Goal: Task Accomplishment & Management: Complete application form

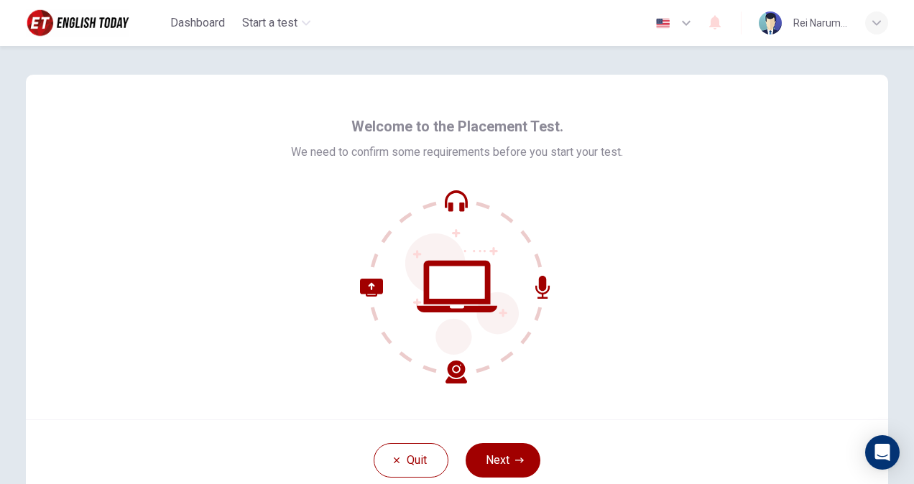
click at [507, 178] on div "Welcome to the Placement Test. We need to confirm some requirements before you …" at bounding box center [457, 249] width 332 height 269
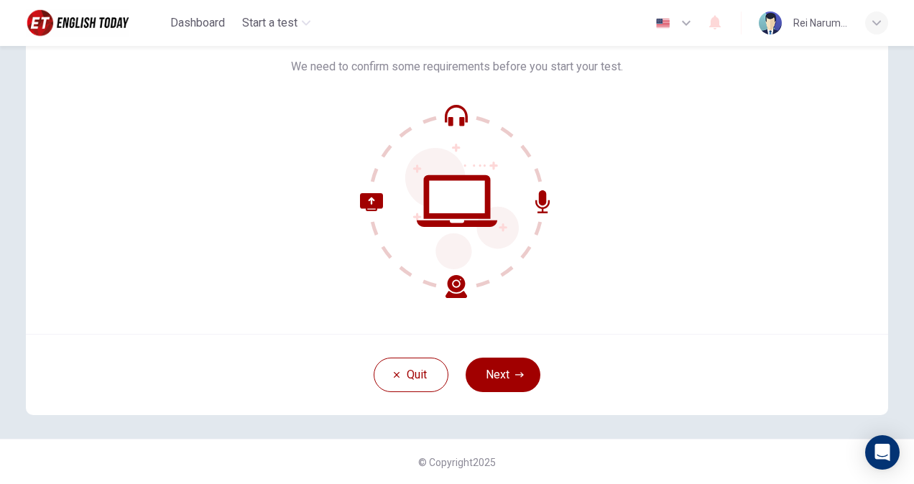
scroll to position [86, 0]
click at [507, 359] on button "Next" at bounding box center [503, 374] width 75 height 35
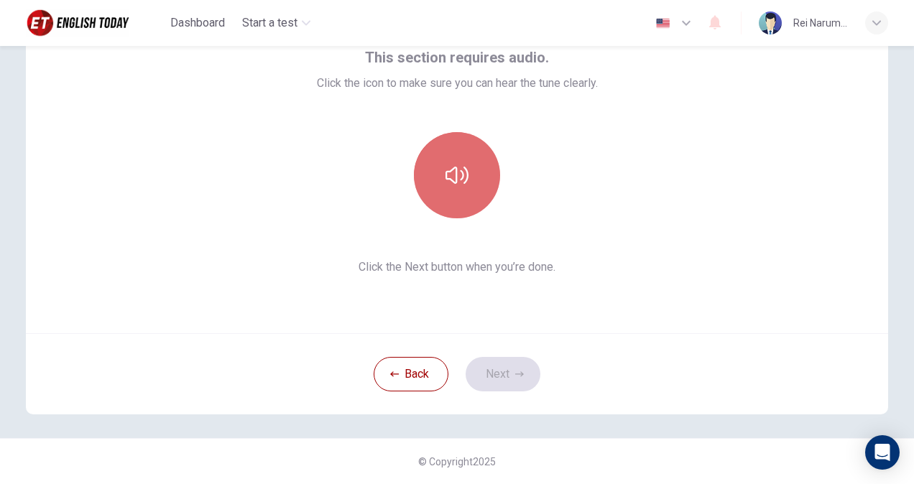
click at [446, 186] on icon "button" at bounding box center [457, 175] width 23 height 23
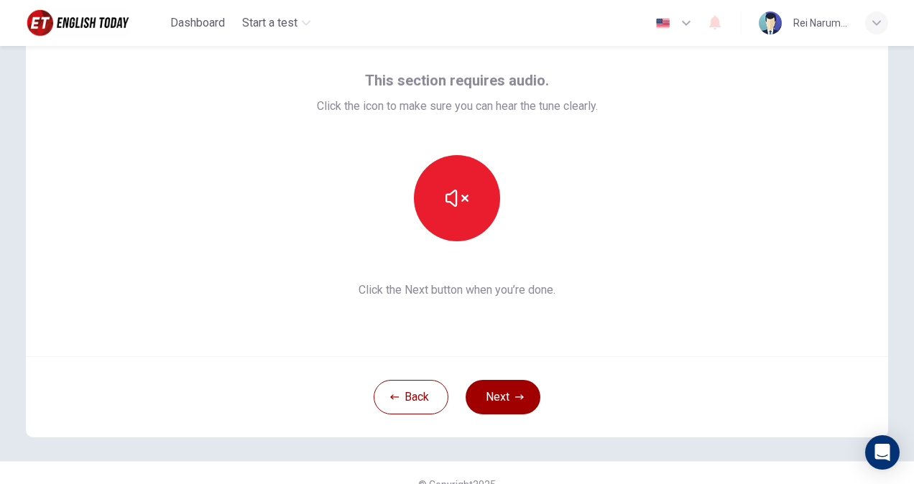
scroll to position [62, 0]
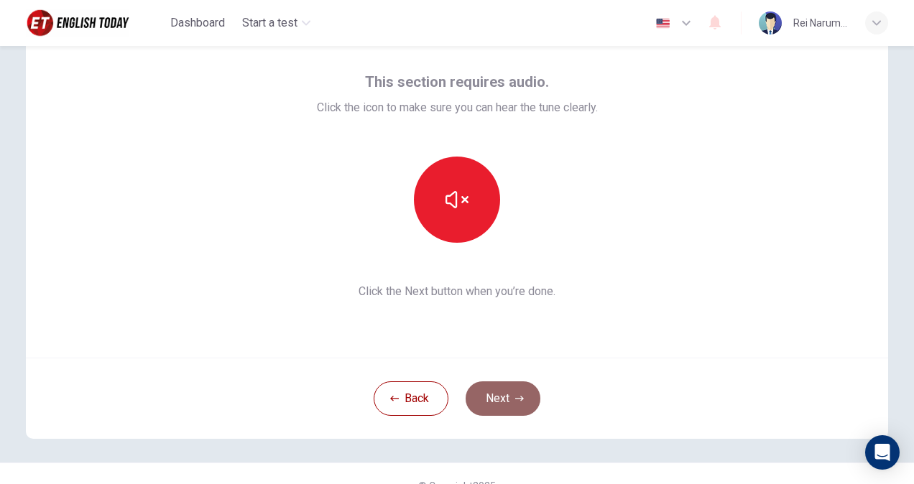
click at [502, 396] on button "Next" at bounding box center [503, 399] width 75 height 35
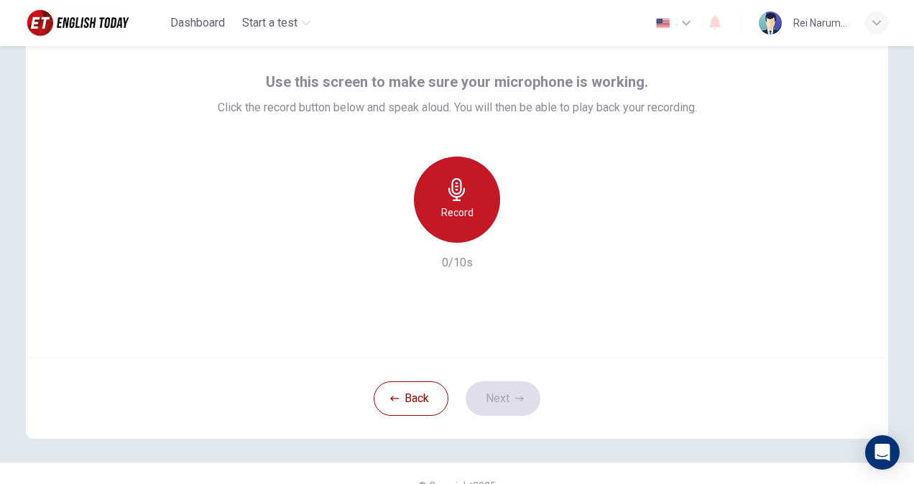
click at [461, 198] on icon "button" at bounding box center [457, 189] width 23 height 23
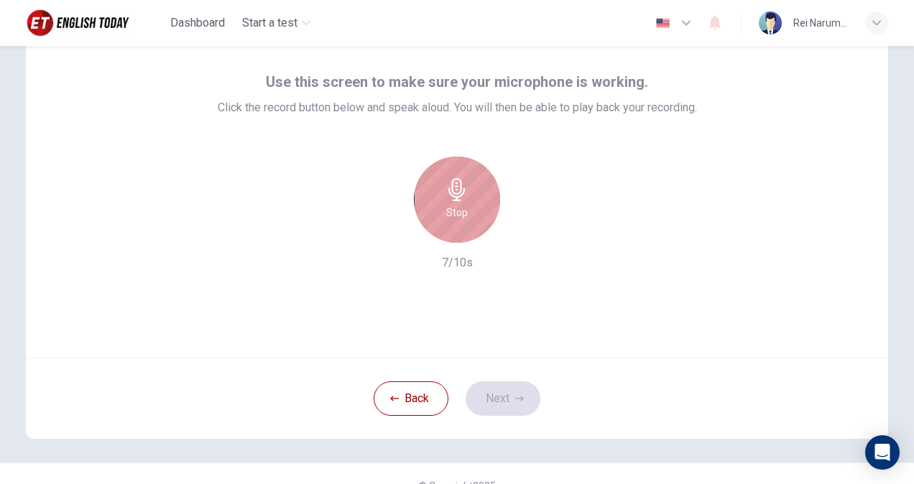
click at [457, 209] on h6 "Stop" at bounding box center [457, 212] width 22 height 17
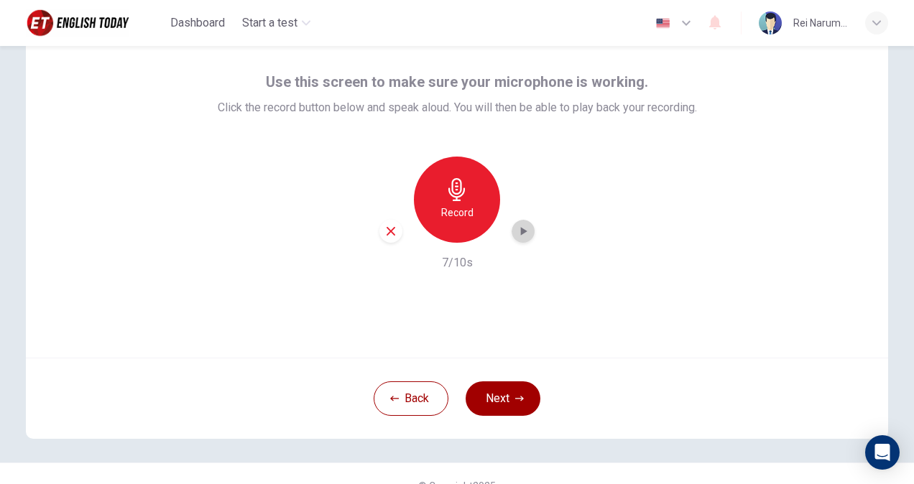
click at [525, 234] on icon "button" at bounding box center [523, 231] width 14 height 14
click at [497, 390] on button "Next" at bounding box center [503, 399] width 75 height 35
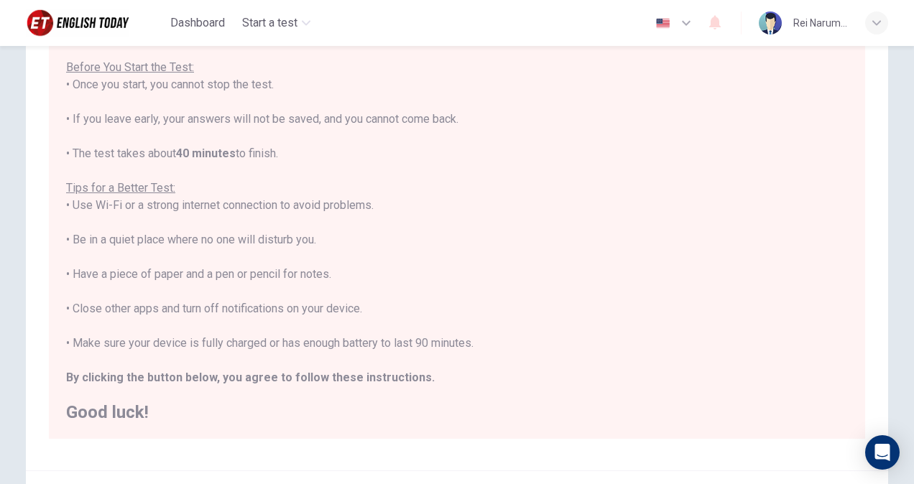
scroll to position [240, 0]
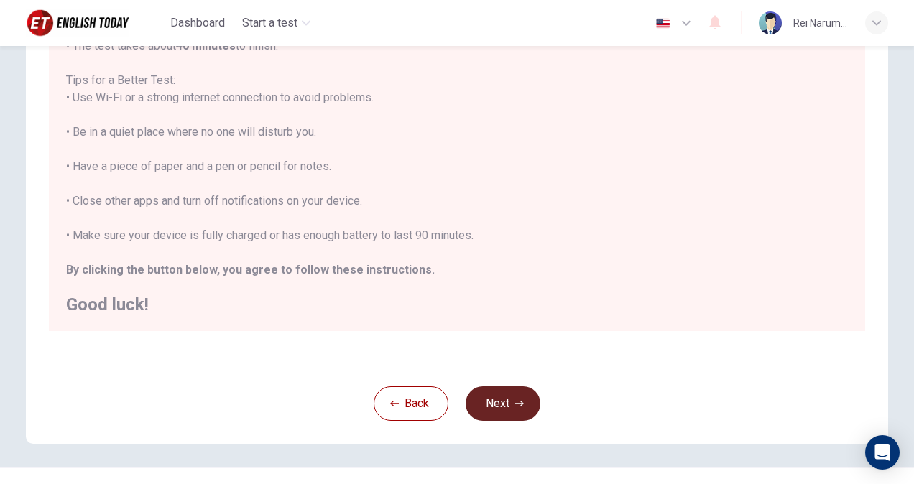
click at [504, 403] on button "Next" at bounding box center [503, 404] width 75 height 35
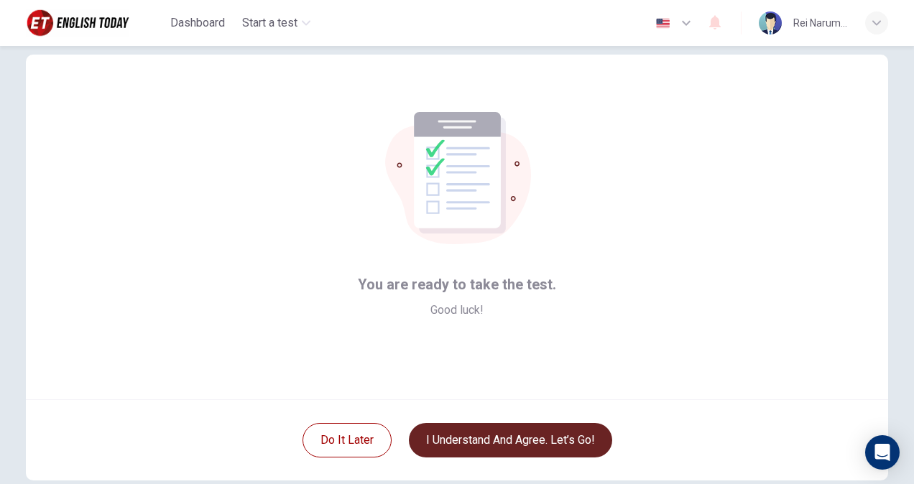
scroll to position [21, 0]
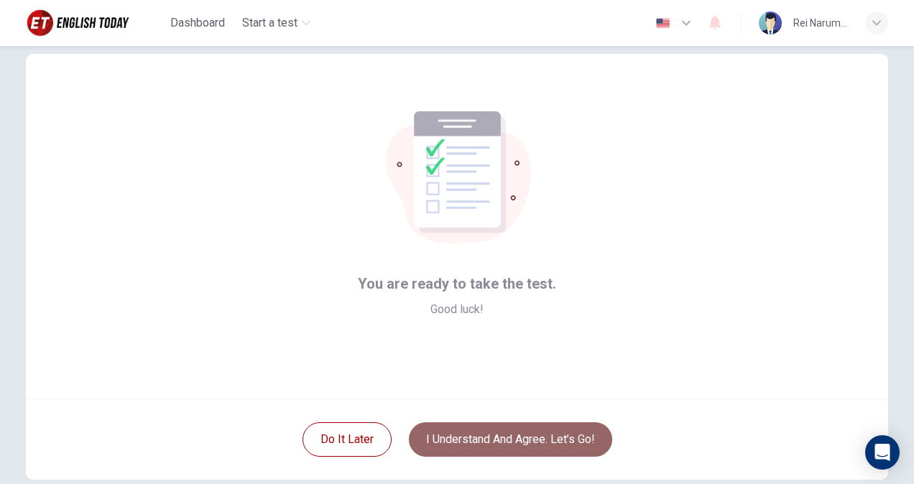
click at [501, 436] on button "I understand and agree. Let’s go!" at bounding box center [510, 440] width 203 height 35
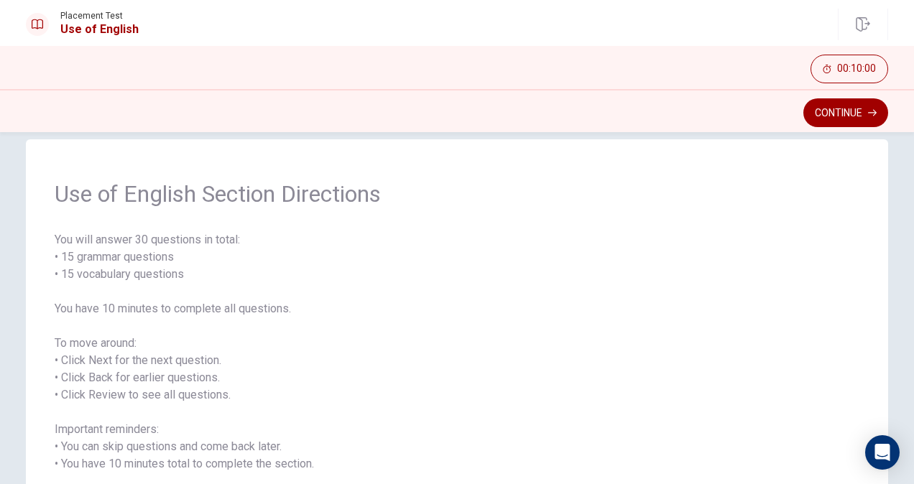
scroll to position [68, 0]
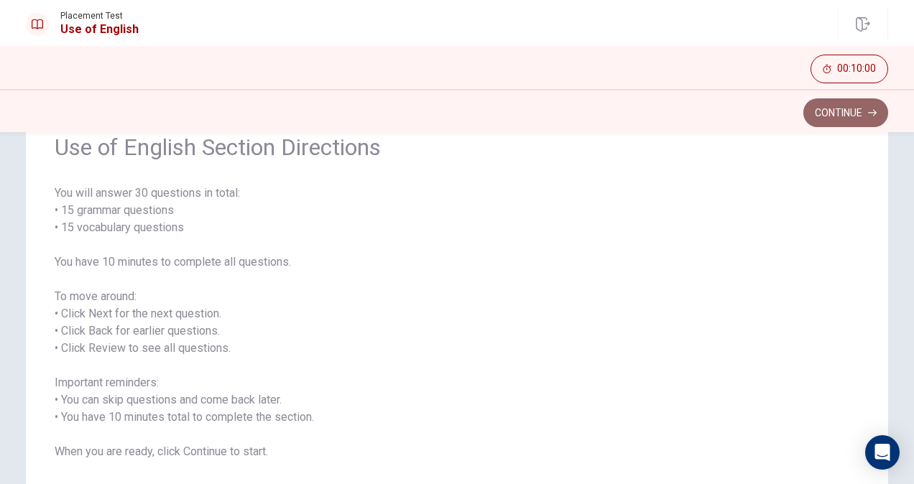
click at [817, 111] on button "Continue" at bounding box center [846, 112] width 85 height 29
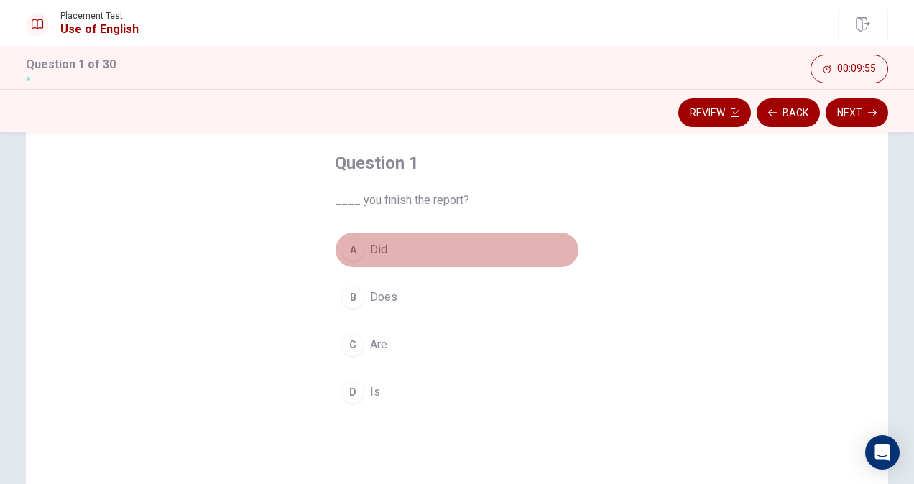
click at [356, 249] on div "A" at bounding box center [352, 250] width 23 height 23
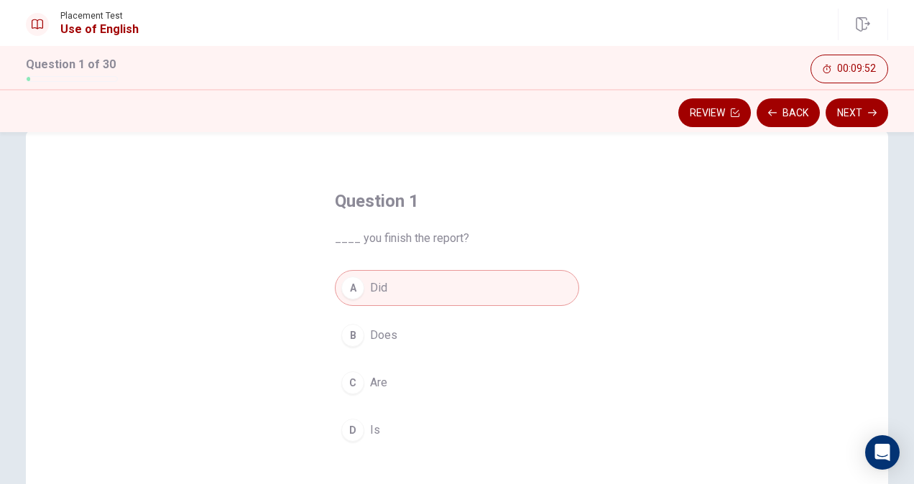
scroll to position [12, 0]
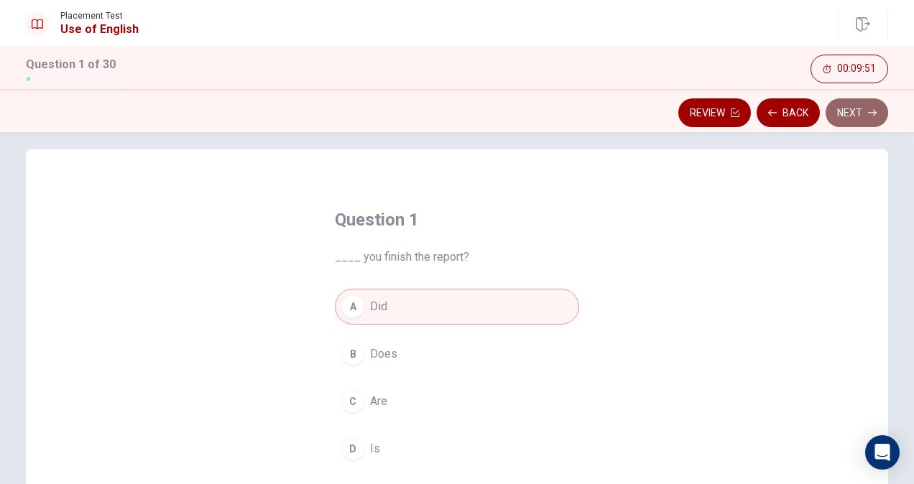
click at [850, 118] on button "Next" at bounding box center [857, 112] width 63 height 29
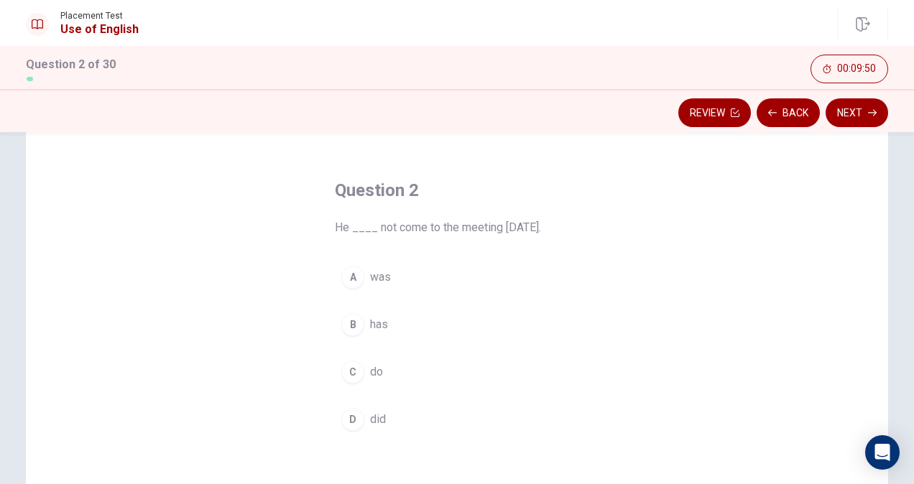
scroll to position [42, 0]
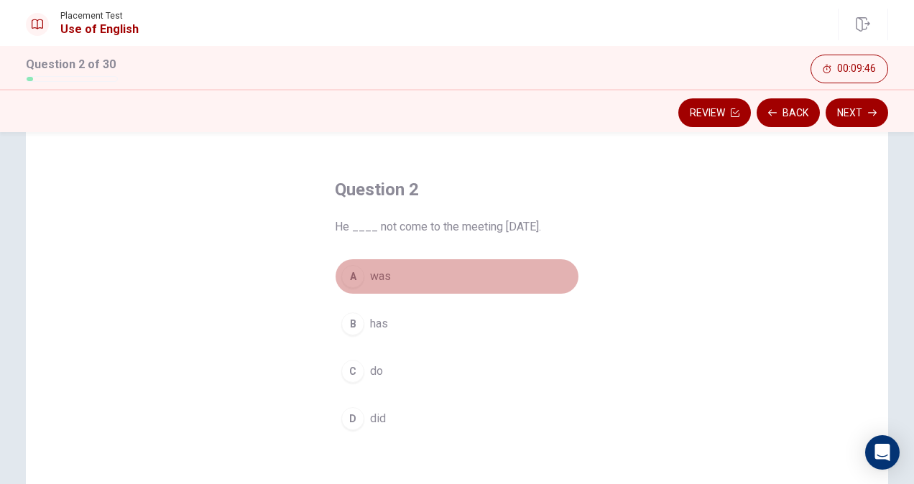
click at [345, 270] on div "A" at bounding box center [352, 276] width 23 height 23
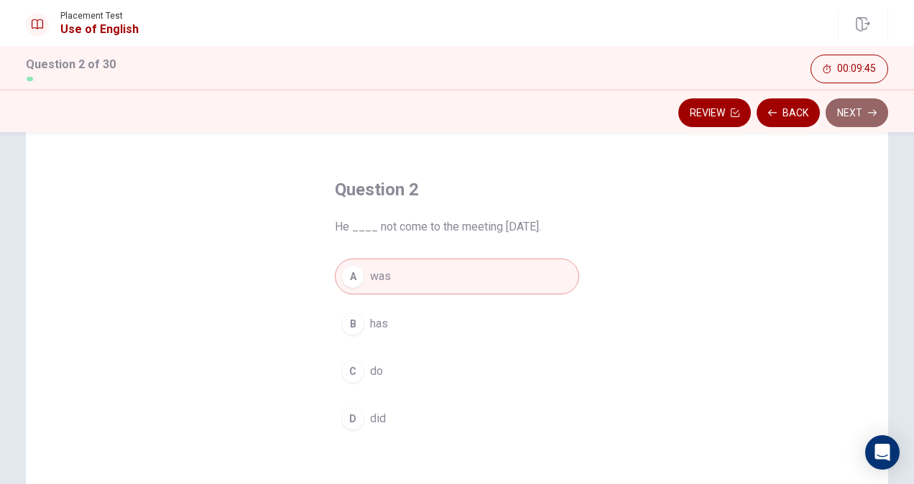
click at [841, 116] on button "Next" at bounding box center [857, 112] width 63 height 29
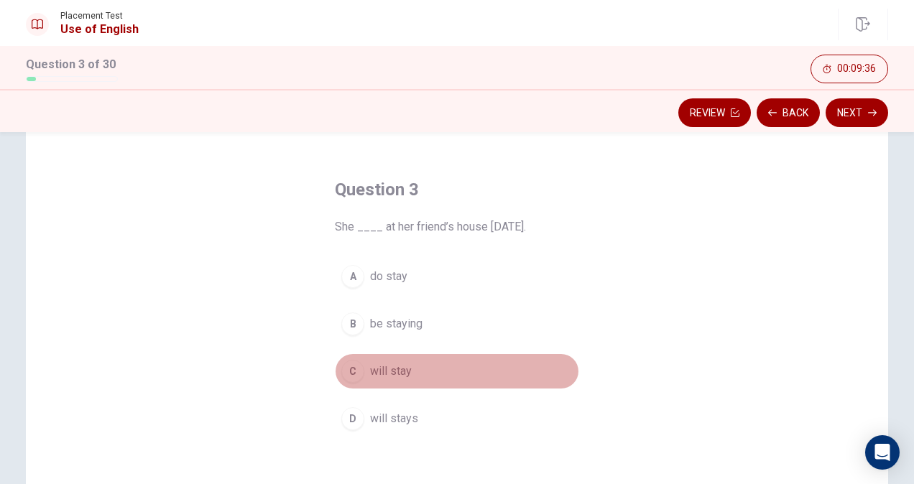
click at [344, 373] on div "C" at bounding box center [352, 371] width 23 height 23
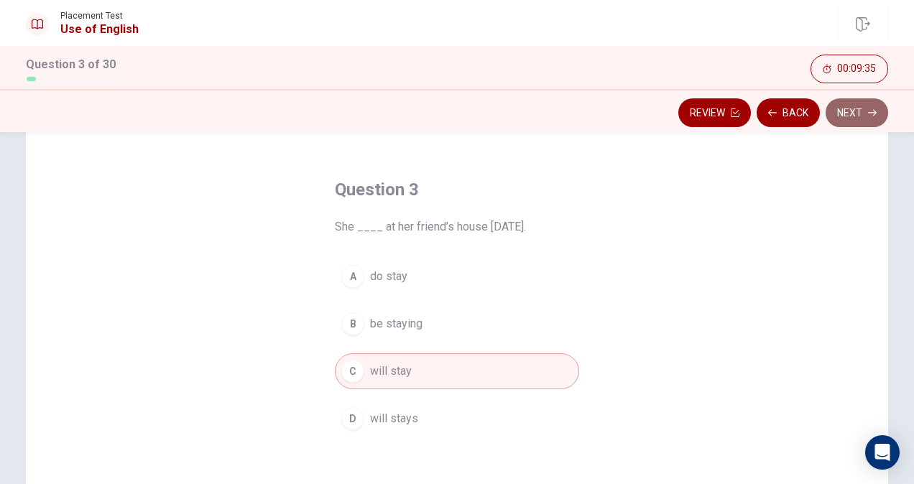
click at [851, 119] on button "Next" at bounding box center [857, 112] width 63 height 29
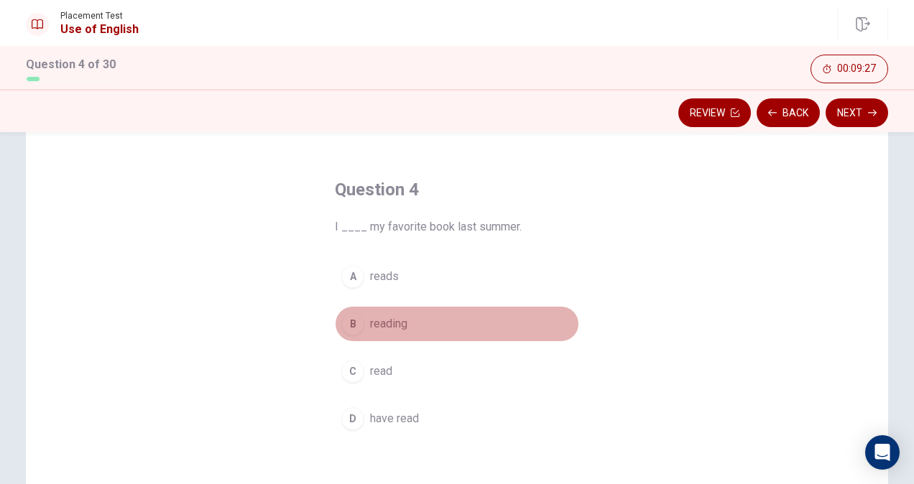
click at [390, 319] on span "reading" at bounding box center [388, 324] width 37 height 17
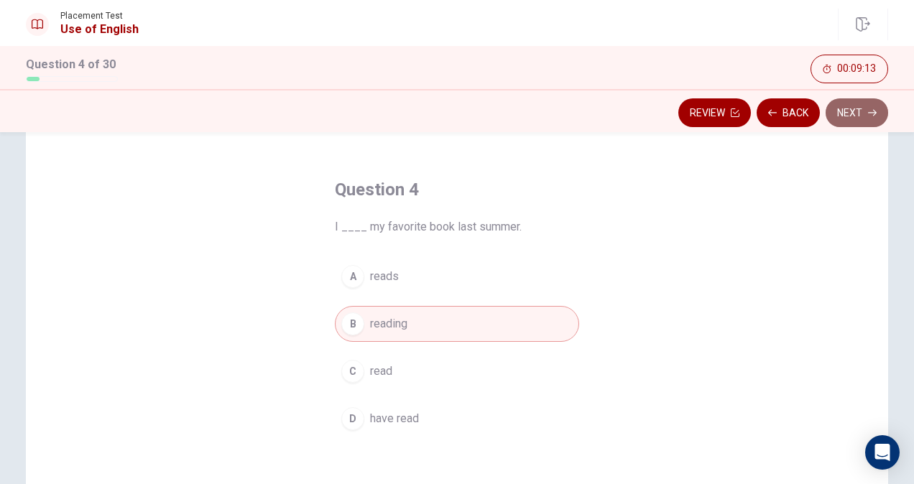
click at [829, 119] on button "Next" at bounding box center [857, 112] width 63 height 29
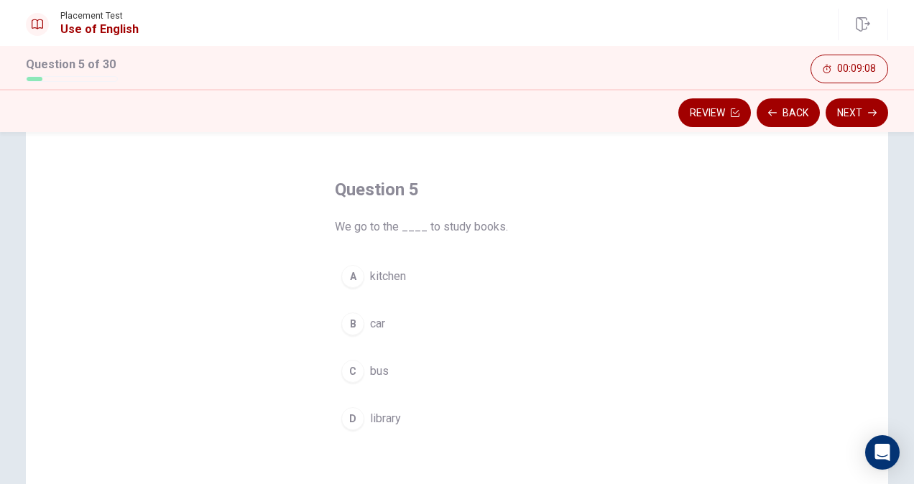
click at [371, 410] on span "library" at bounding box center [385, 418] width 31 height 17
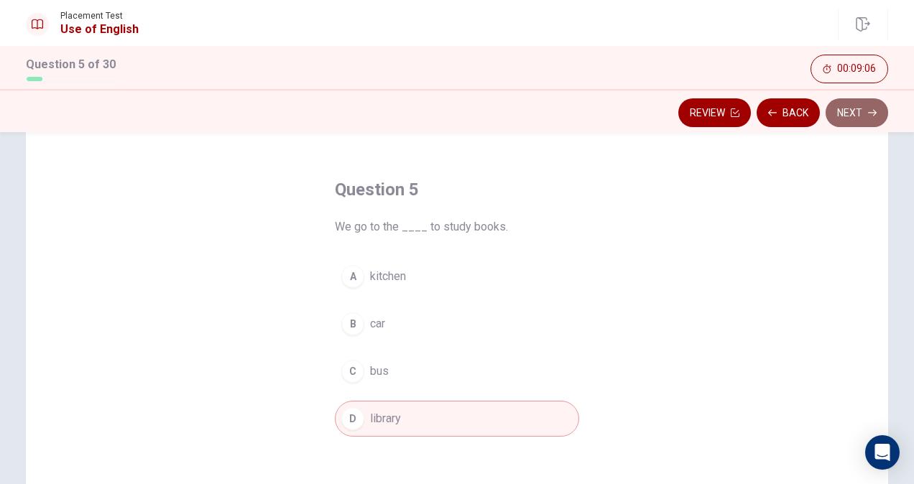
click at [851, 104] on button "Next" at bounding box center [857, 112] width 63 height 29
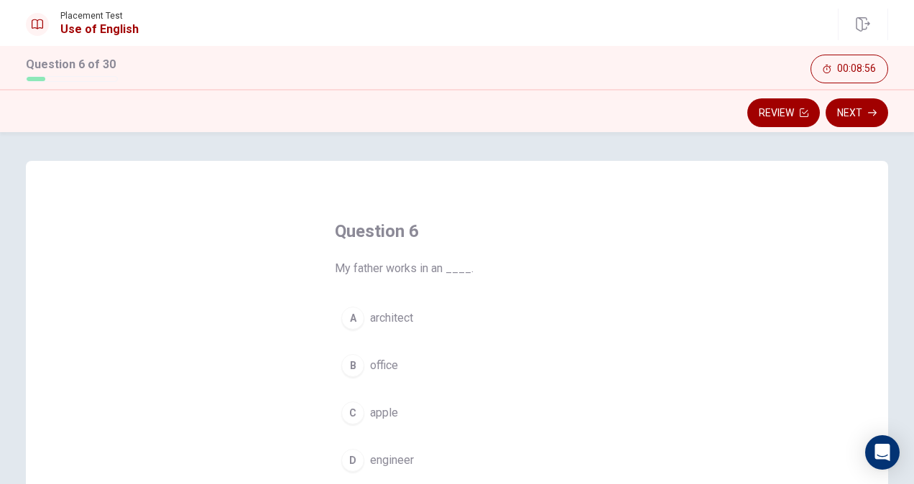
scroll to position [45, 0]
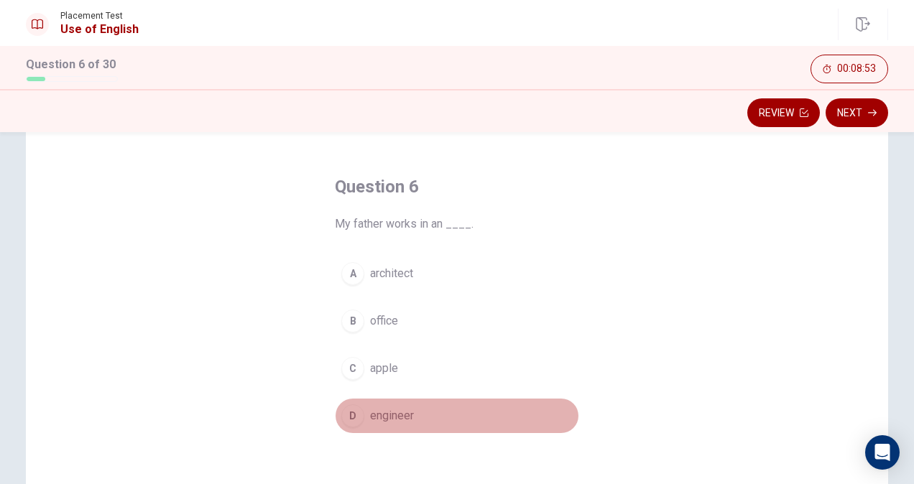
click at [370, 408] on span "engineer" at bounding box center [392, 416] width 44 height 17
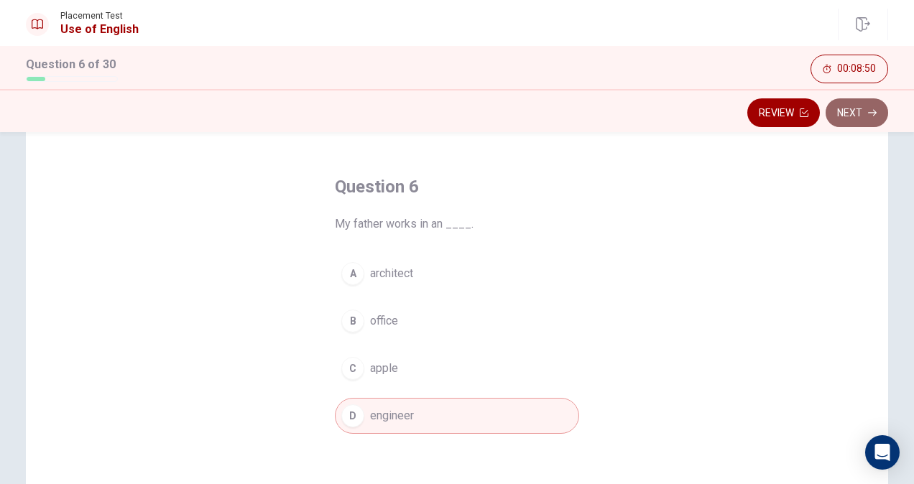
click at [853, 109] on button "Next" at bounding box center [857, 112] width 63 height 29
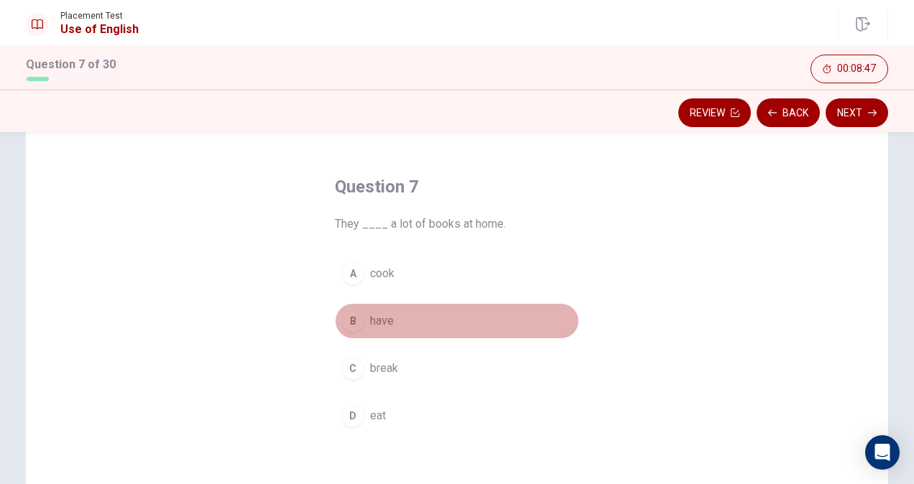
click at [362, 321] on button "B have" at bounding box center [457, 321] width 244 height 36
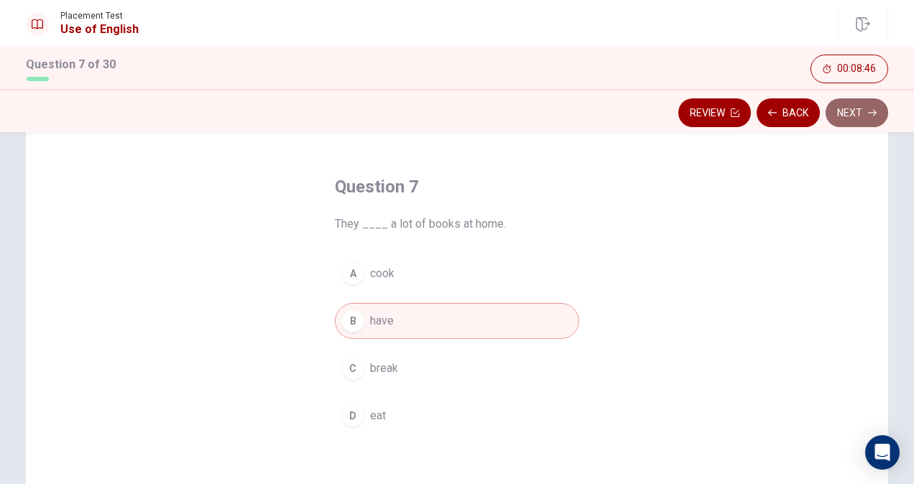
click at [865, 109] on button "Next" at bounding box center [857, 112] width 63 height 29
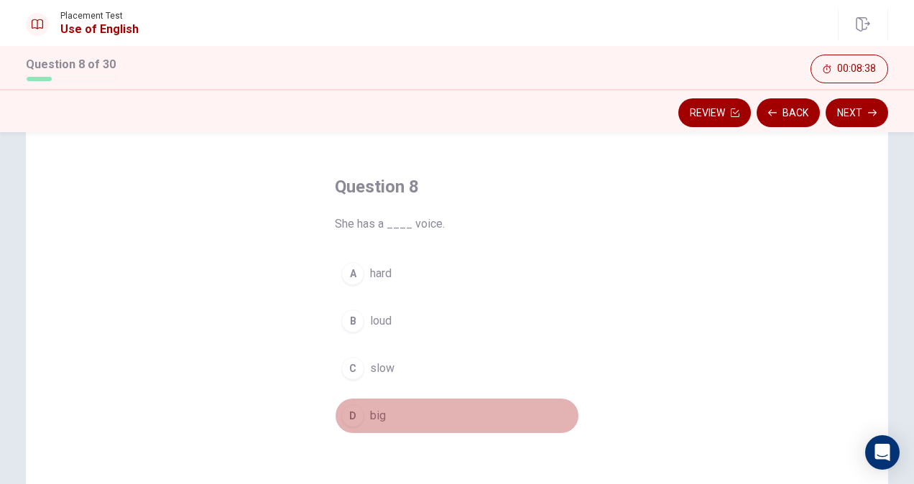
click at [354, 415] on div "D" at bounding box center [352, 416] width 23 height 23
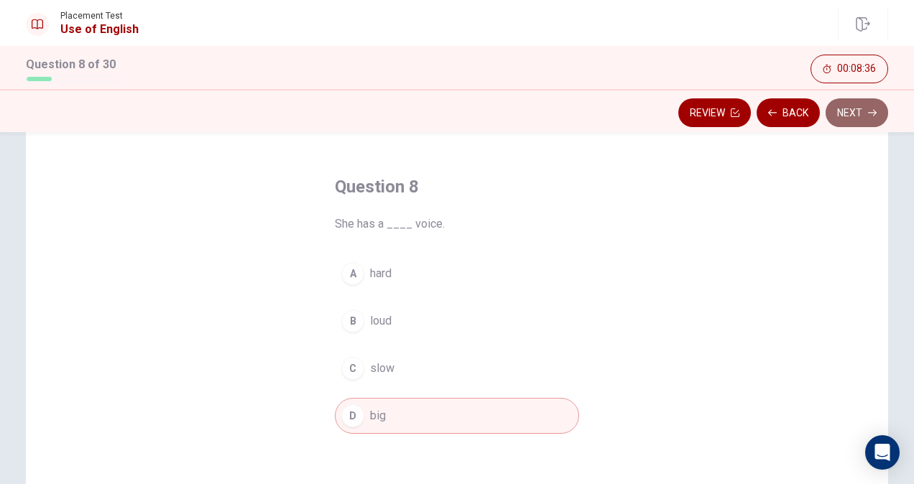
click at [860, 108] on button "Next" at bounding box center [857, 112] width 63 height 29
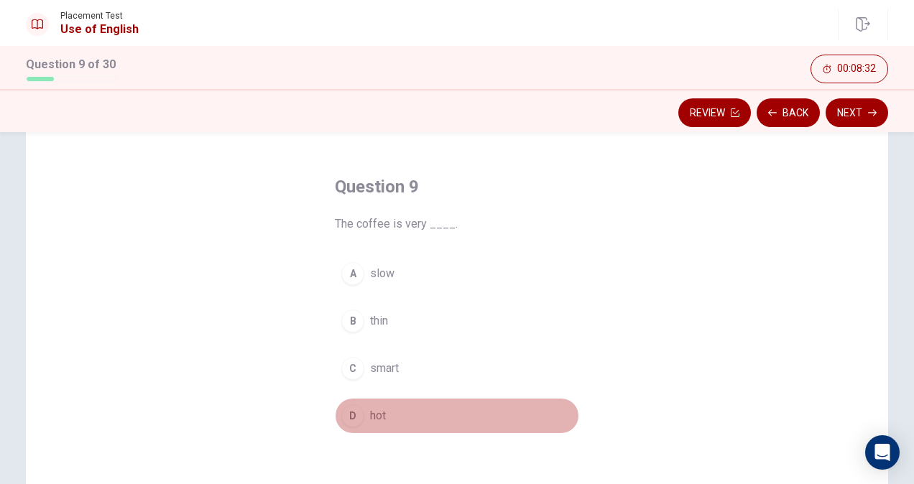
click at [344, 418] on div "D" at bounding box center [352, 416] width 23 height 23
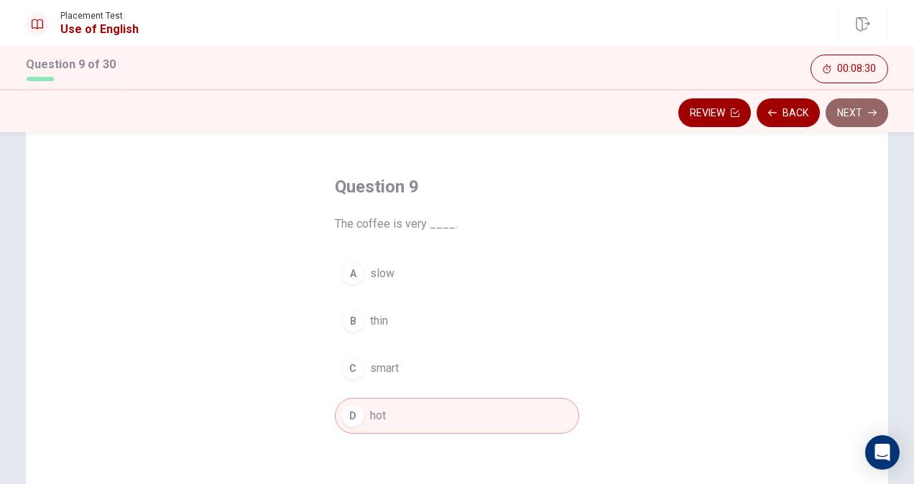
click at [870, 111] on icon "button" at bounding box center [872, 113] width 9 height 9
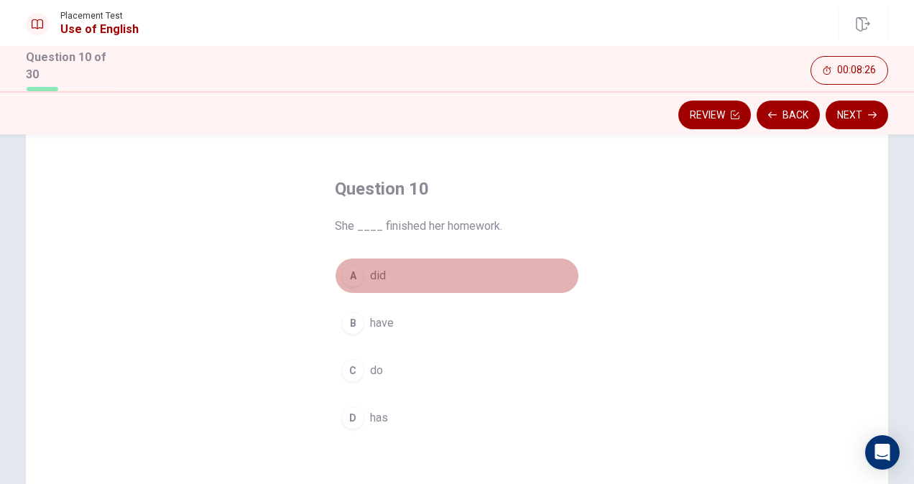
click at [370, 267] on span "did" at bounding box center [378, 275] width 16 height 17
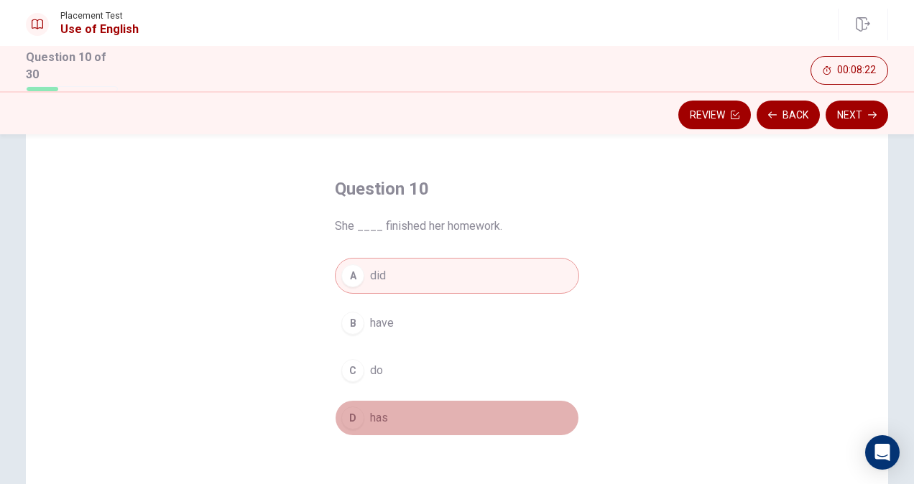
click at [351, 415] on div "D" at bounding box center [352, 418] width 23 height 23
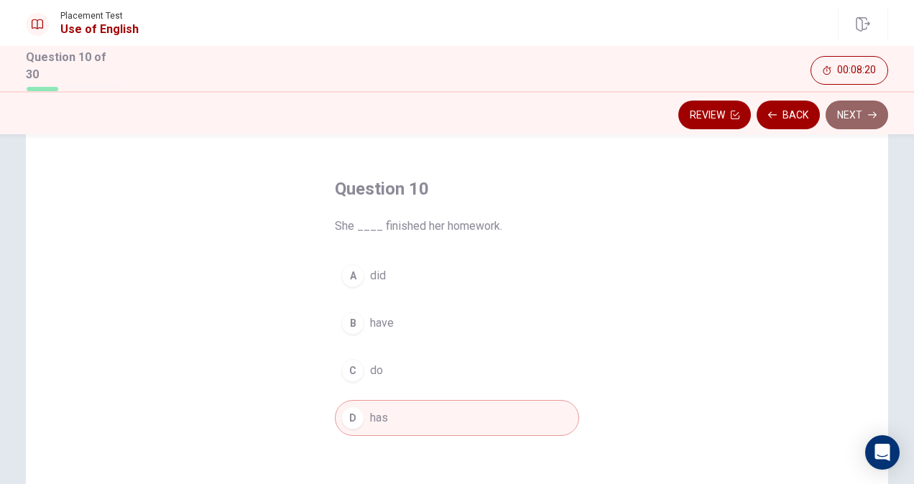
click at [865, 103] on button "Next" at bounding box center [857, 115] width 63 height 29
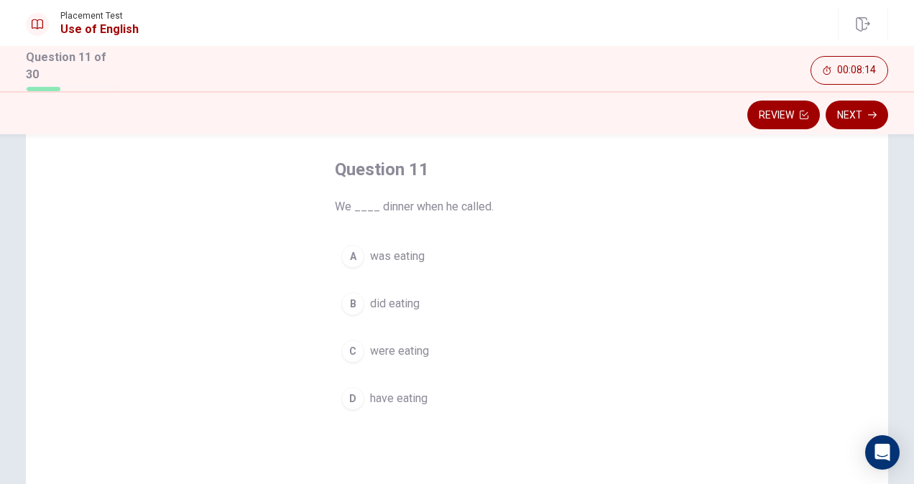
scroll to position [68, 0]
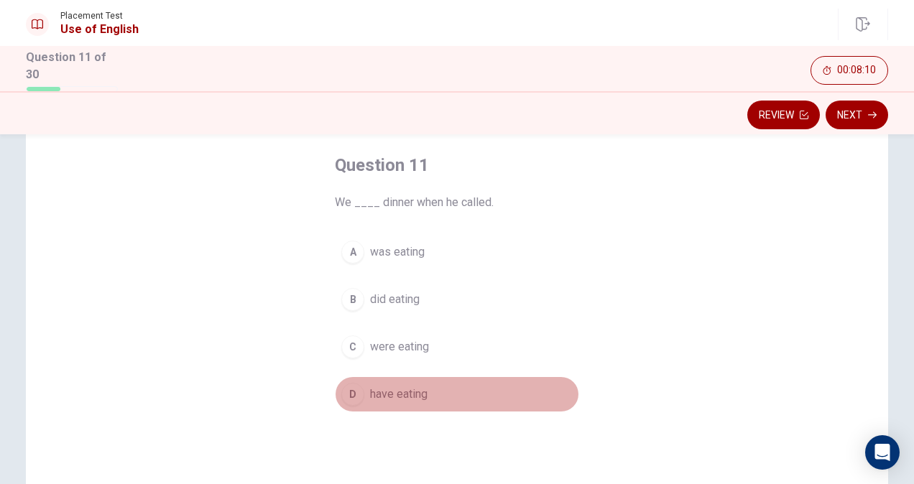
click at [394, 395] on span "have eating" at bounding box center [399, 394] width 58 height 17
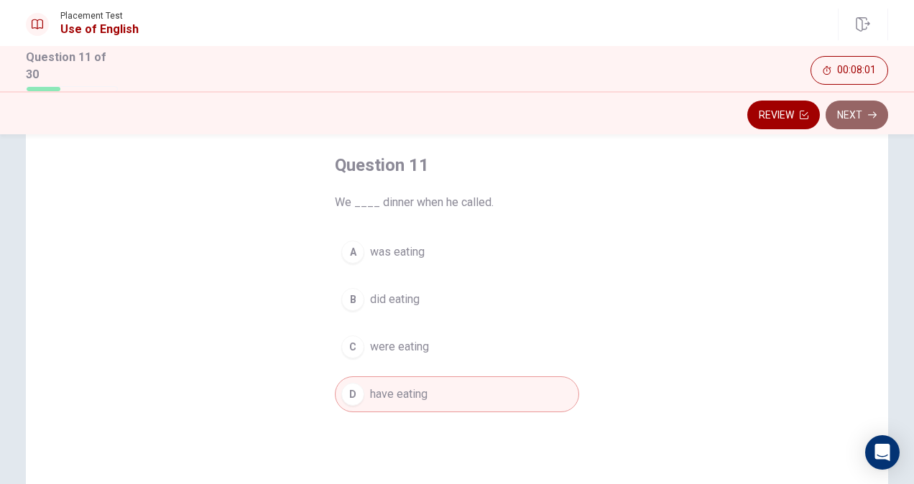
click at [846, 121] on button "Next" at bounding box center [857, 115] width 63 height 29
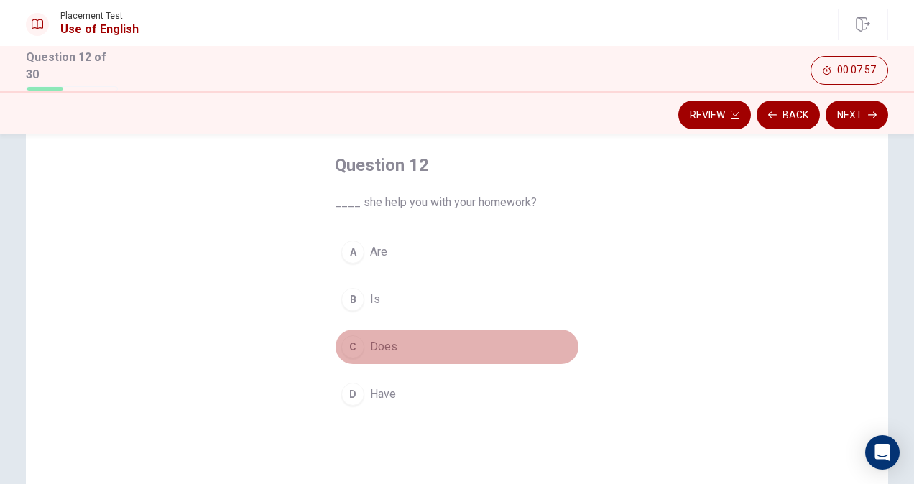
click at [362, 349] on button "C Does" at bounding box center [457, 347] width 244 height 36
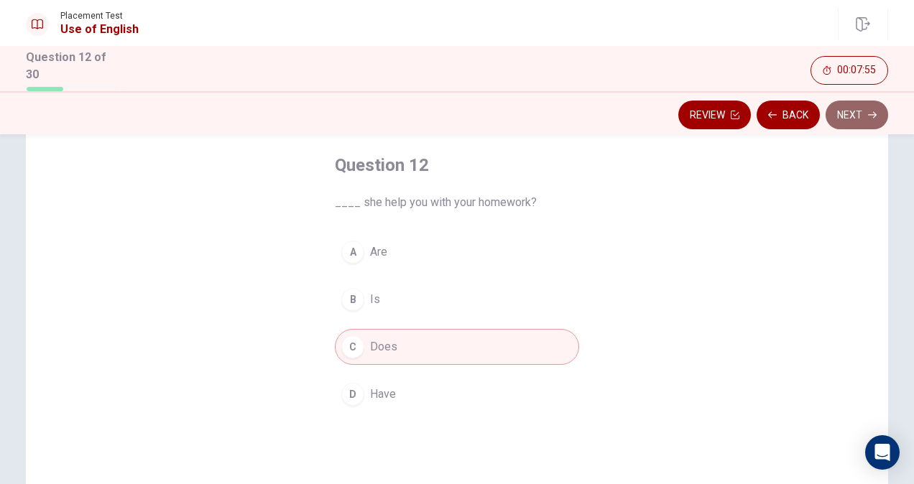
click at [851, 111] on button "Next" at bounding box center [857, 115] width 63 height 29
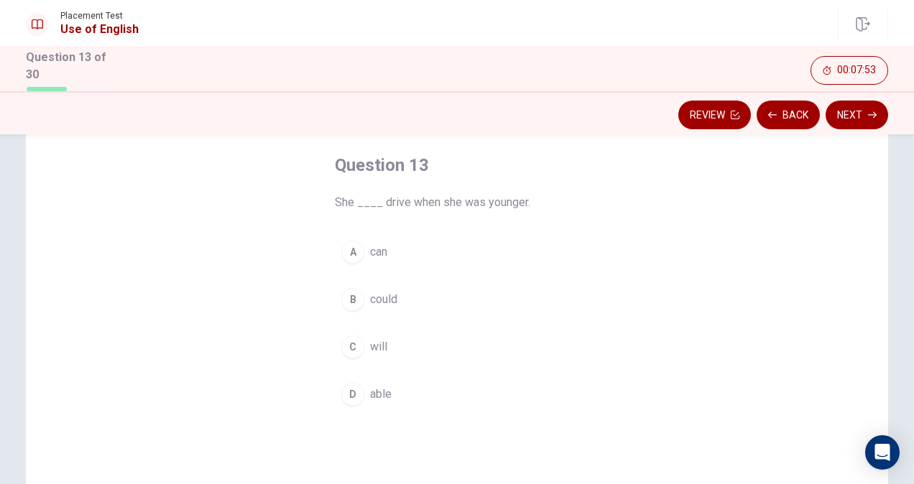
click at [373, 247] on span "can" at bounding box center [378, 252] width 17 height 17
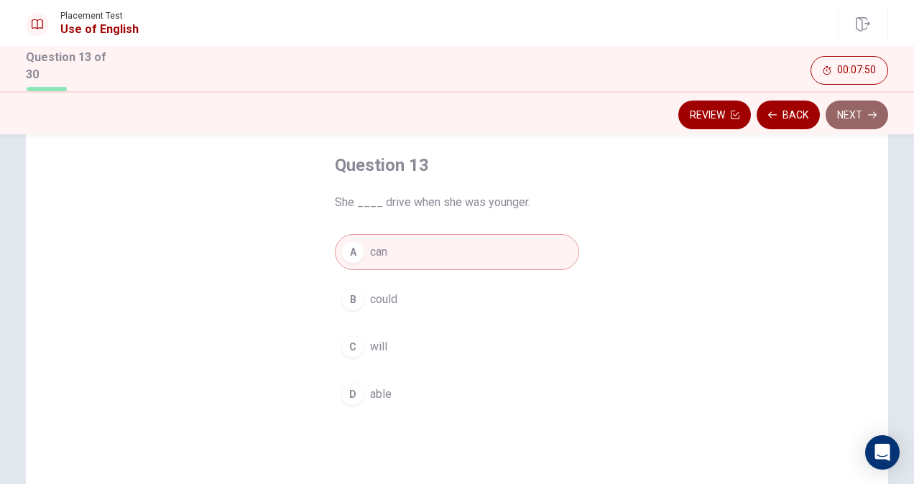
click at [851, 106] on button "Next" at bounding box center [857, 115] width 63 height 29
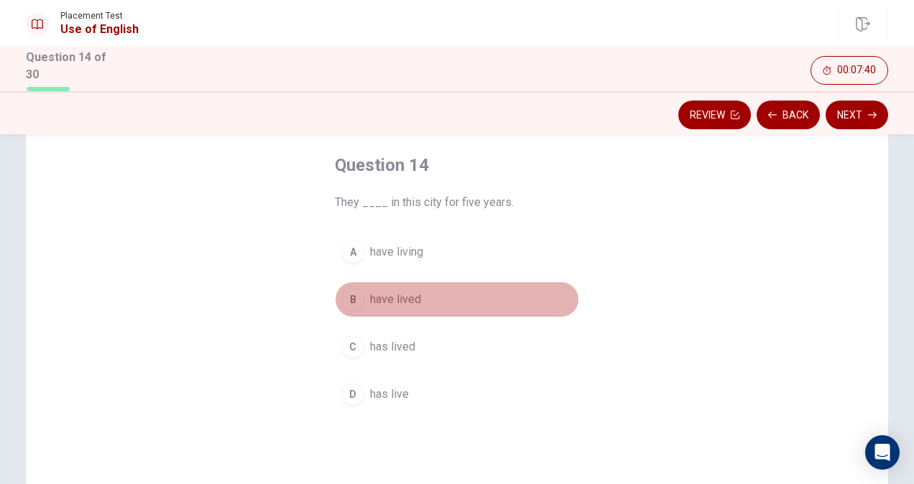
click at [382, 300] on span "have lived" at bounding box center [395, 299] width 51 height 17
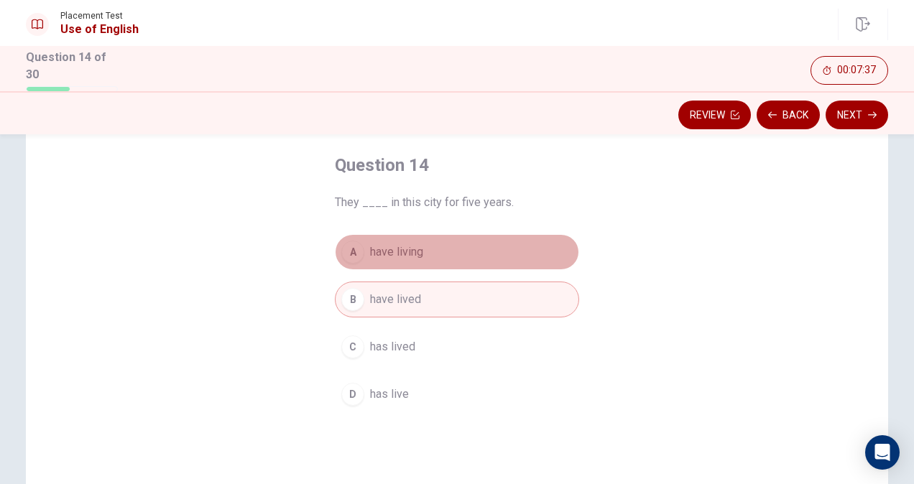
click at [394, 247] on span "have living" at bounding box center [396, 252] width 53 height 17
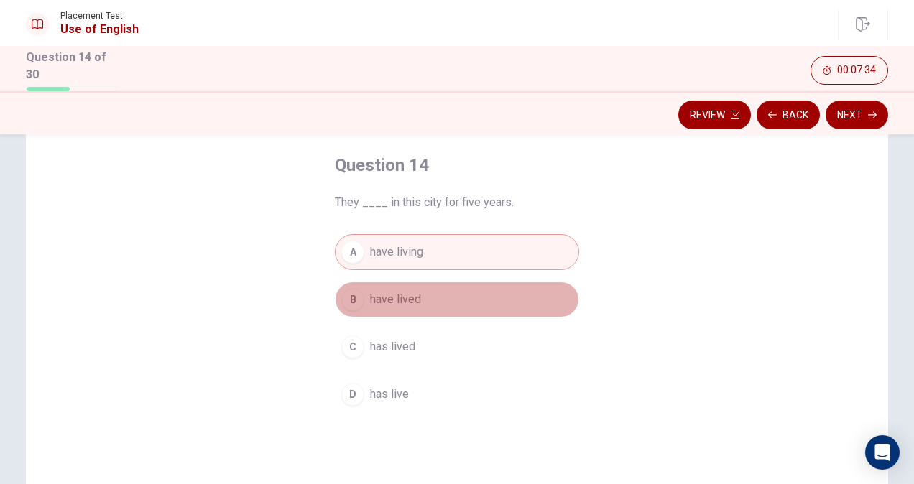
click at [374, 297] on span "have lived" at bounding box center [395, 299] width 51 height 17
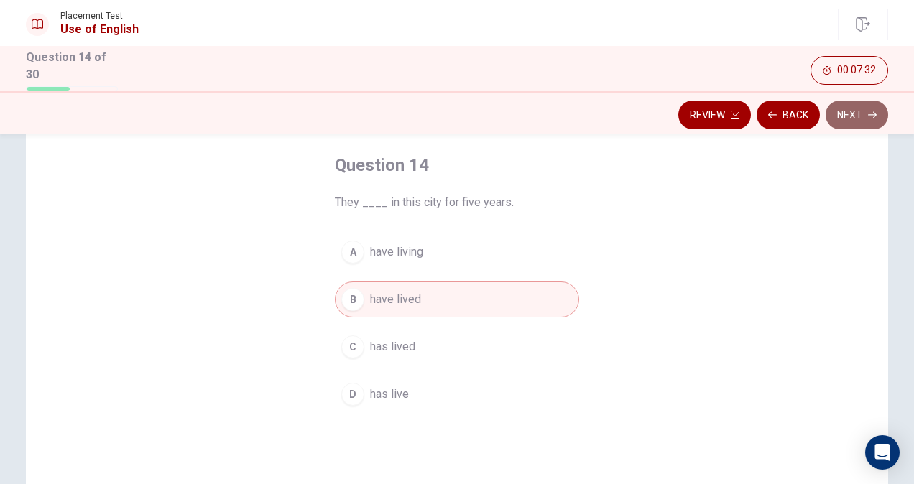
click at [850, 104] on button "Next" at bounding box center [857, 115] width 63 height 29
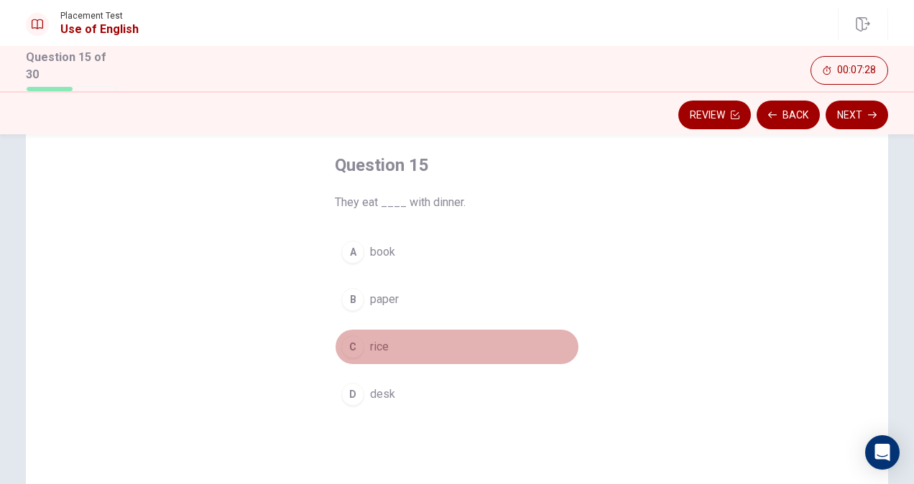
click at [335, 345] on button "C rice" at bounding box center [457, 347] width 244 height 36
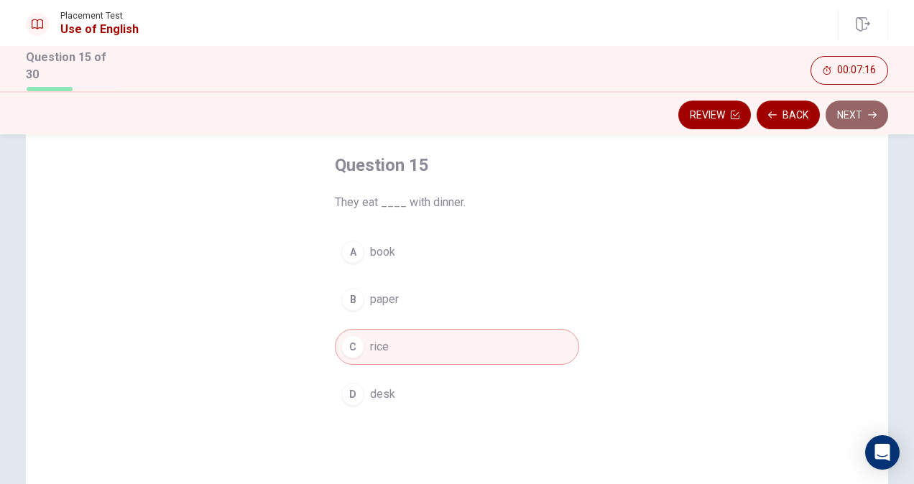
click at [865, 111] on button "Next" at bounding box center [857, 115] width 63 height 29
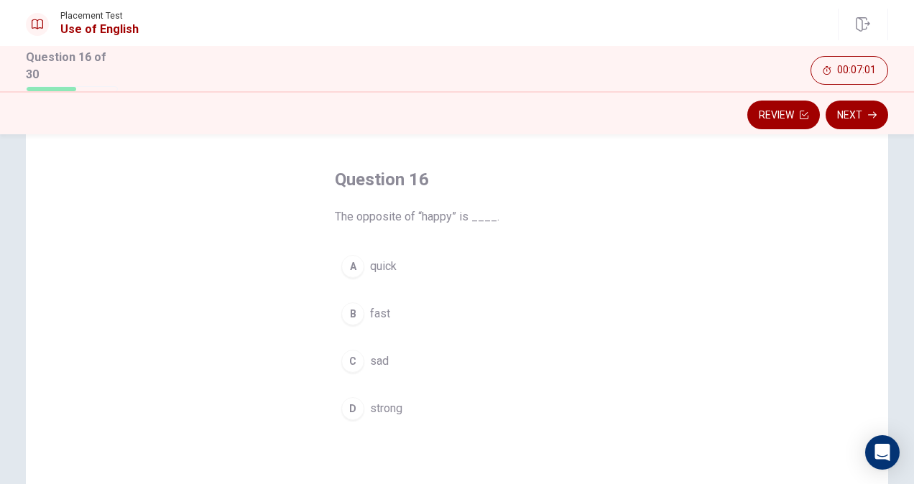
scroll to position [55, 0]
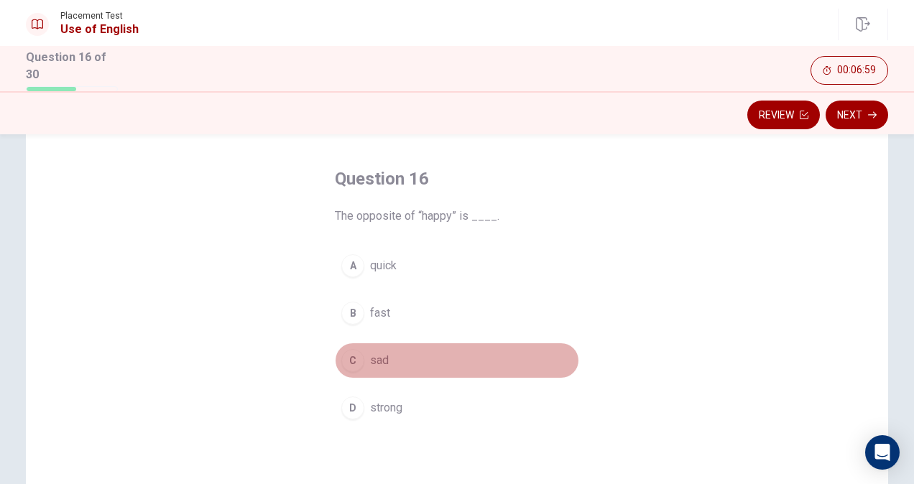
click at [353, 355] on div "C" at bounding box center [352, 360] width 23 height 23
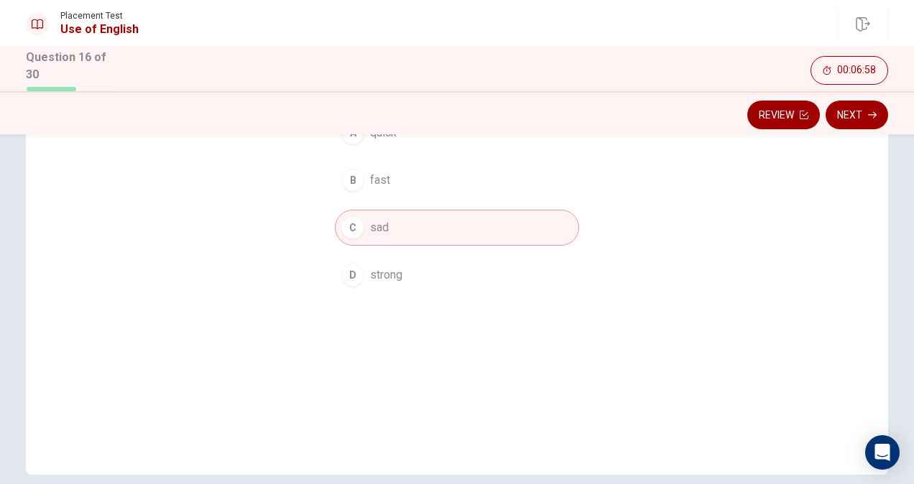
scroll to position [188, 0]
click at [842, 117] on button "Next" at bounding box center [857, 115] width 63 height 29
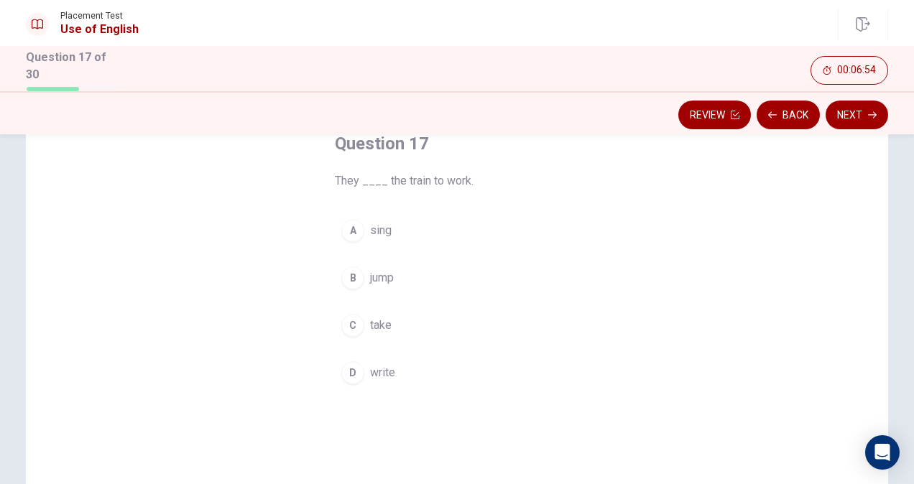
scroll to position [72, 0]
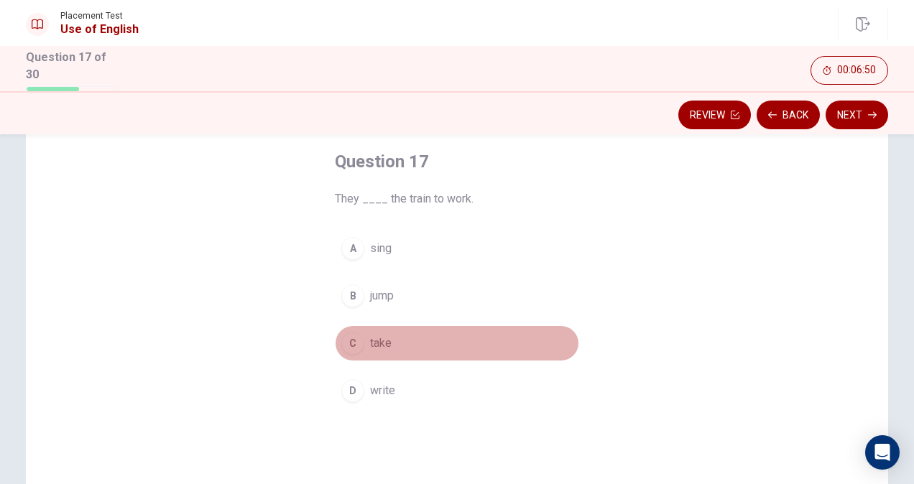
click at [372, 342] on span "take" at bounding box center [381, 343] width 22 height 17
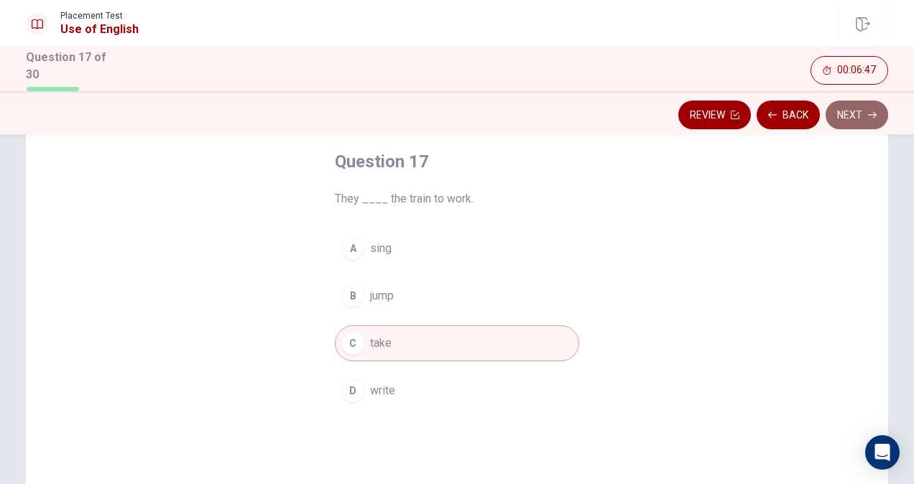
click at [850, 119] on button "Next" at bounding box center [857, 115] width 63 height 29
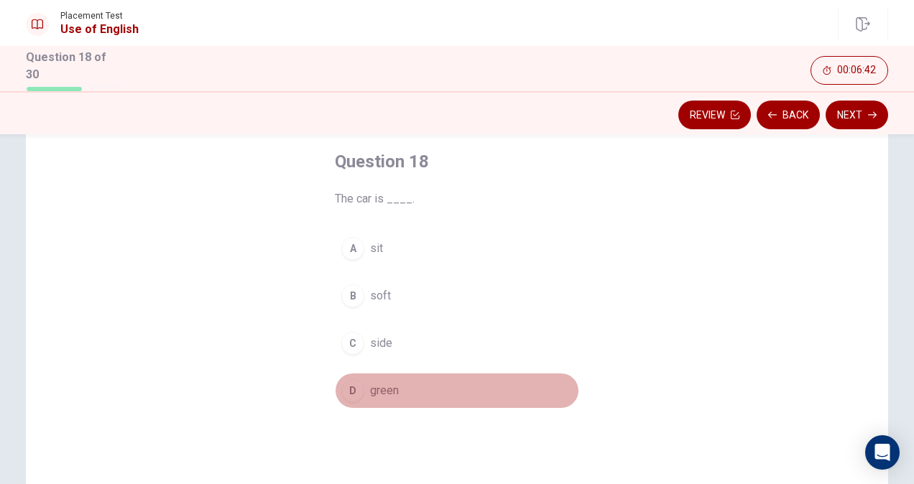
click at [347, 385] on div "D" at bounding box center [352, 391] width 23 height 23
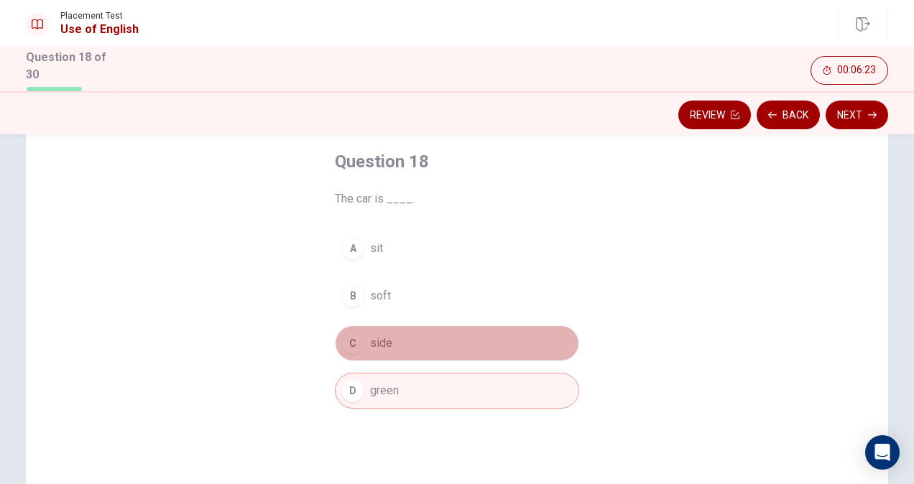
click at [345, 340] on div "C" at bounding box center [352, 343] width 23 height 23
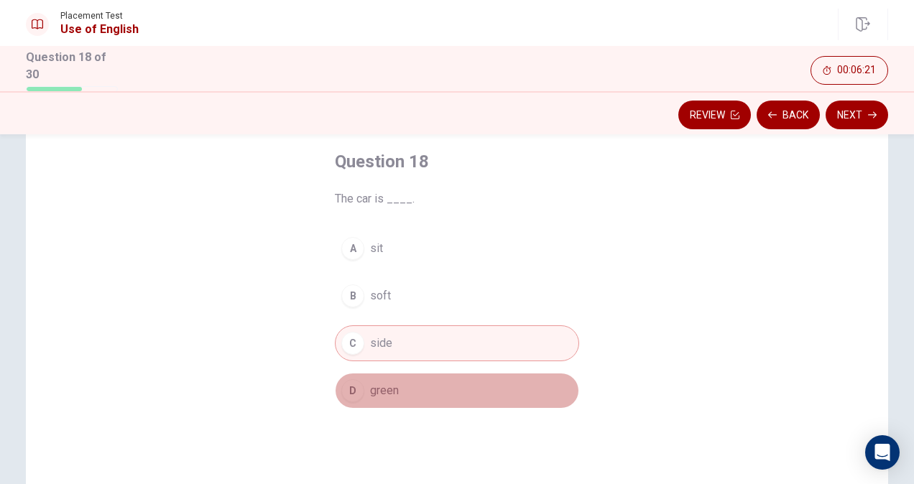
click at [351, 390] on div "D" at bounding box center [352, 391] width 23 height 23
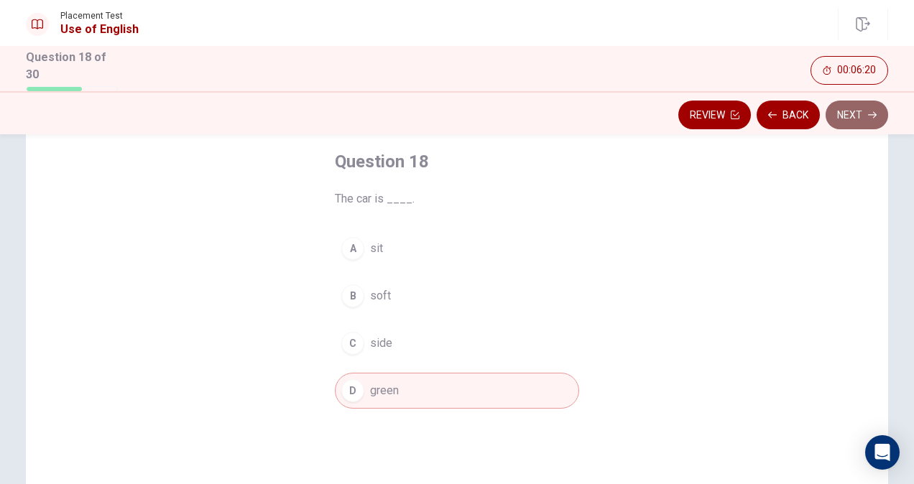
click at [845, 109] on button "Next" at bounding box center [857, 115] width 63 height 29
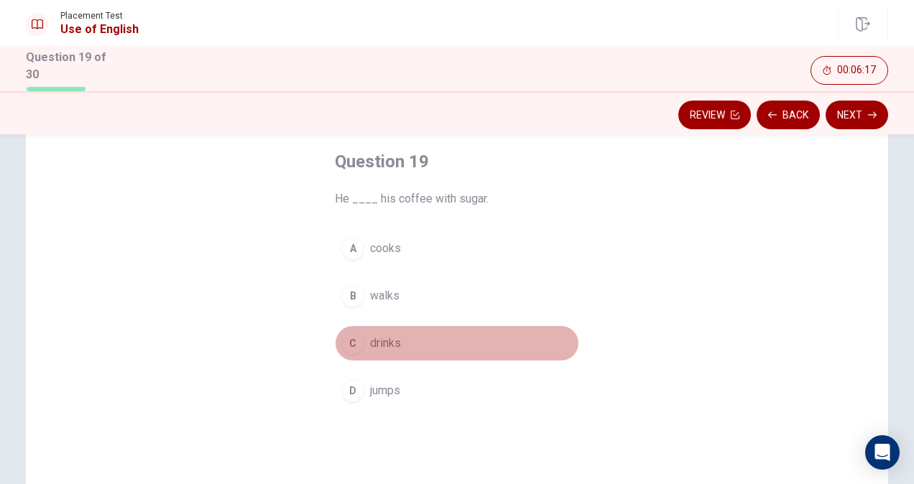
click at [346, 341] on div "C" at bounding box center [352, 343] width 23 height 23
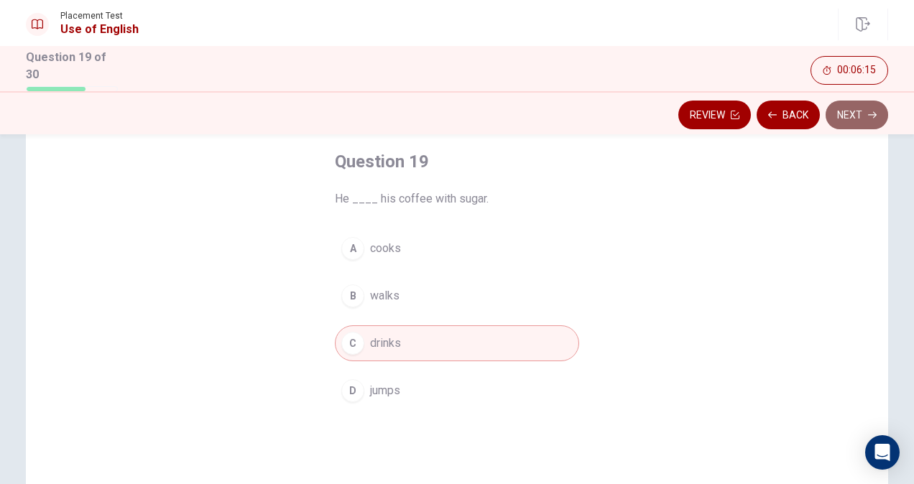
click at [854, 111] on button "Next" at bounding box center [857, 115] width 63 height 29
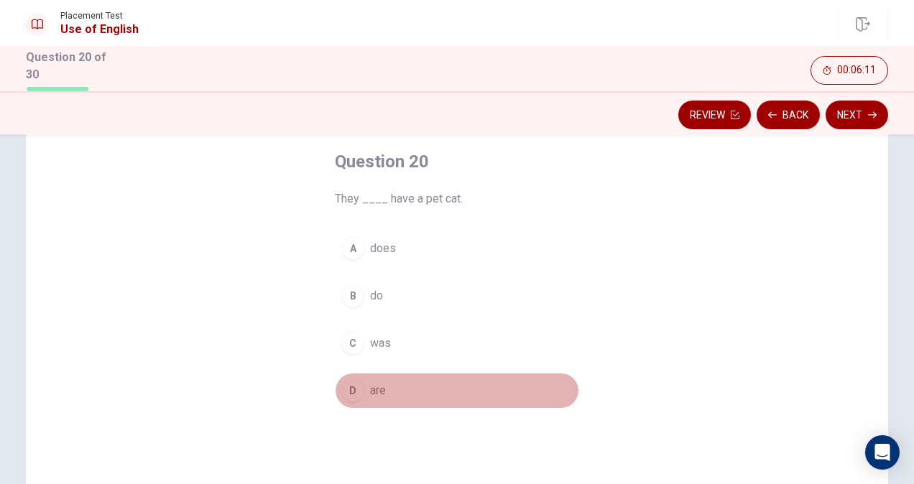
click at [351, 387] on div "D" at bounding box center [352, 391] width 23 height 23
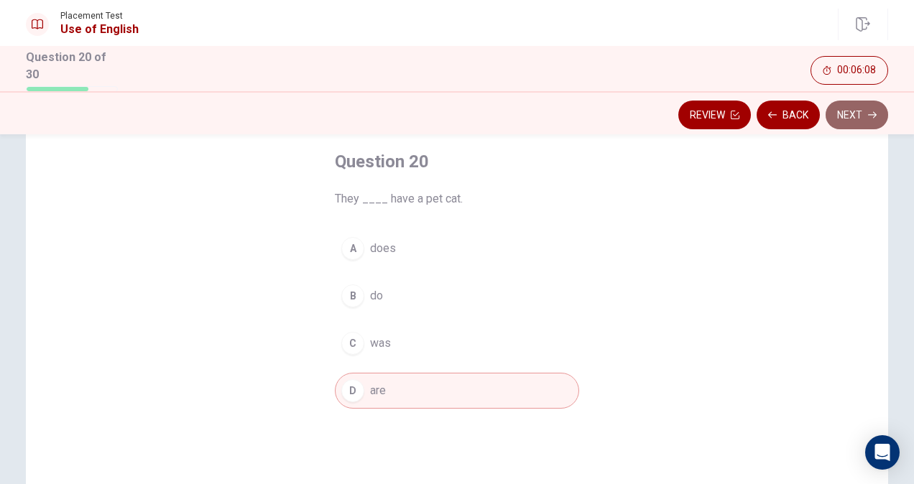
click at [869, 117] on button "Next" at bounding box center [857, 115] width 63 height 29
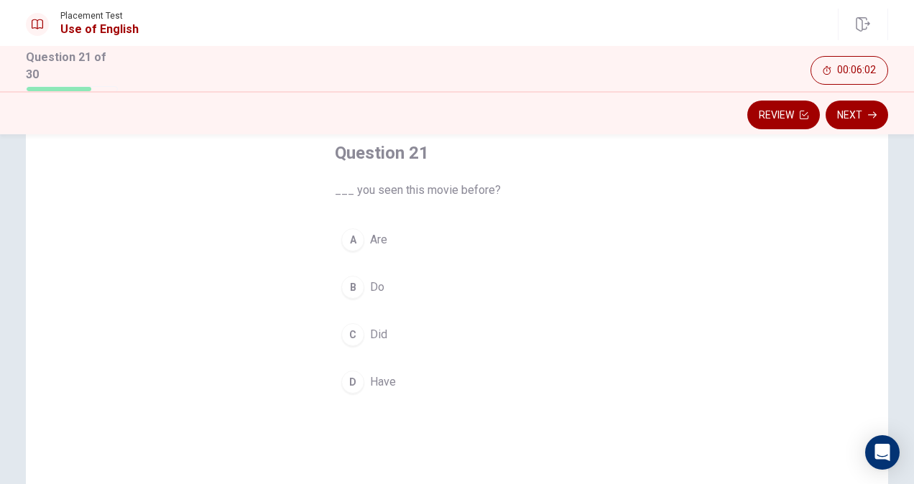
scroll to position [101, 0]
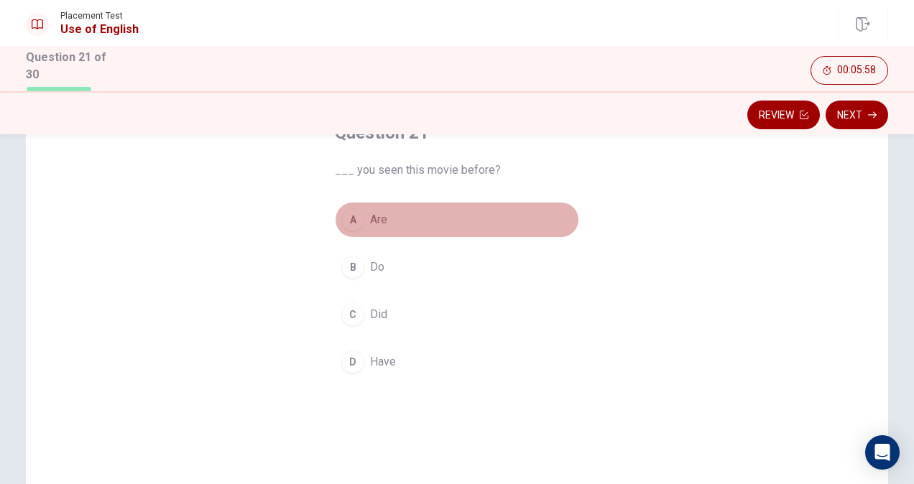
click at [355, 216] on div "A" at bounding box center [352, 219] width 23 height 23
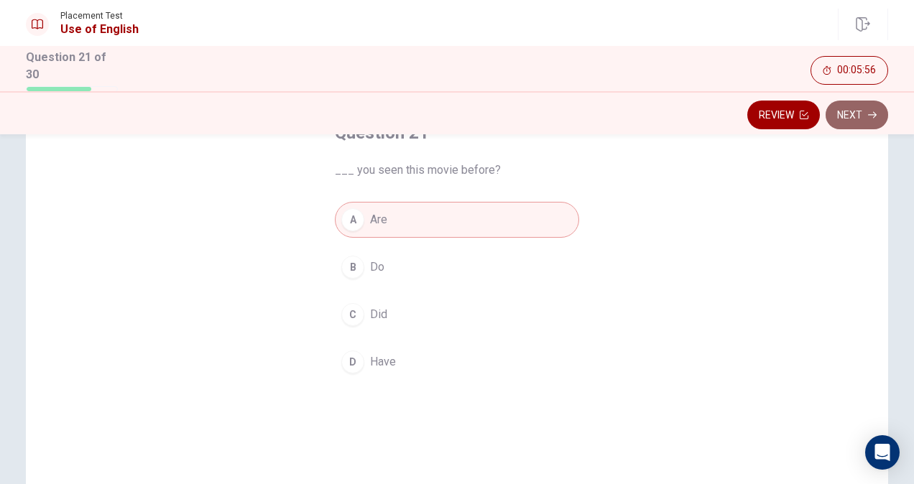
click at [860, 117] on button "Next" at bounding box center [857, 115] width 63 height 29
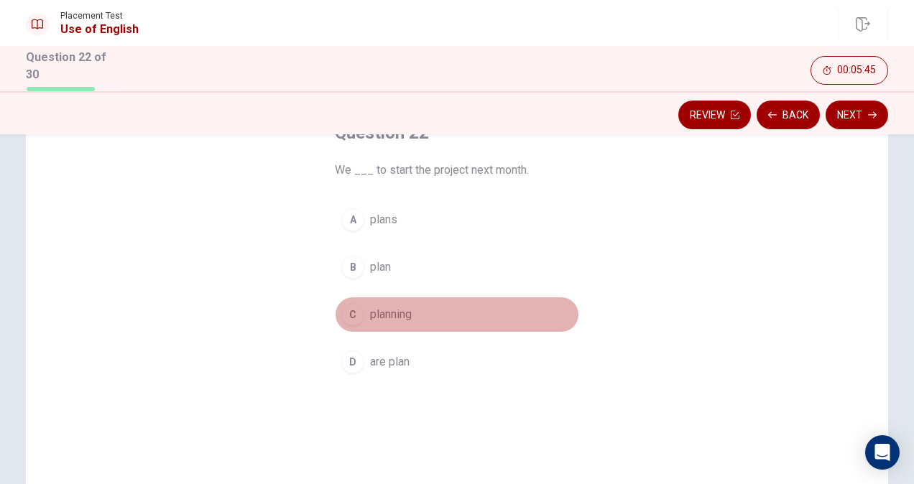
click at [356, 311] on div "C" at bounding box center [352, 314] width 23 height 23
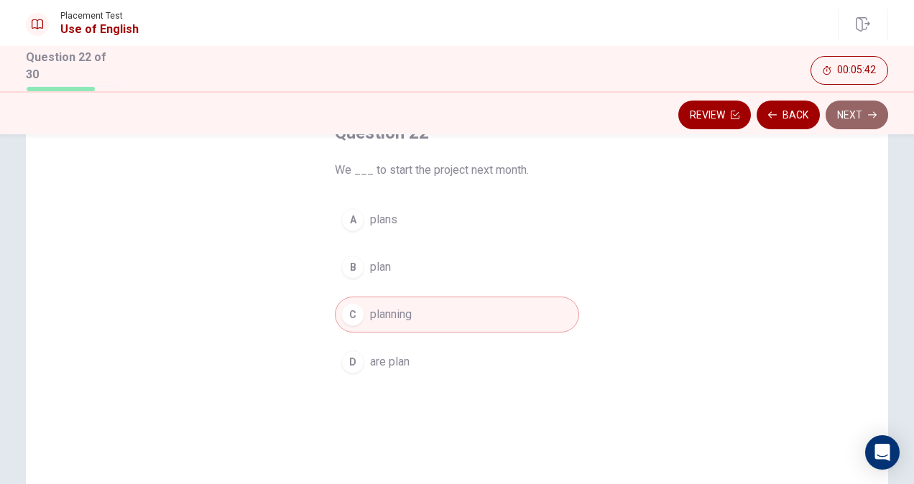
click at [842, 105] on button "Next" at bounding box center [857, 115] width 63 height 29
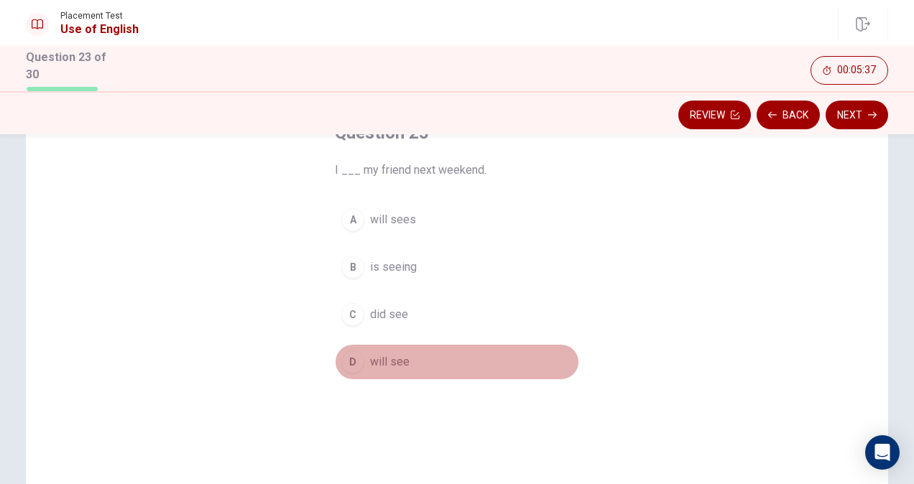
click at [374, 359] on span "will see" at bounding box center [390, 362] width 40 height 17
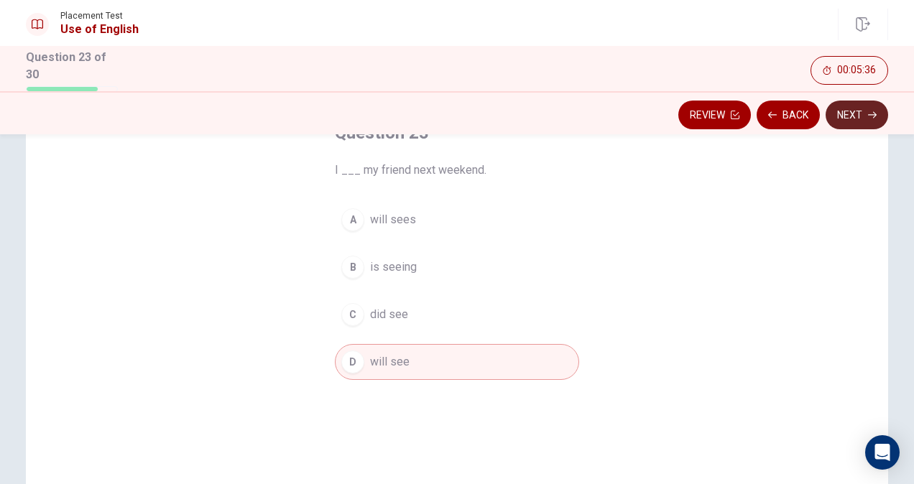
click at [846, 115] on button "Next" at bounding box center [857, 115] width 63 height 29
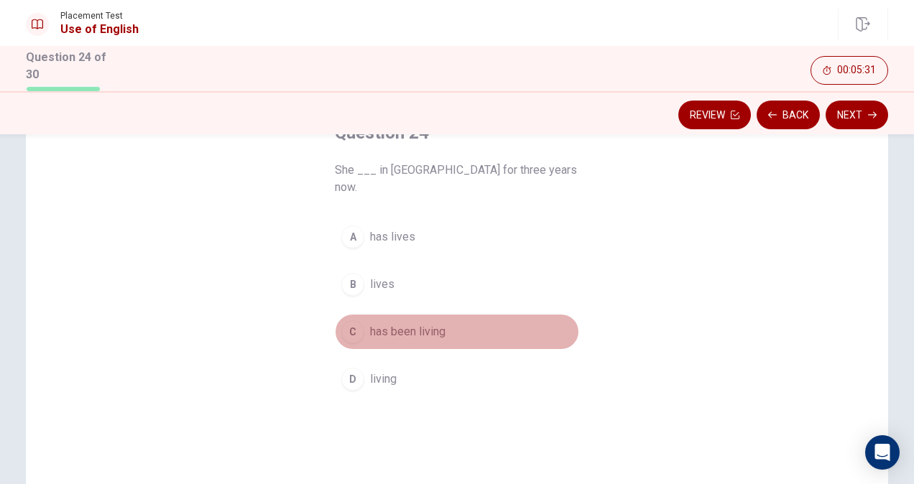
click at [413, 323] on span "has been living" at bounding box center [407, 331] width 75 height 17
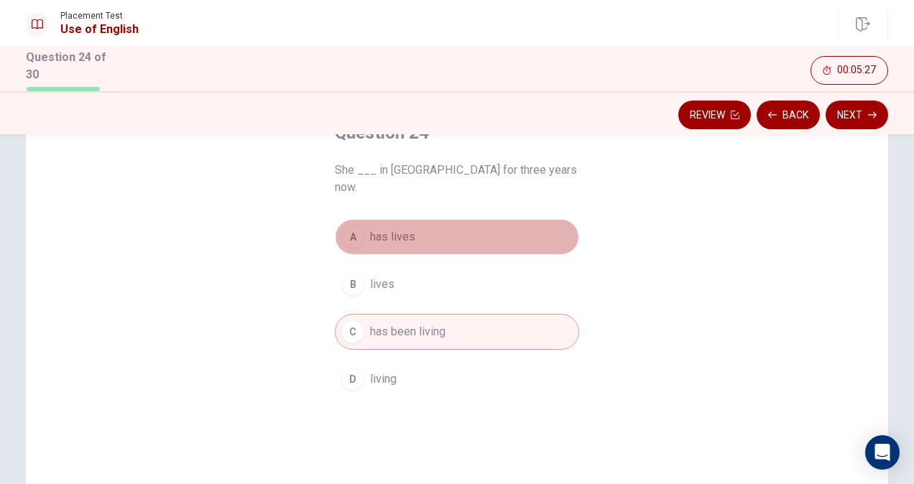
click at [374, 229] on span "has lives" at bounding box center [392, 237] width 45 height 17
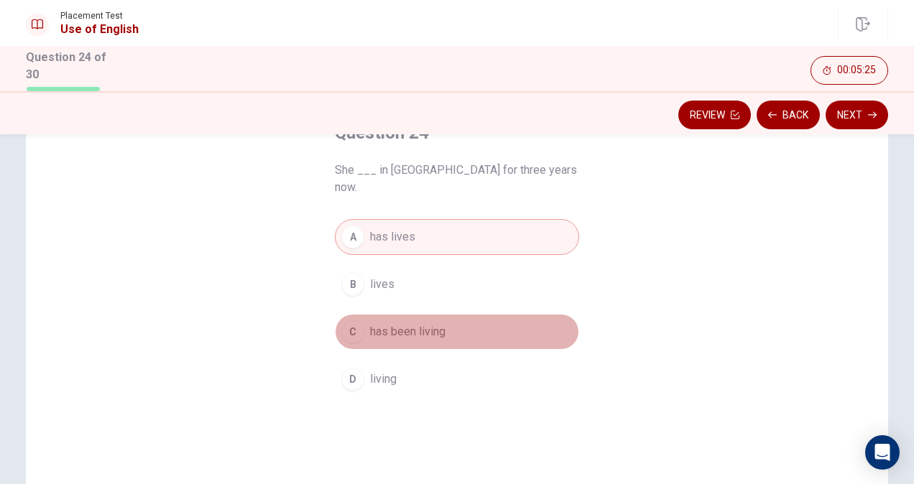
click at [398, 323] on span "has been living" at bounding box center [407, 331] width 75 height 17
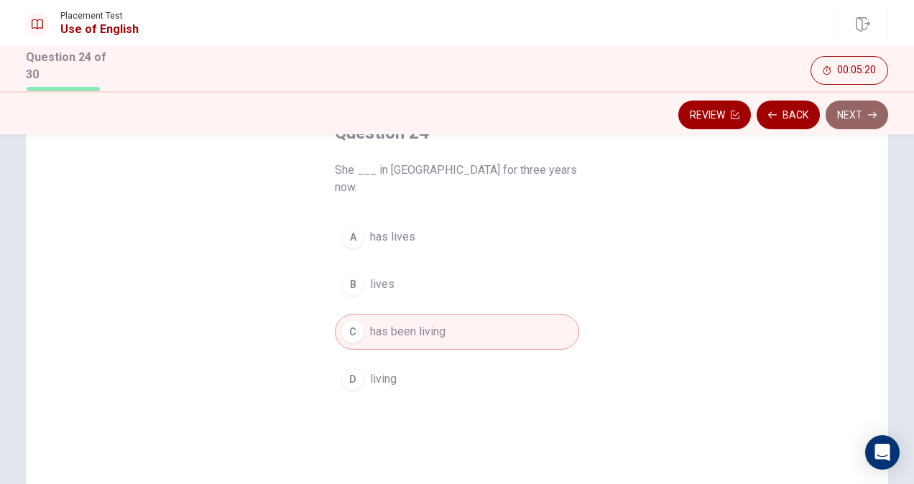
click at [855, 116] on button "Next" at bounding box center [857, 115] width 63 height 29
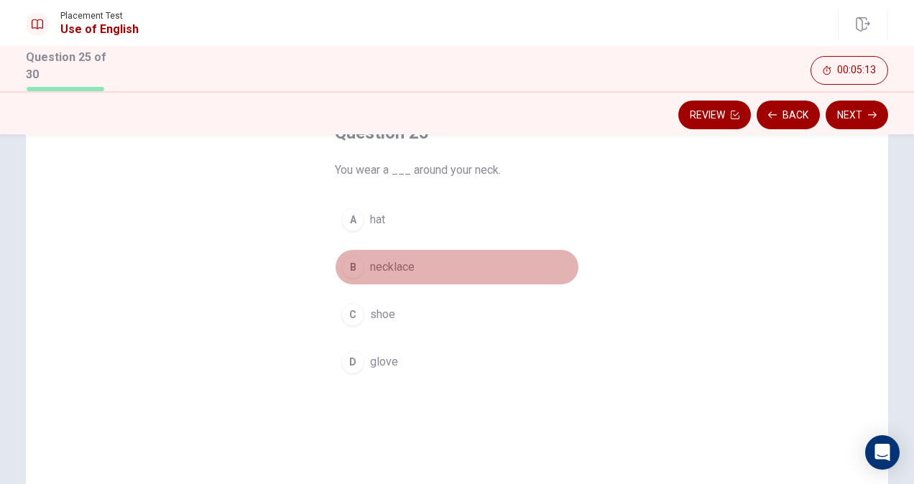
click at [345, 271] on div "B" at bounding box center [352, 267] width 23 height 23
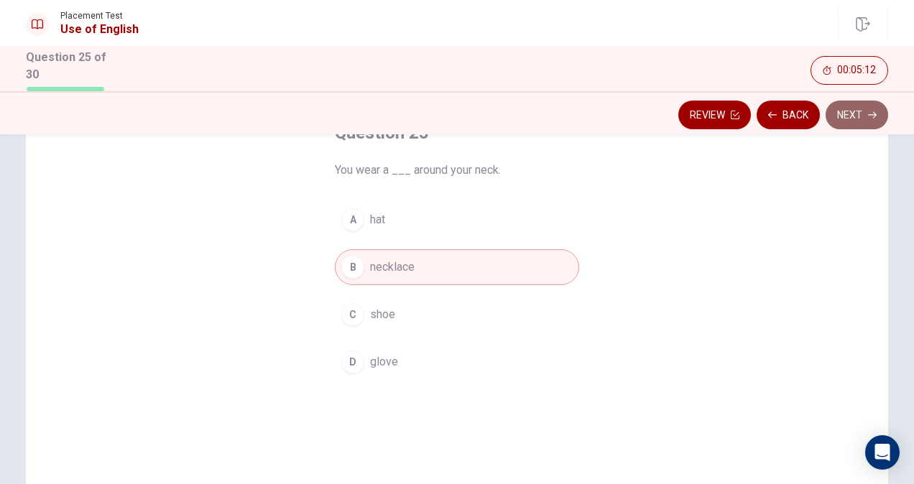
click at [875, 115] on icon "button" at bounding box center [872, 115] width 9 height 9
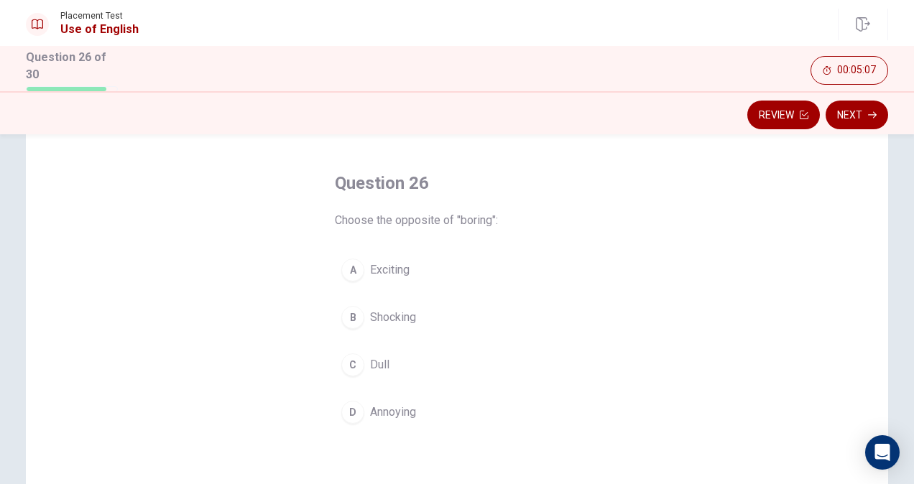
scroll to position [52, 0]
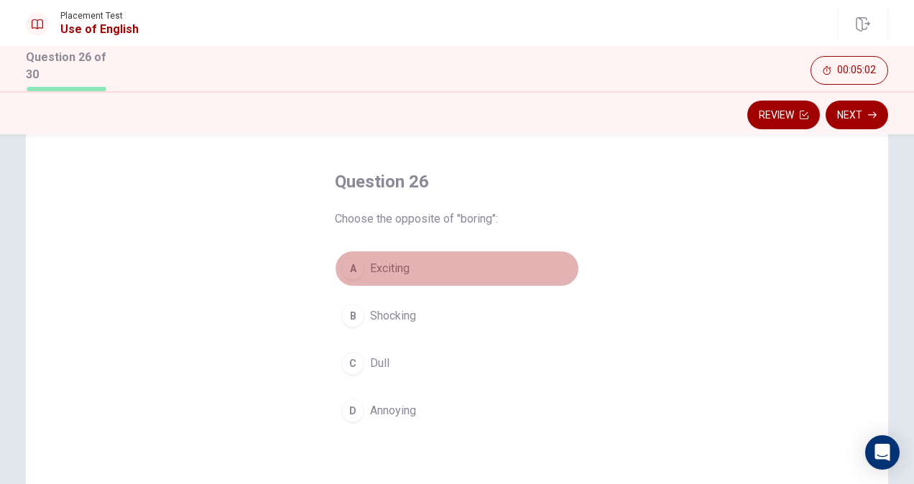
click at [336, 272] on button "A Exciting" at bounding box center [457, 269] width 244 height 36
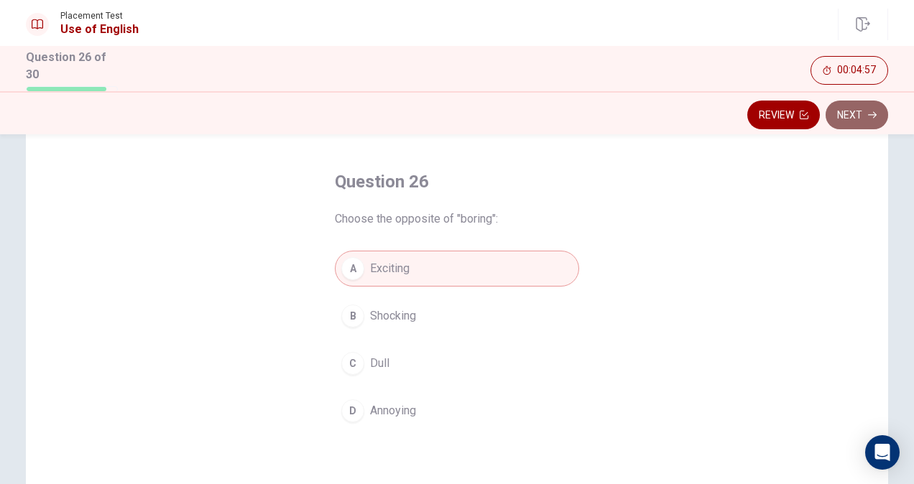
click at [854, 109] on button "Next" at bounding box center [857, 115] width 63 height 29
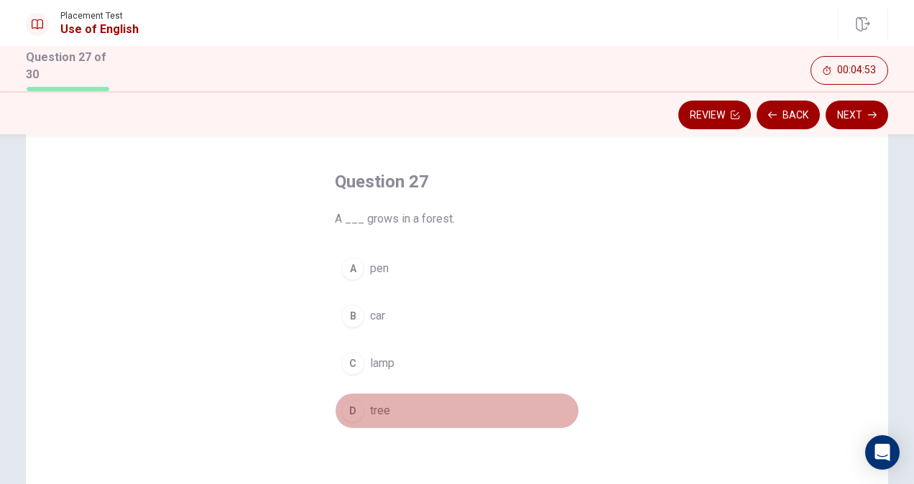
click at [353, 413] on div "D" at bounding box center [352, 411] width 23 height 23
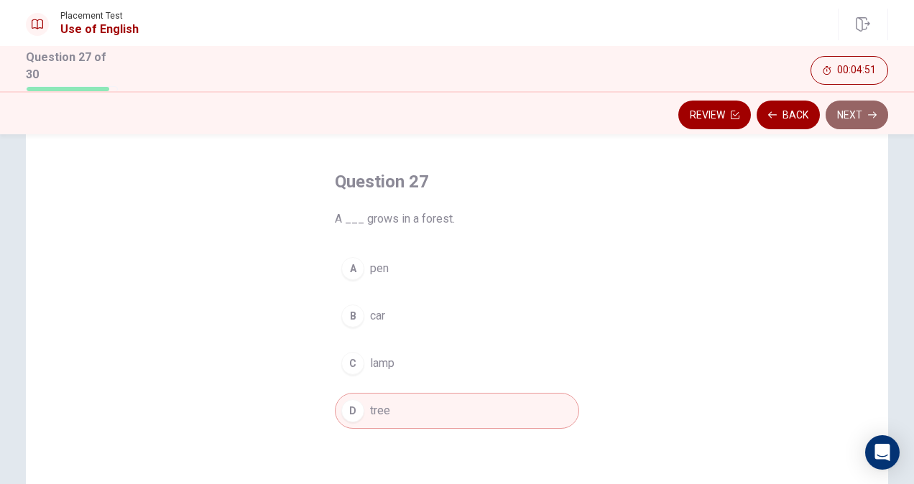
click at [865, 111] on button "Next" at bounding box center [857, 115] width 63 height 29
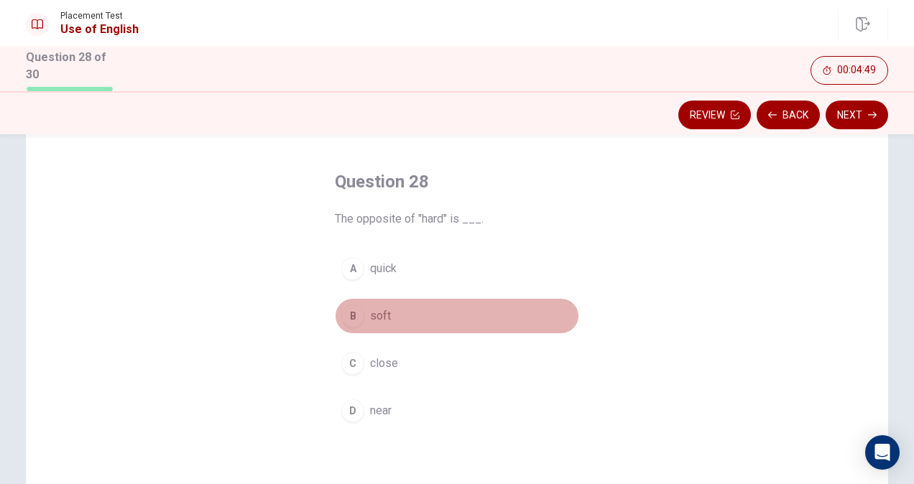
click at [351, 320] on div "B" at bounding box center [352, 316] width 23 height 23
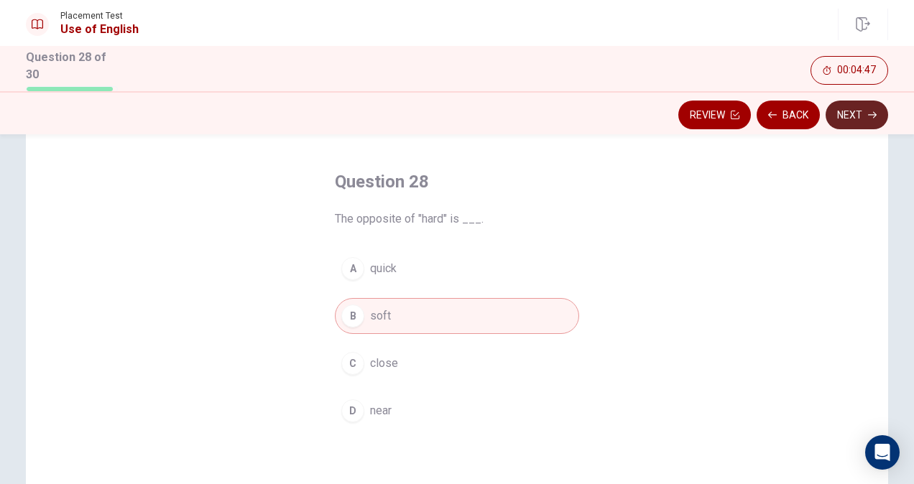
click at [842, 116] on button "Next" at bounding box center [857, 115] width 63 height 29
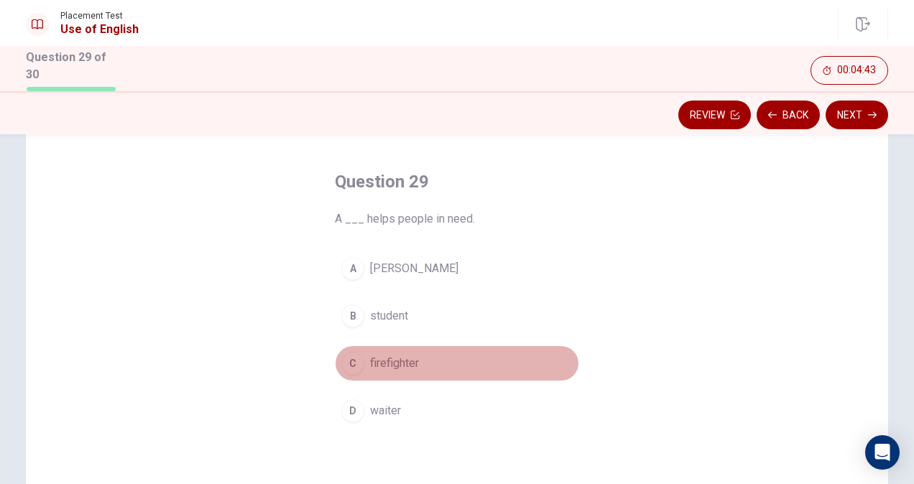
click at [348, 361] on div "C" at bounding box center [352, 363] width 23 height 23
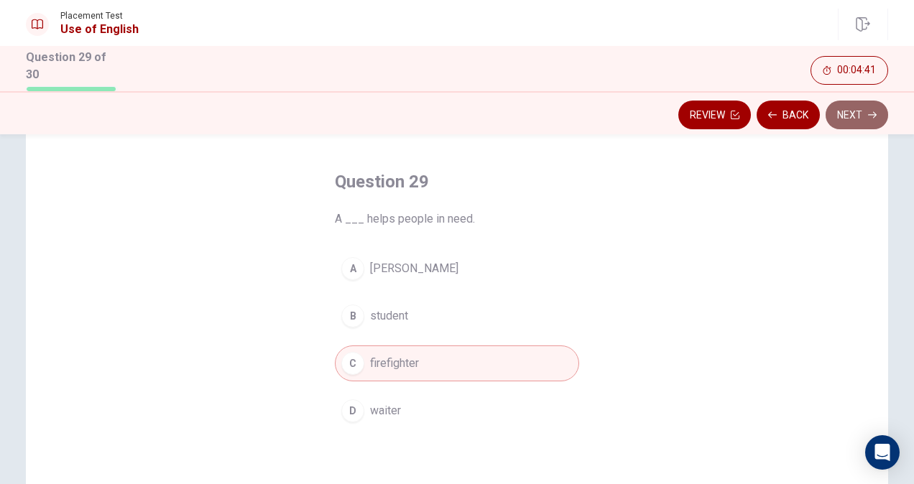
click at [865, 101] on button "Next" at bounding box center [857, 115] width 63 height 29
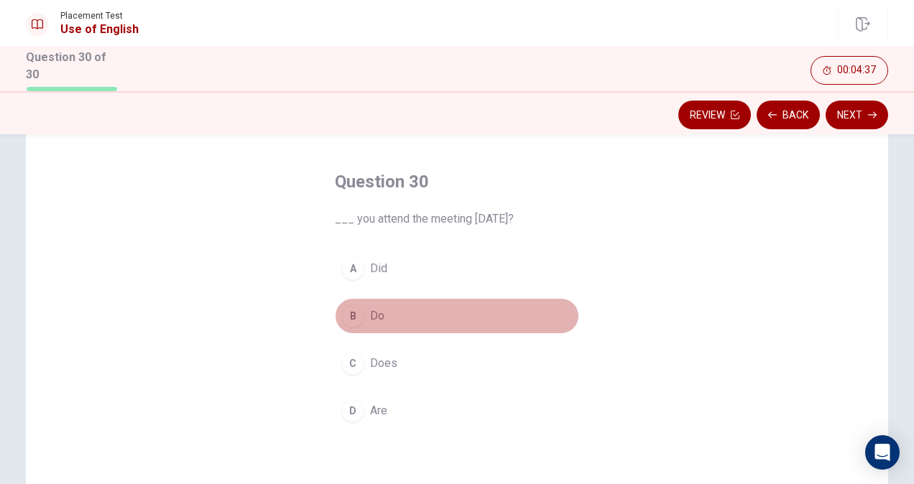
click at [348, 313] on div "B" at bounding box center [352, 316] width 23 height 23
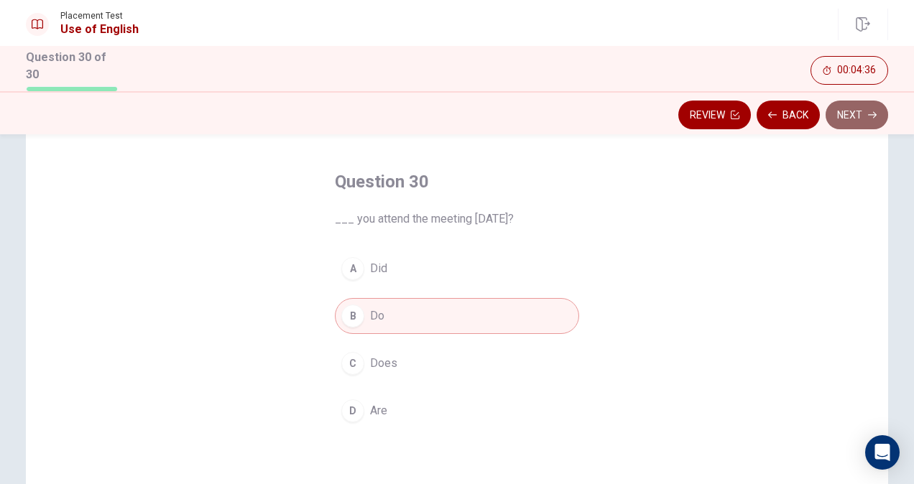
click at [847, 122] on button "Next" at bounding box center [857, 115] width 63 height 29
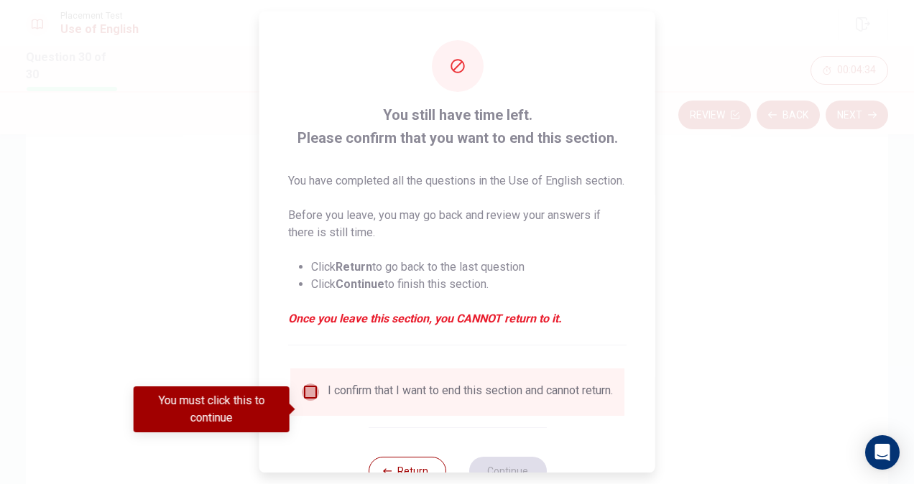
click at [308, 401] on input "You must click this to continue" at bounding box center [310, 392] width 17 height 17
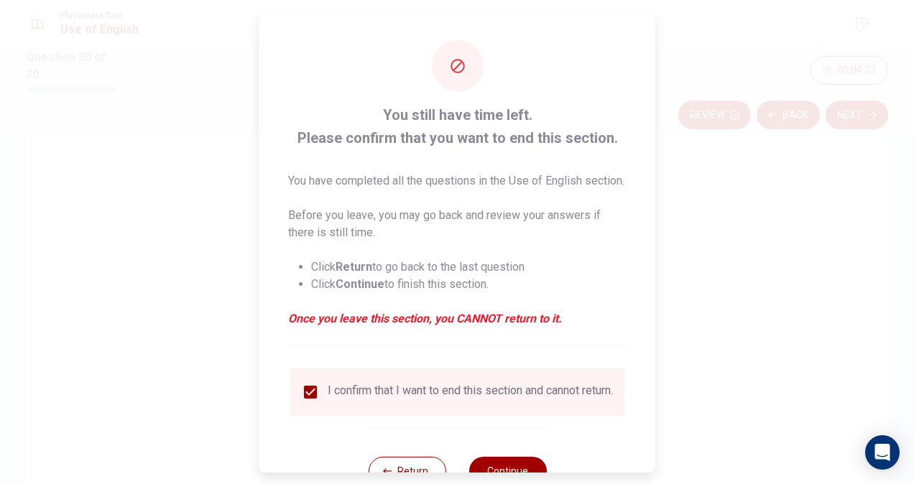
scroll to position [69, 0]
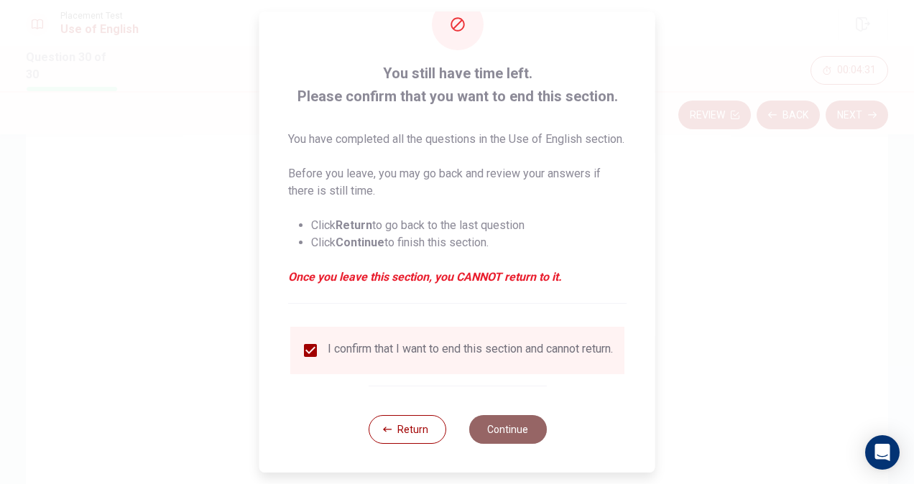
click at [489, 428] on button "Continue" at bounding box center [508, 429] width 78 height 29
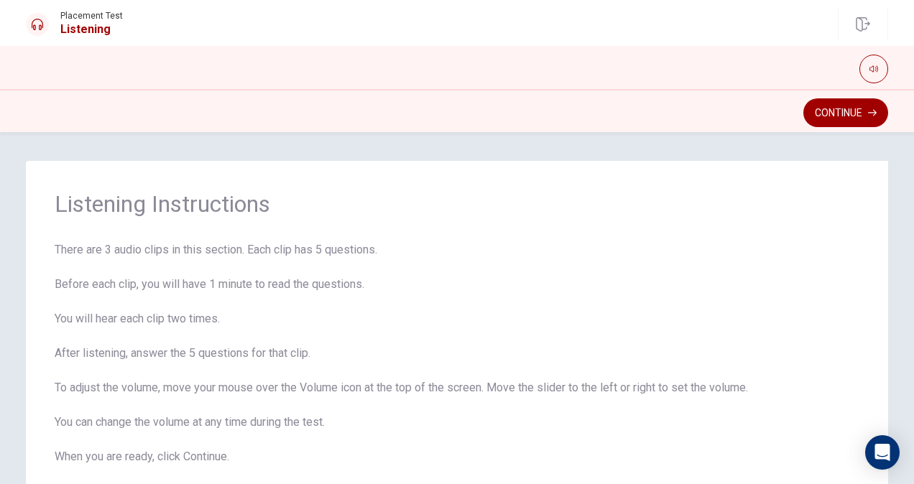
scroll to position [85, 0]
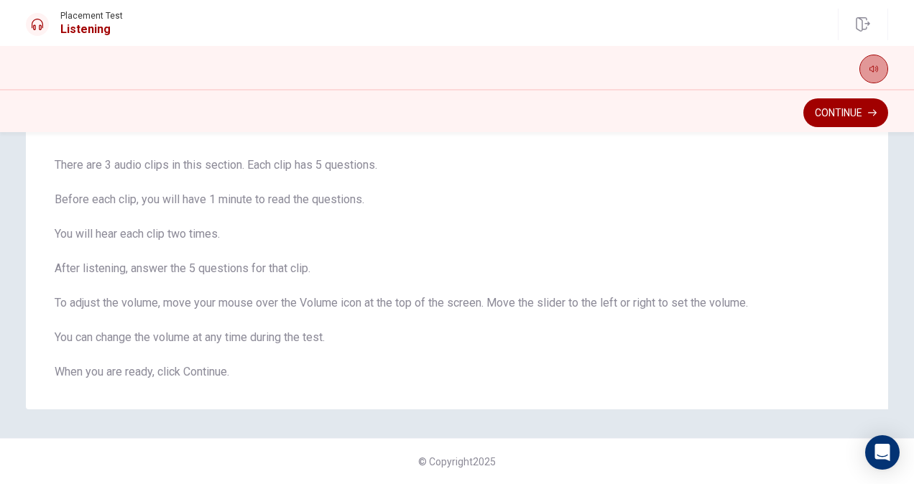
click at [868, 69] on button "button" at bounding box center [874, 69] width 29 height 29
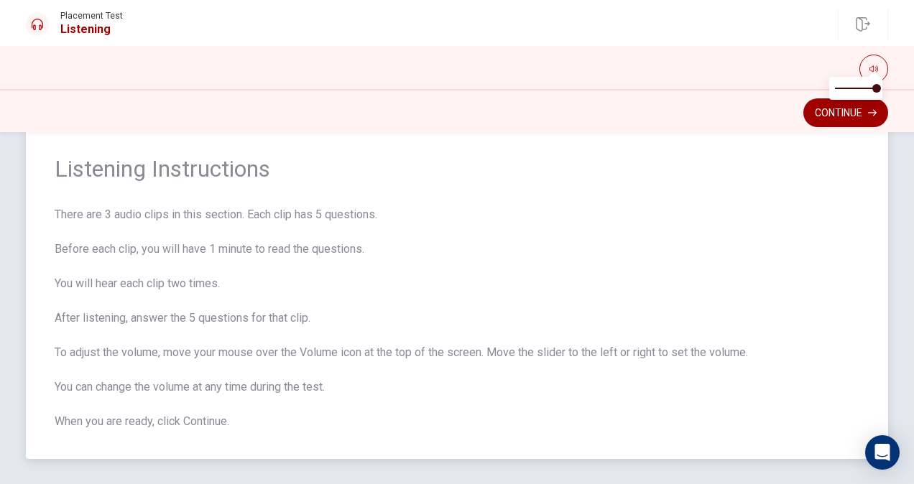
scroll to position [36, 0]
click at [822, 104] on button "Continue" at bounding box center [846, 112] width 85 height 29
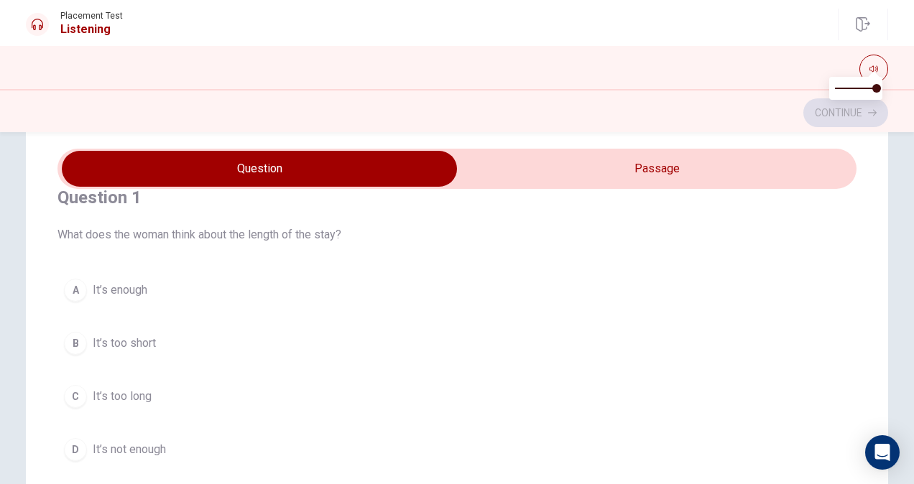
scroll to position [27, 0]
click at [567, 165] on input "checkbox" at bounding box center [259, 169] width 1199 height 36
checkbox input "true"
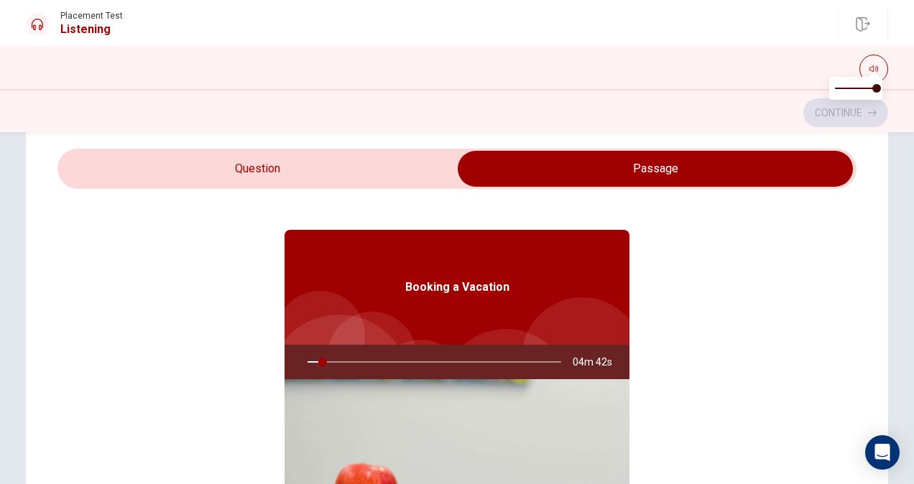
type input "6"
click at [394, 164] on input "checkbox" at bounding box center [655, 169] width 1199 height 36
checkbox input "false"
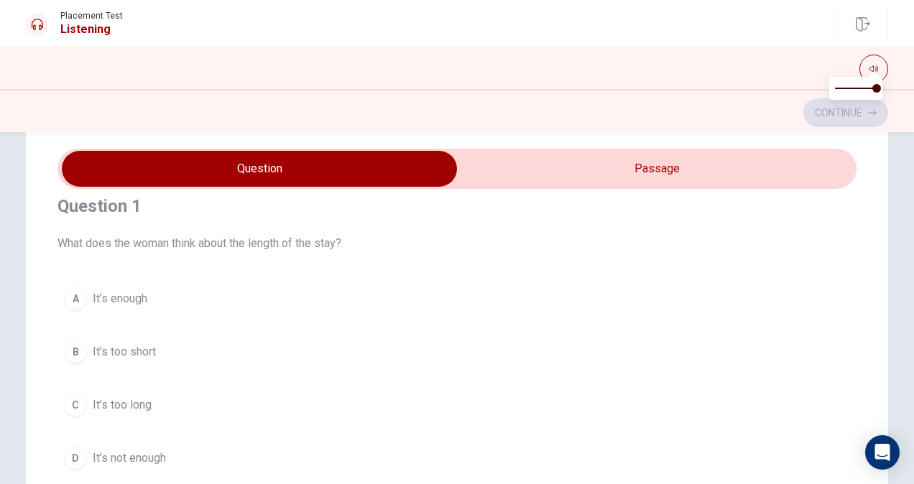
scroll to position [0, 0]
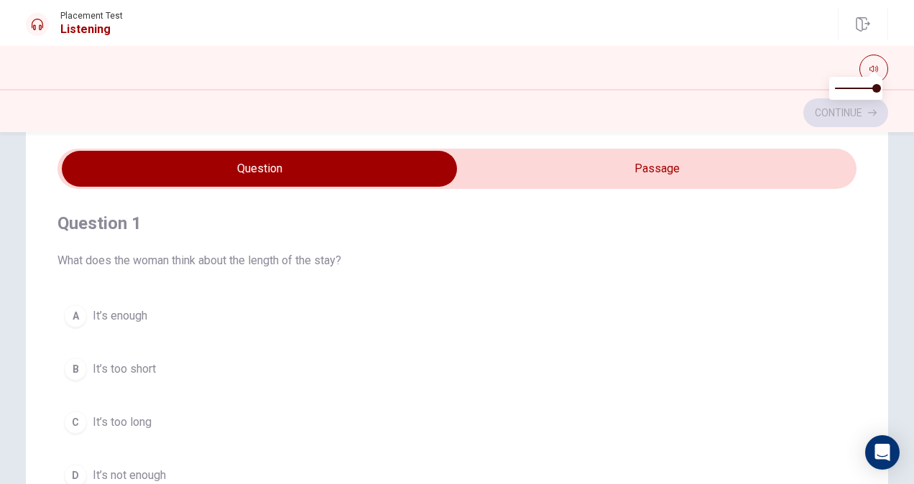
type input "9"
click at [561, 167] on input "checkbox" at bounding box center [259, 169] width 1199 height 36
checkbox input "true"
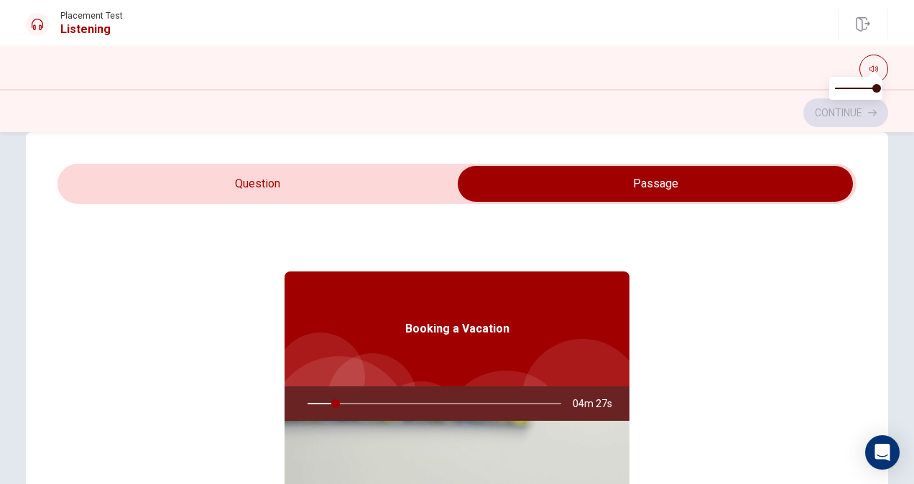
scroll to position [28, 0]
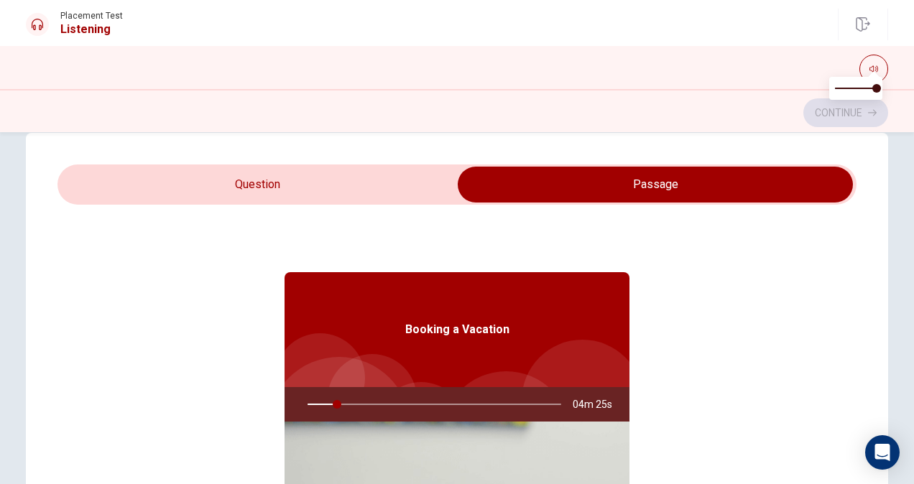
type input "12"
click at [259, 185] on input "checkbox" at bounding box center [655, 185] width 1199 height 36
checkbox input "false"
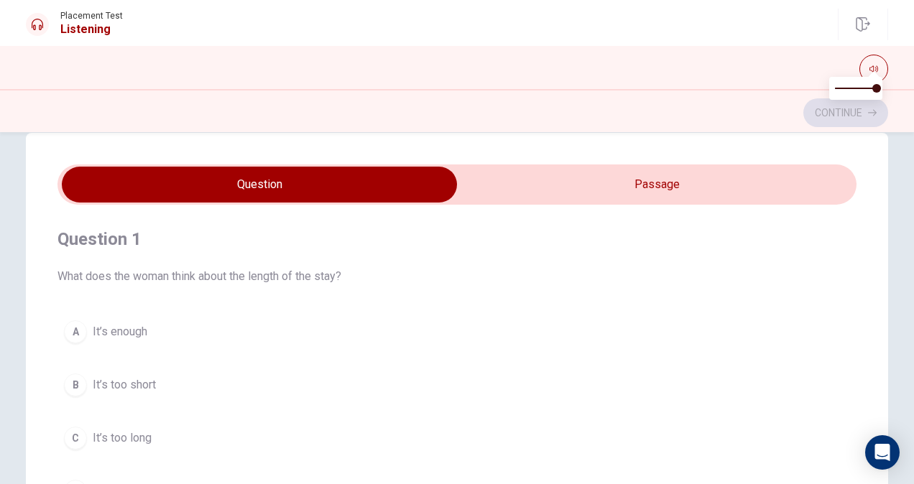
click at [73, 326] on div "A" at bounding box center [75, 332] width 23 height 23
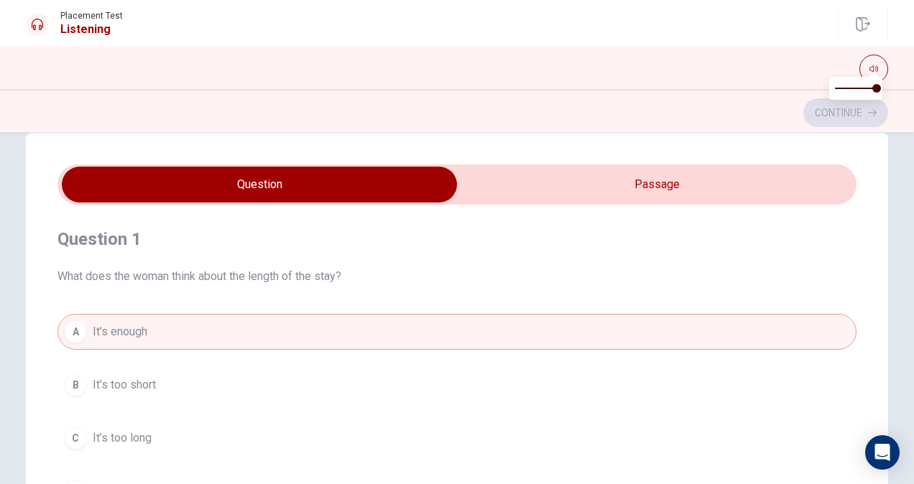
type input "15"
click at [546, 177] on input "checkbox" at bounding box center [259, 185] width 1199 height 36
checkbox input "true"
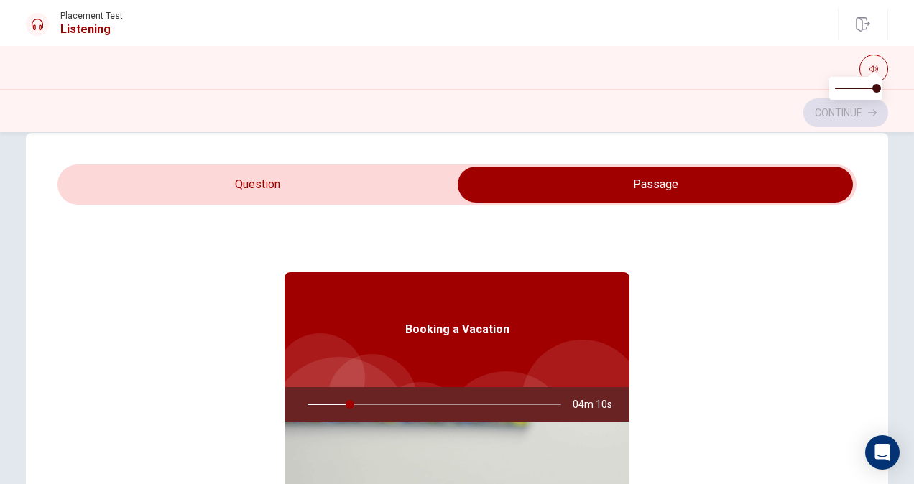
drag, startPoint x: 344, startPoint y: 405, endPoint x: 411, endPoint y: 408, distance: 67.6
click at [411, 408] on div at bounding box center [431, 404] width 282 height 35
click at [407, 403] on div at bounding box center [431, 404] width 282 height 35
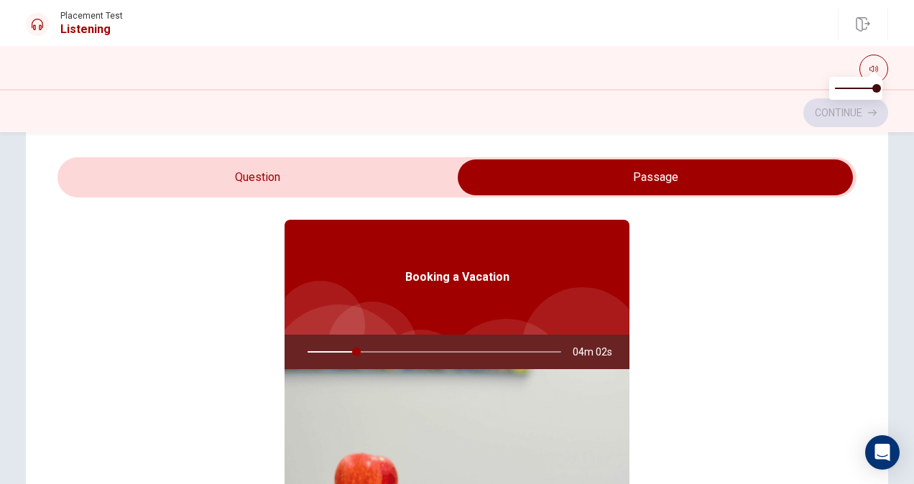
scroll to position [0, 0]
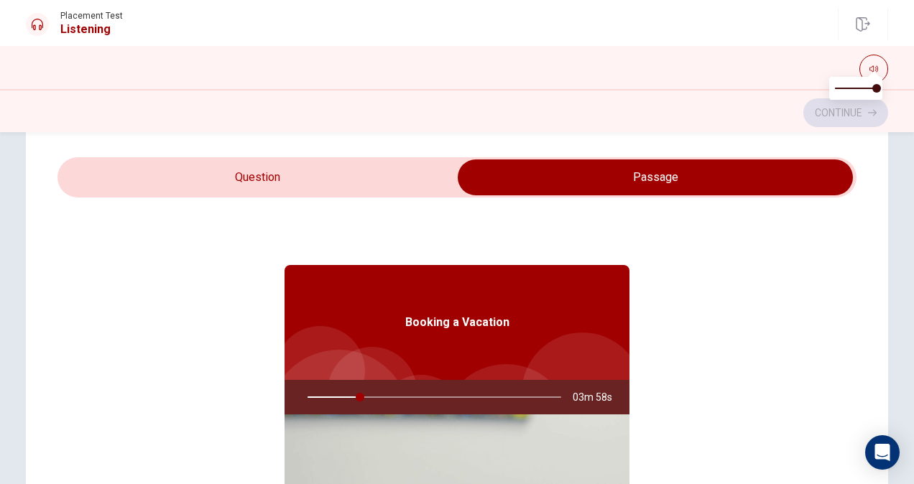
type input "21"
click at [321, 170] on input "checkbox" at bounding box center [655, 178] width 1199 height 36
checkbox input "false"
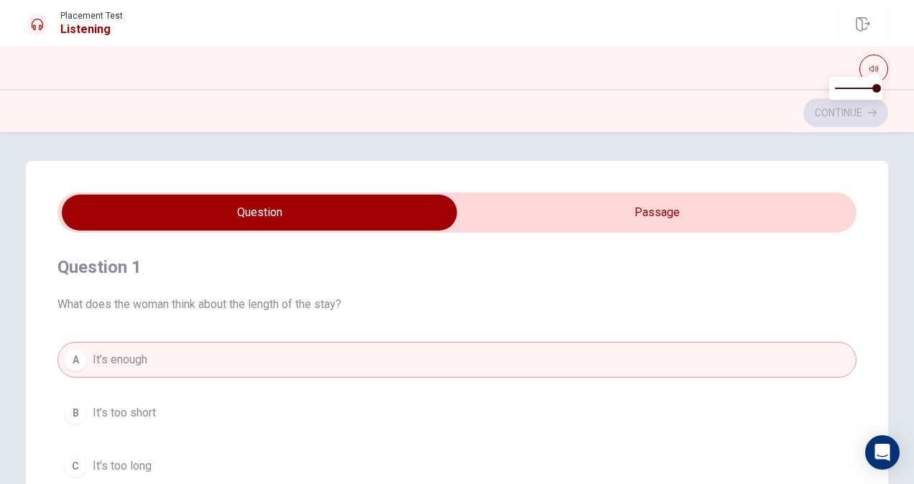
type input "24"
click at [651, 204] on input "checkbox" at bounding box center [259, 213] width 1199 height 36
checkbox input "true"
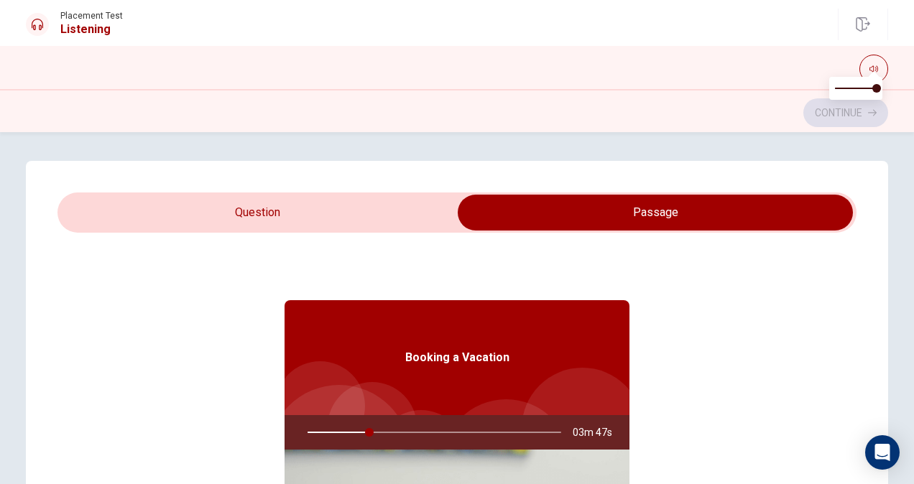
click at [473, 404] on div "Booking a Vacation" at bounding box center [457, 357] width 345 height 115
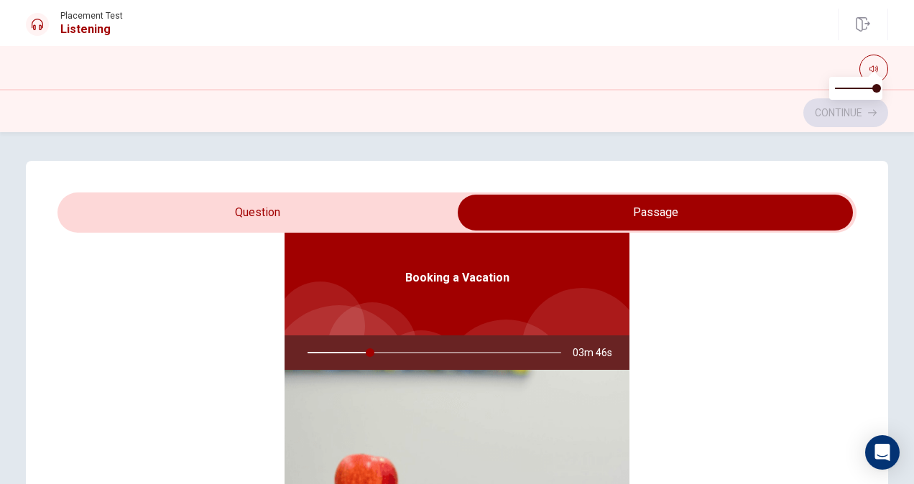
click at [473, 404] on img at bounding box center [457, 485] width 345 height 230
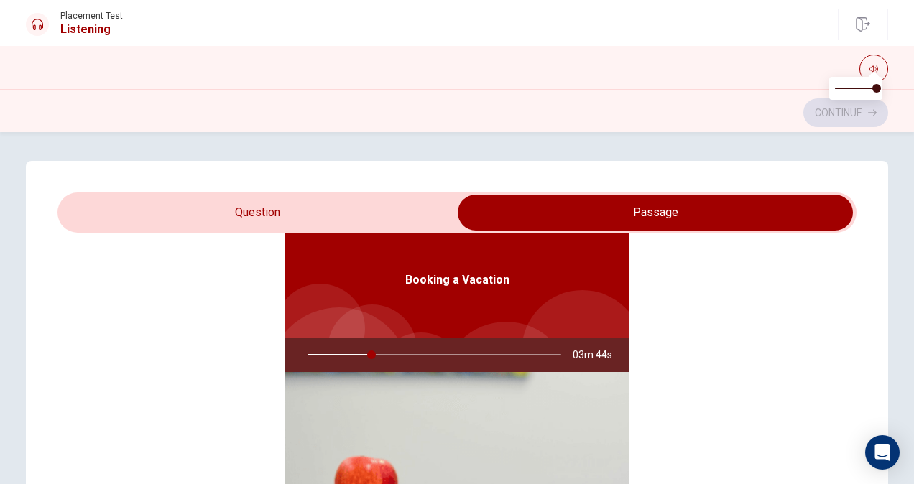
click at [364, 352] on div at bounding box center [431, 355] width 282 height 35
type input "26"
click at [326, 209] on input "checkbox" at bounding box center [655, 213] width 1199 height 36
checkbox input "false"
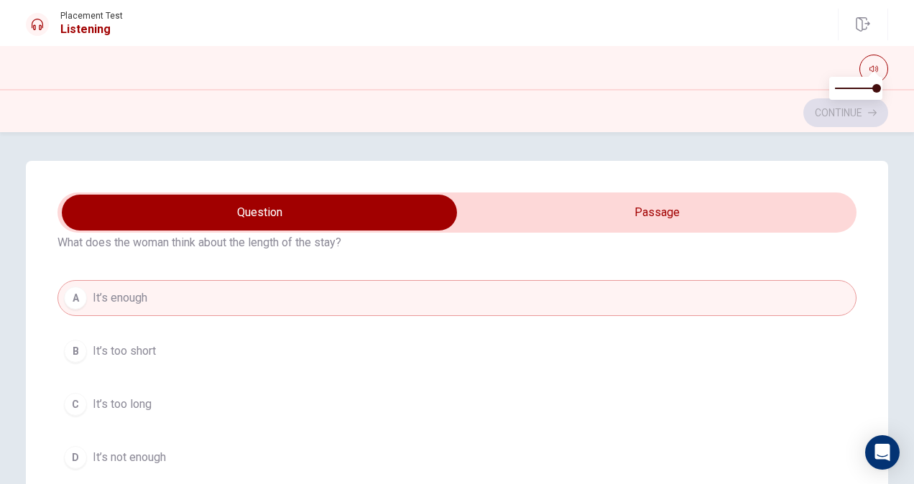
scroll to position [60, 0]
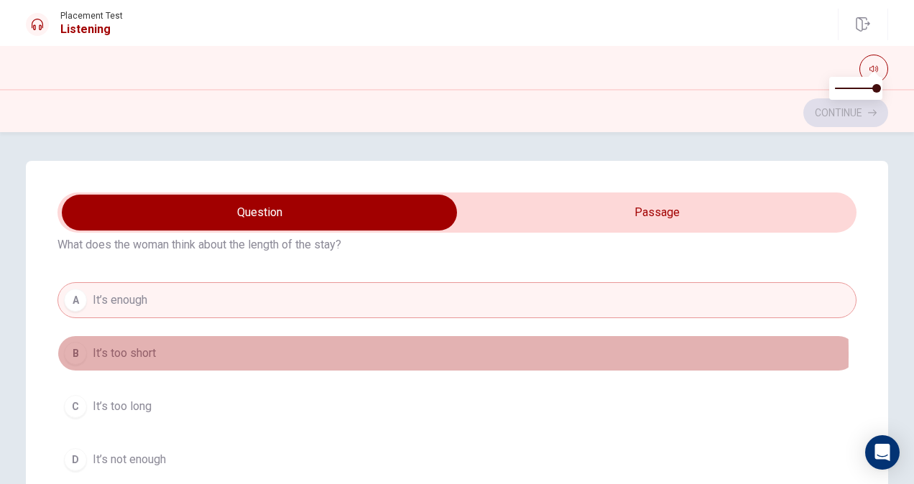
click at [122, 354] on span "It’s too short" at bounding box center [124, 353] width 63 height 17
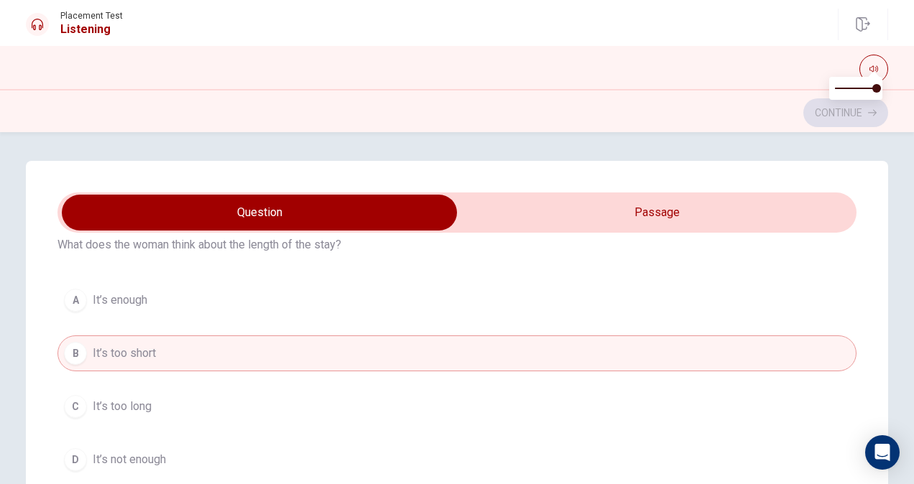
click at [145, 405] on span "It’s too long" at bounding box center [122, 406] width 59 height 17
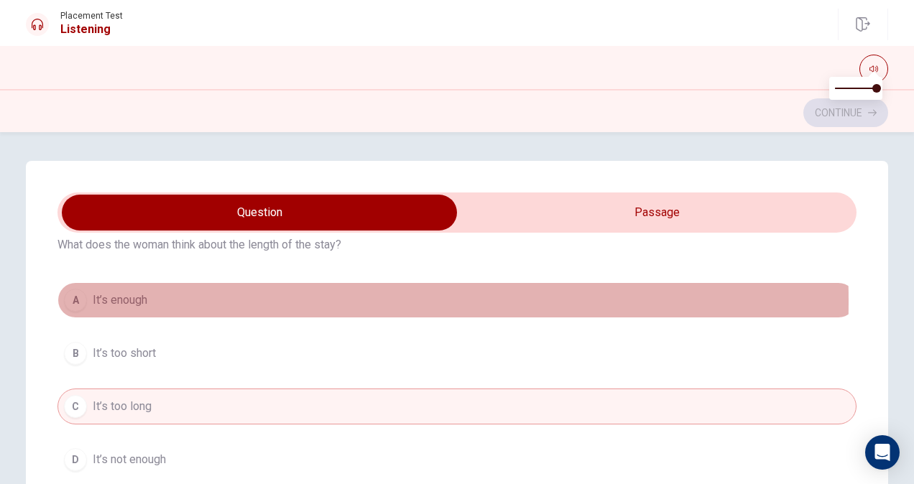
click at [126, 301] on span "It’s enough" at bounding box center [120, 300] width 55 height 17
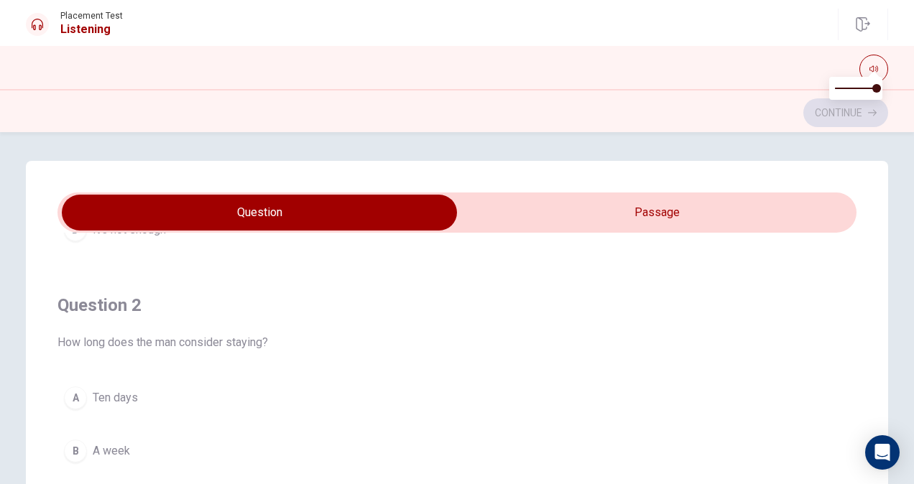
scroll to position [305, 0]
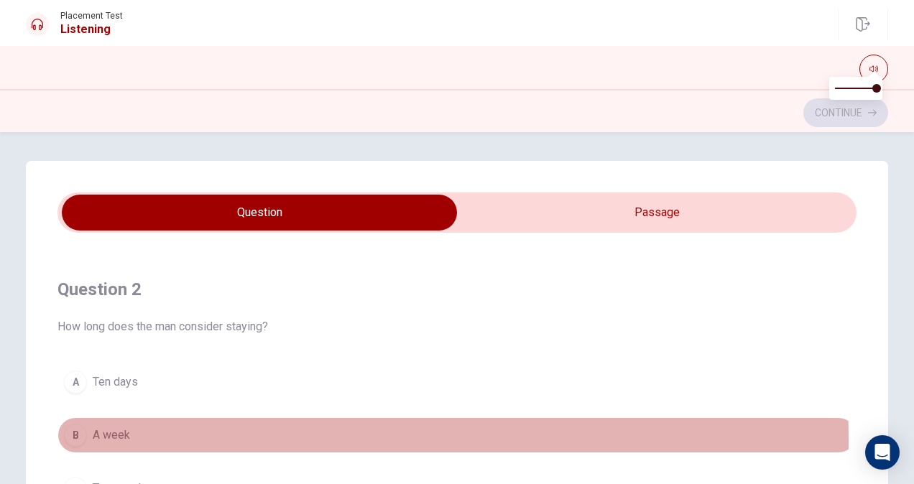
click at [78, 438] on div "B" at bounding box center [75, 435] width 23 height 23
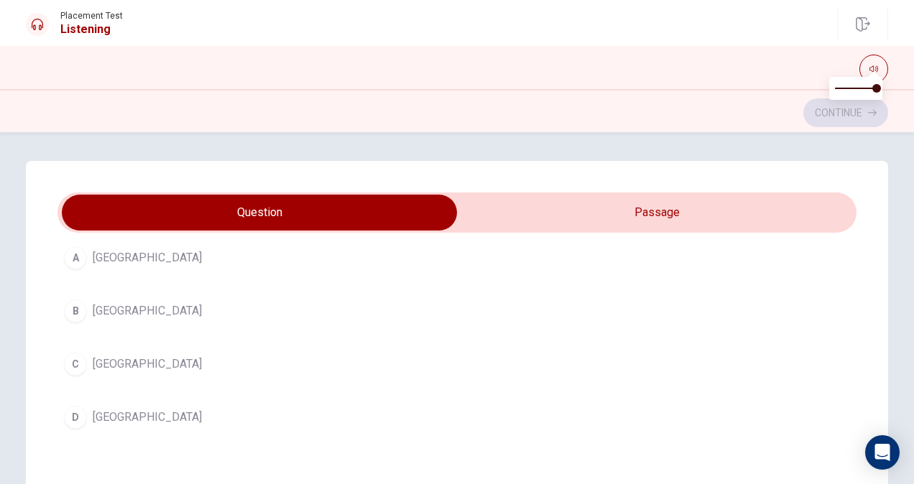
scroll to position [760, 0]
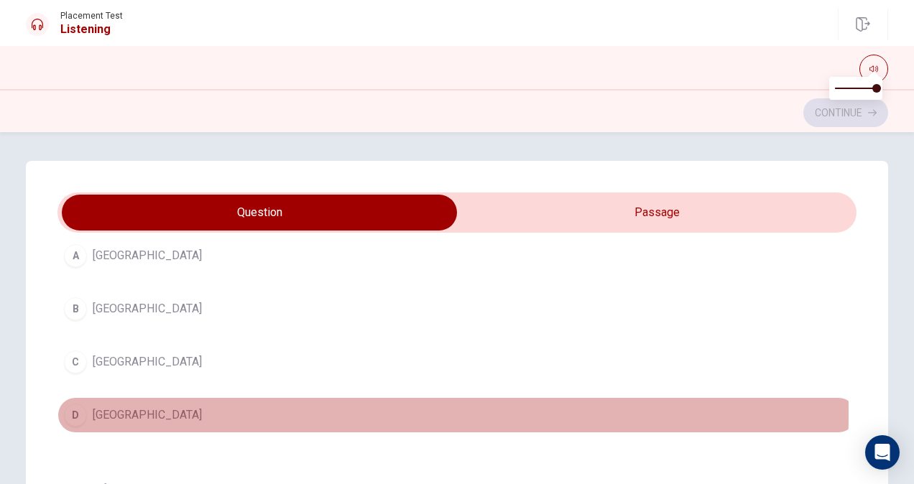
click at [78, 408] on div "D" at bounding box center [75, 415] width 23 height 23
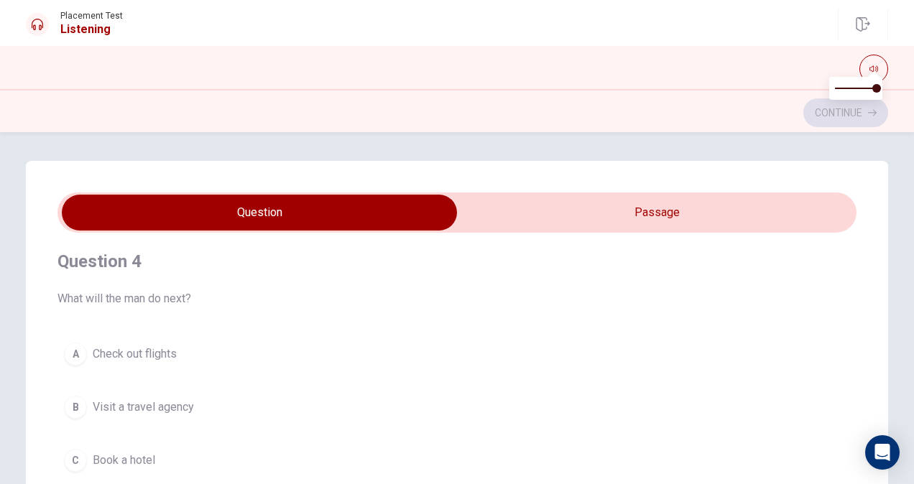
scroll to position [1002, 0]
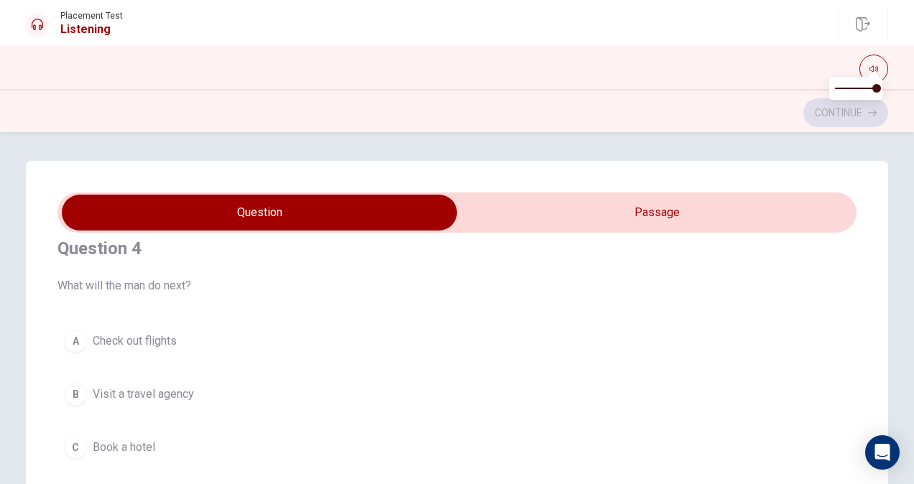
click at [73, 334] on div "A" at bounding box center [75, 341] width 23 height 23
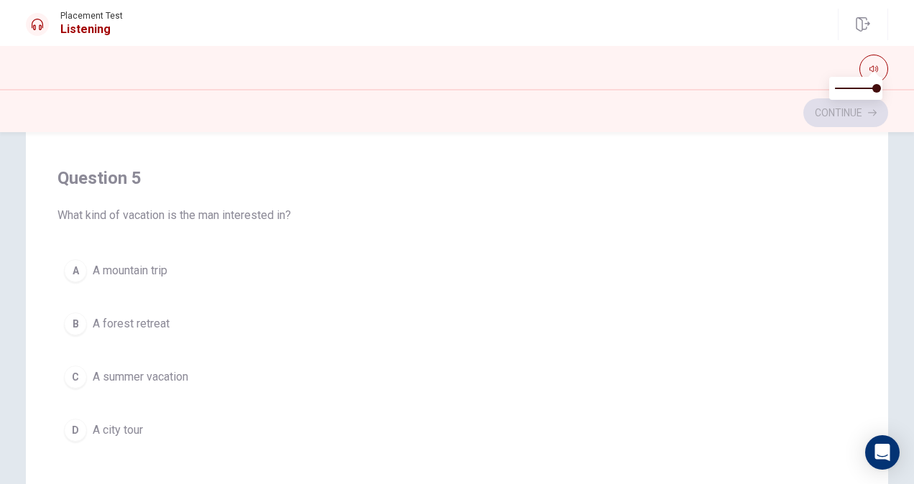
scroll to position [253, 0]
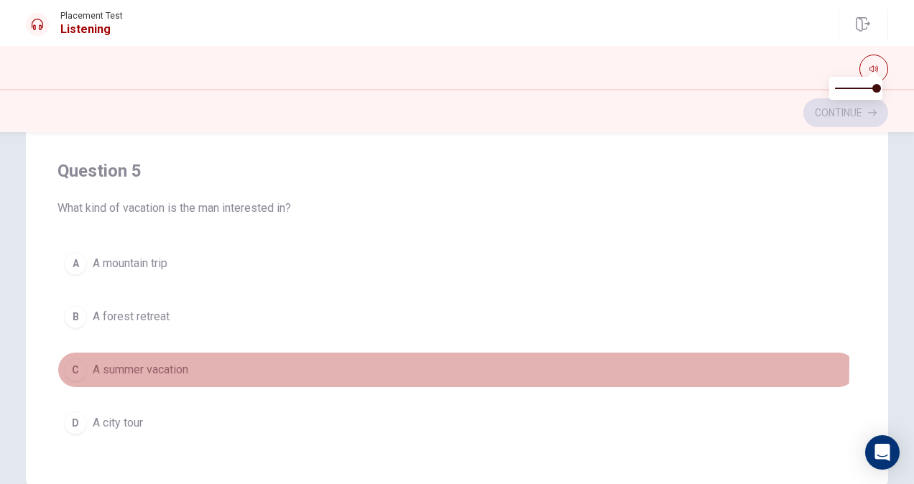
click at [170, 362] on span "A summer vacation" at bounding box center [141, 370] width 96 height 17
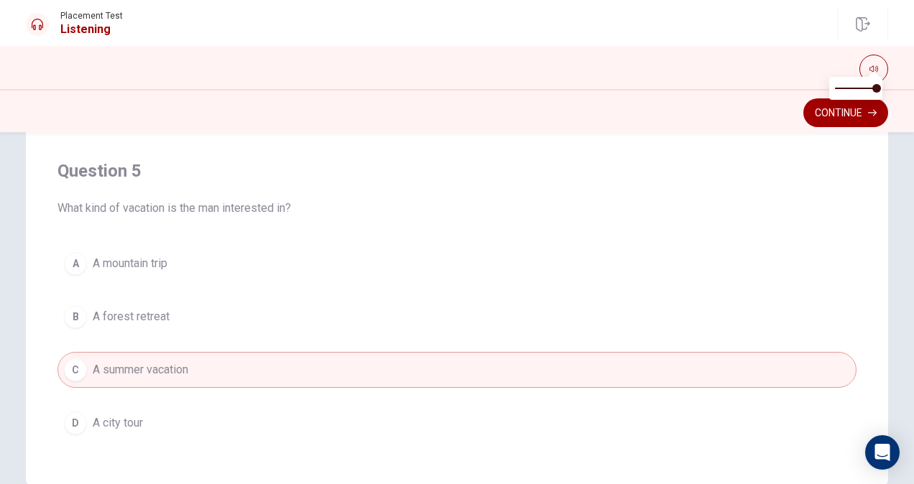
scroll to position [329, 0]
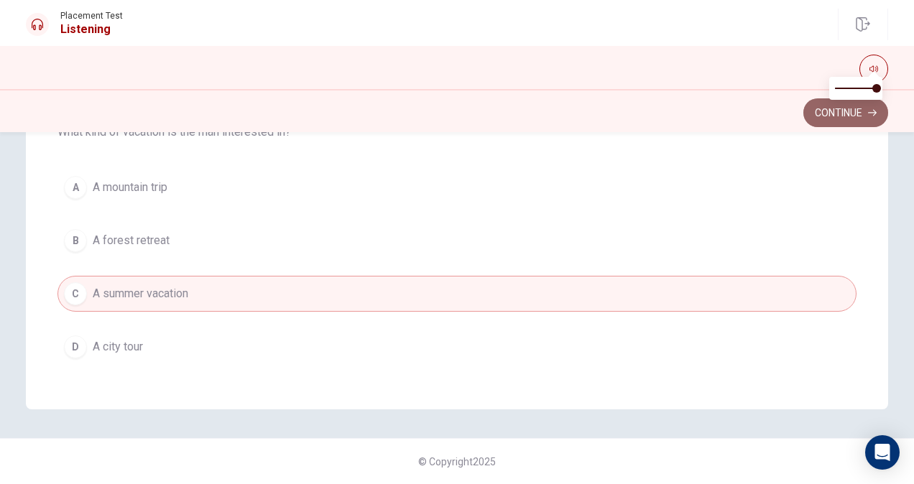
click at [836, 111] on button "Continue" at bounding box center [846, 112] width 85 height 29
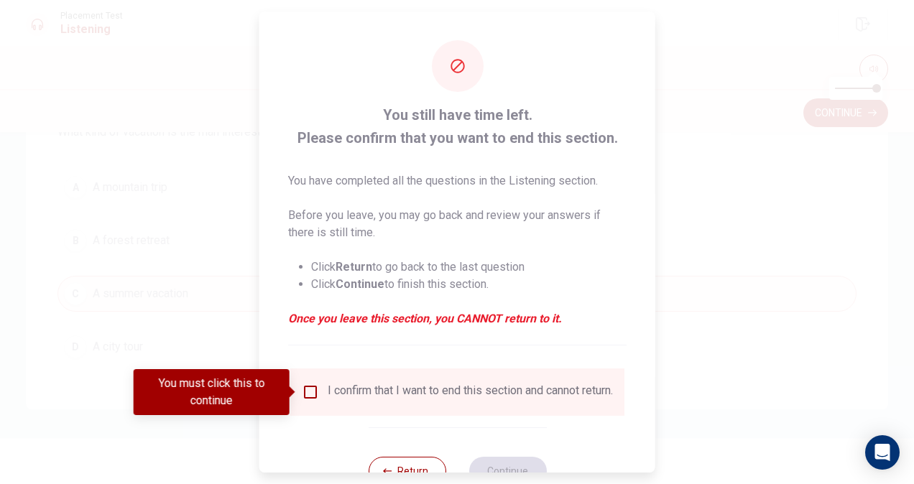
click at [310, 397] on input "You must click this to continue" at bounding box center [310, 392] width 17 height 17
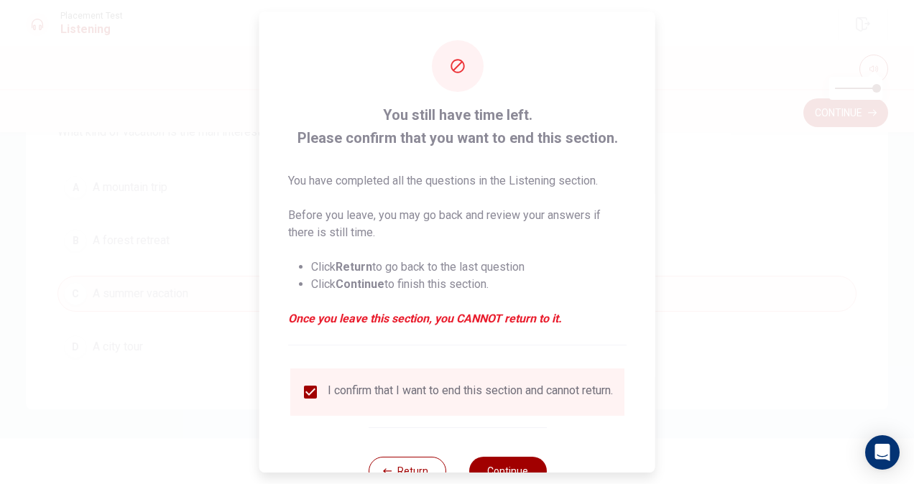
scroll to position [52, 0]
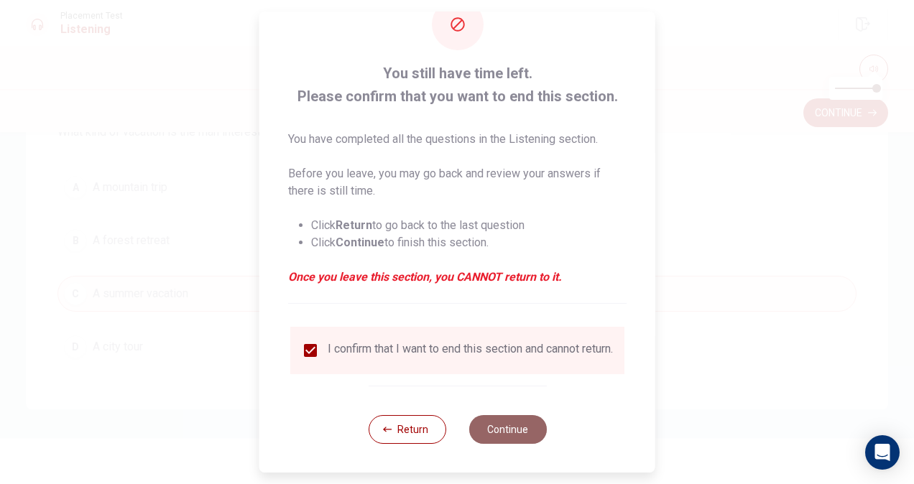
click at [511, 436] on button "Continue" at bounding box center [508, 429] width 78 height 29
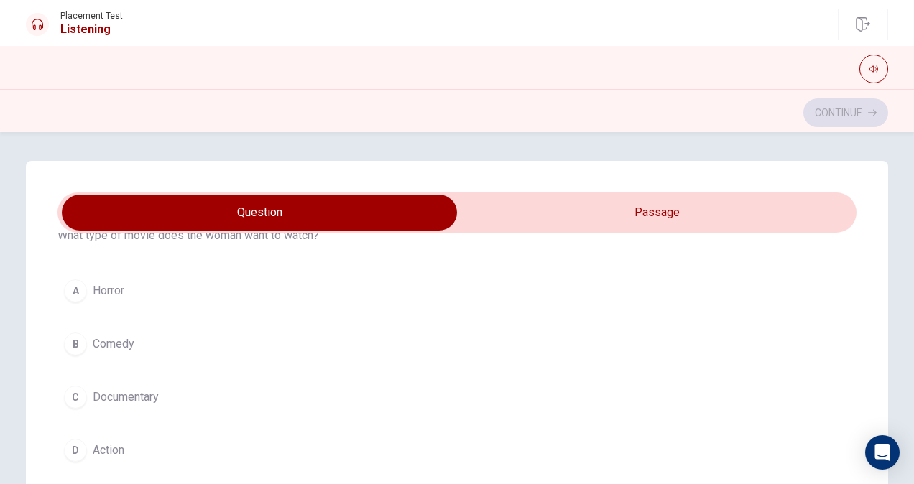
scroll to position [70, 0]
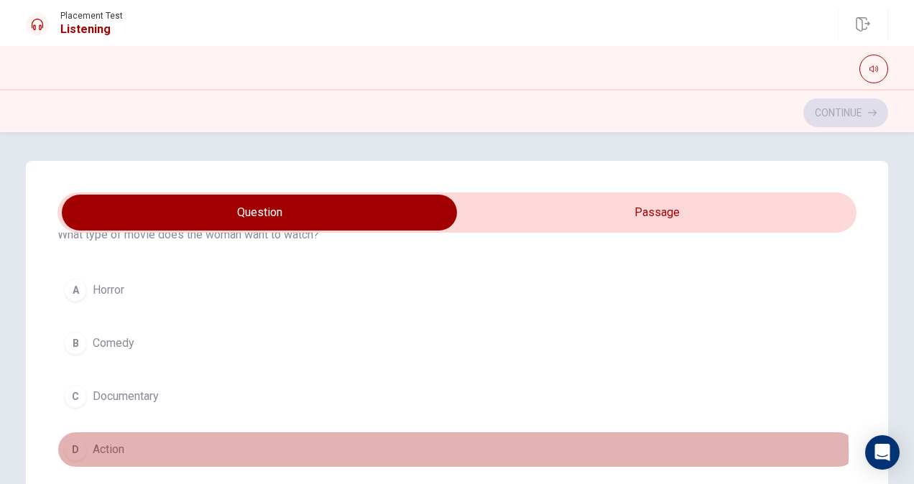
click at [73, 451] on div "D" at bounding box center [75, 449] width 23 height 23
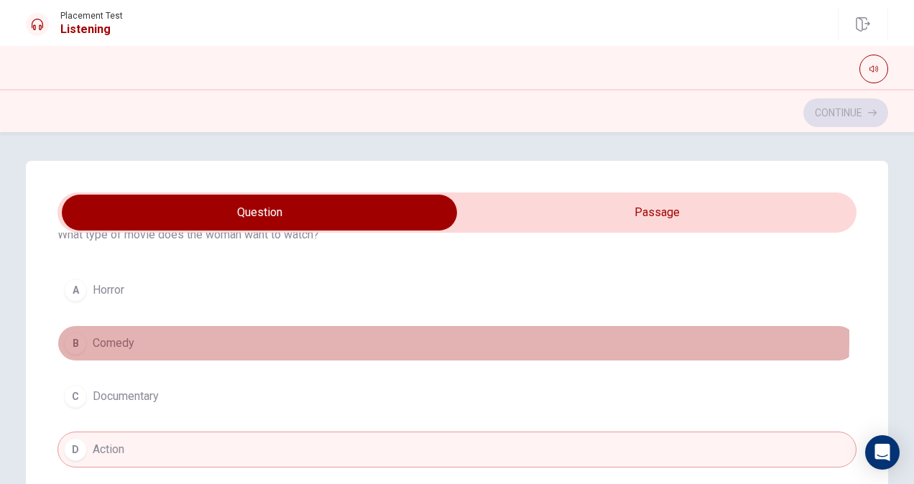
click at [76, 336] on div "B" at bounding box center [75, 343] width 23 height 23
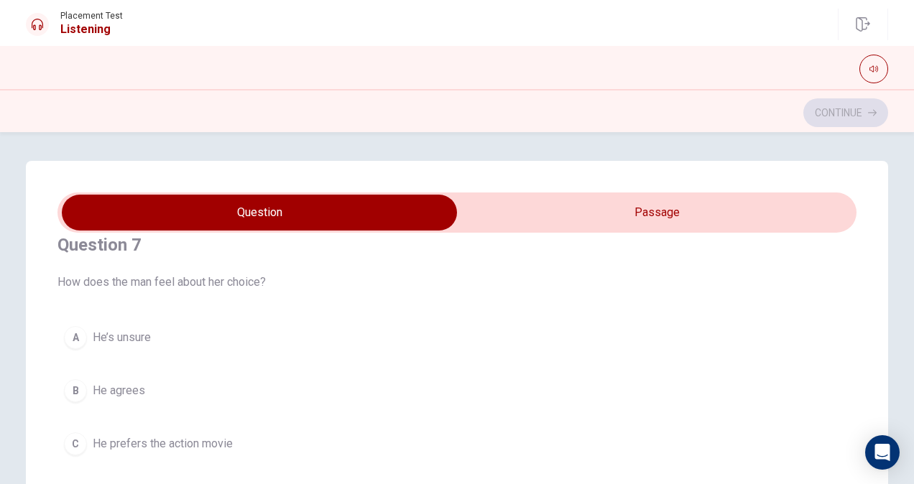
scroll to position [351, 0]
click at [104, 382] on span "He agrees" at bounding box center [119, 390] width 52 height 17
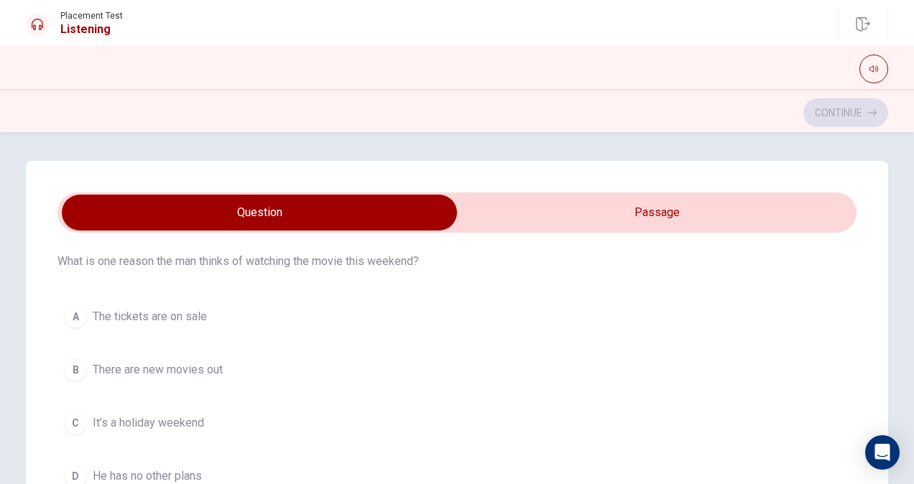
scroll to position [699, 0]
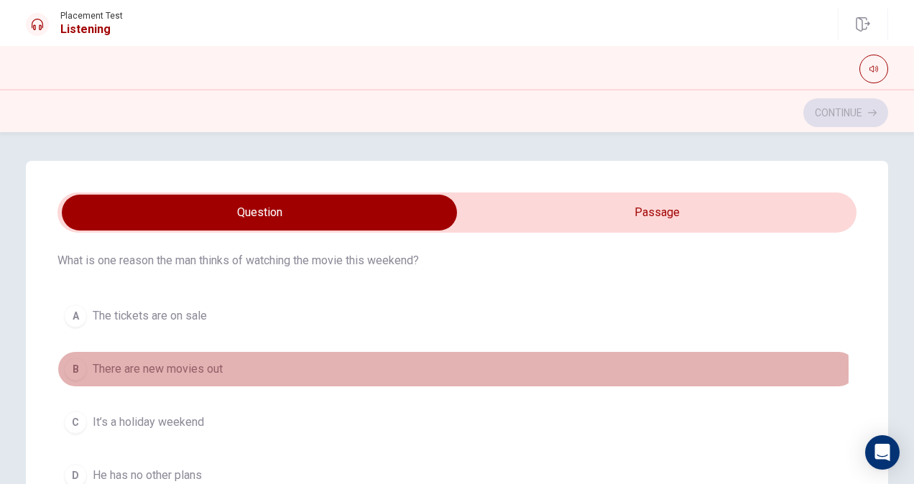
click at [87, 365] on button "B There are new movies out" at bounding box center [457, 369] width 799 height 36
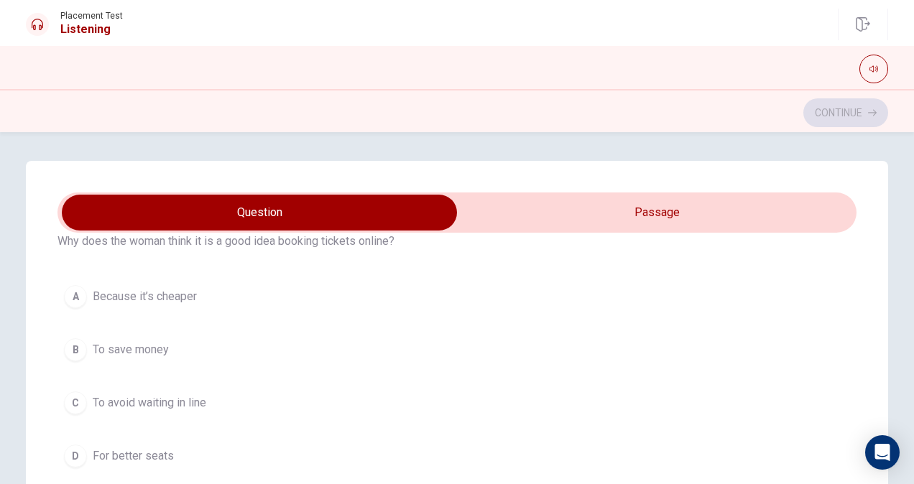
scroll to position [1047, 0]
click at [75, 391] on div "C" at bounding box center [75, 402] width 23 height 23
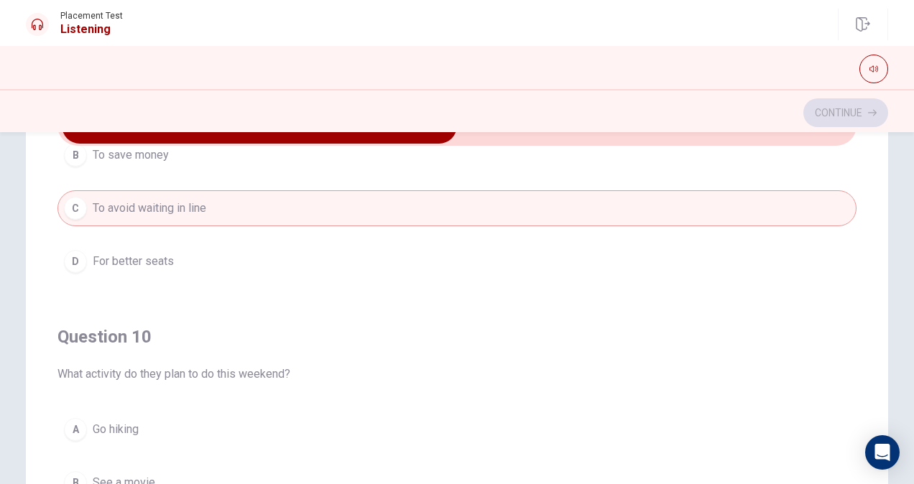
scroll to position [225, 0]
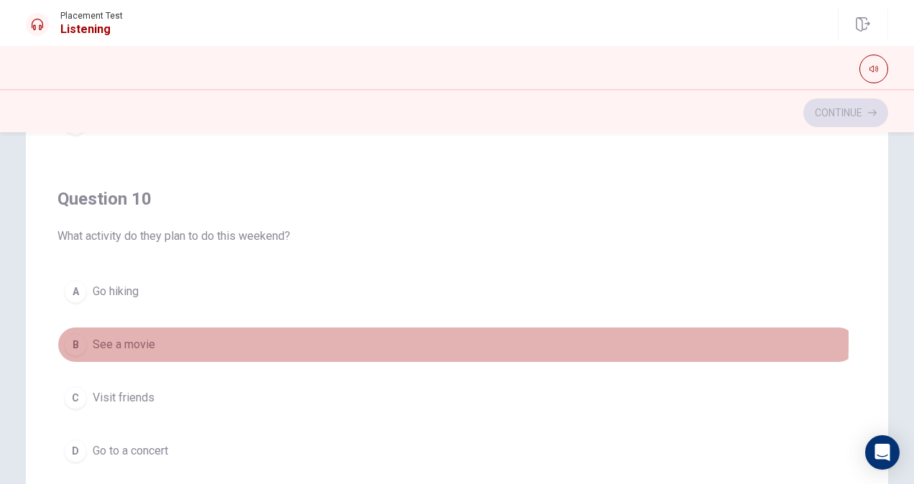
click at [113, 336] on span "See a movie" at bounding box center [124, 344] width 63 height 17
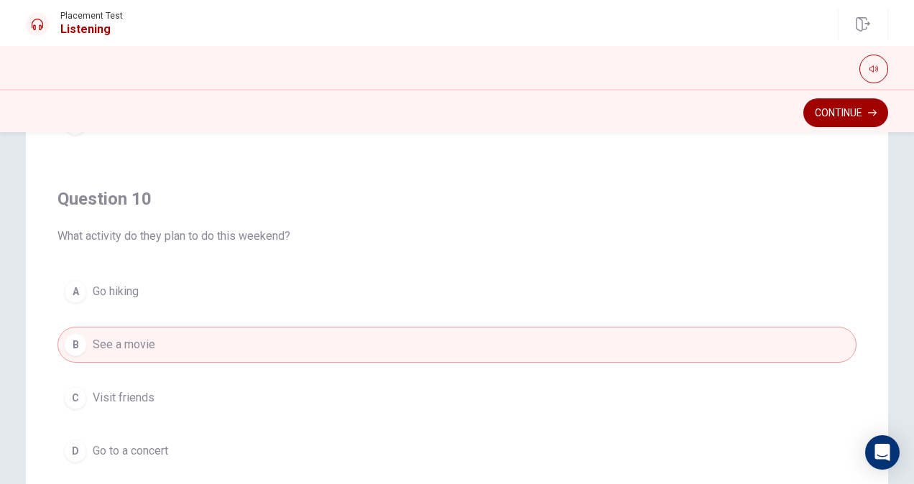
scroll to position [329, 0]
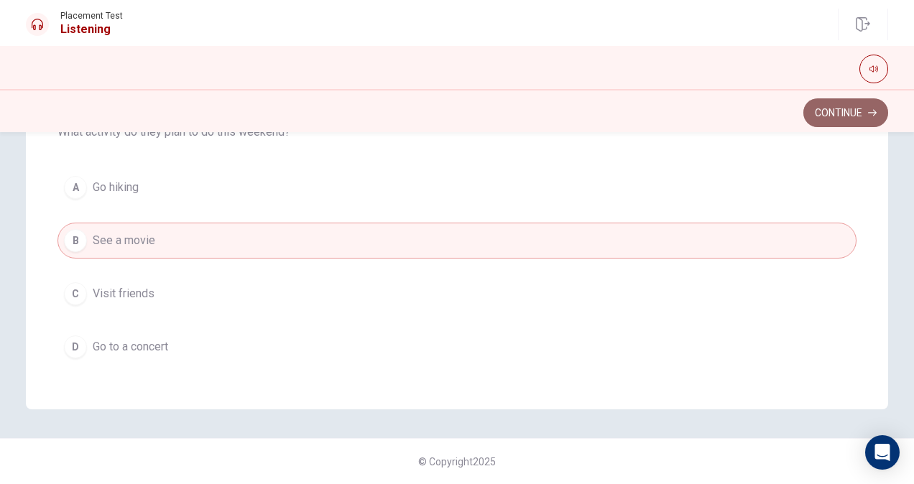
click at [869, 105] on button "Continue" at bounding box center [846, 112] width 85 height 29
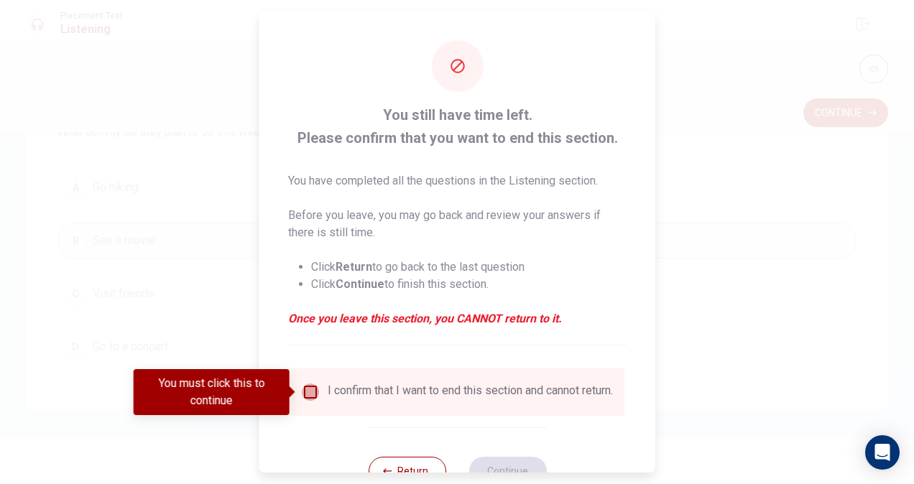
click at [308, 392] on input "You must click this to continue" at bounding box center [310, 392] width 17 height 17
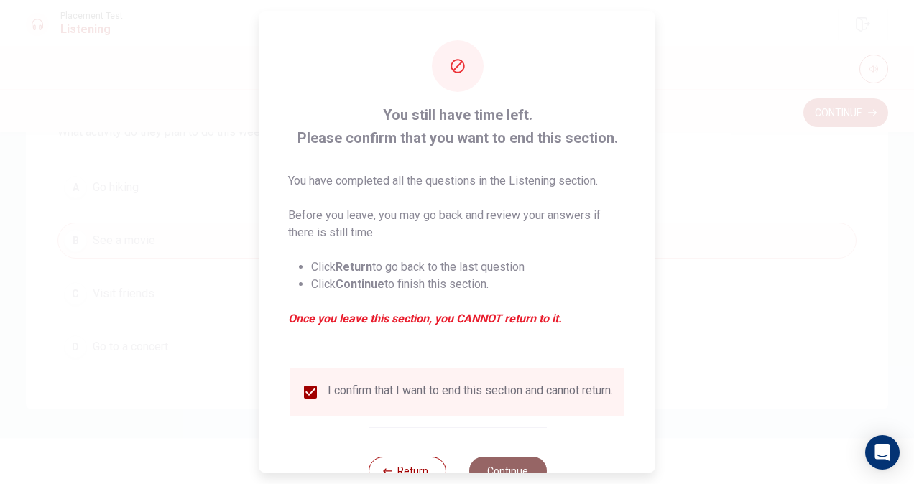
click at [498, 472] on button "Continue" at bounding box center [508, 471] width 78 height 29
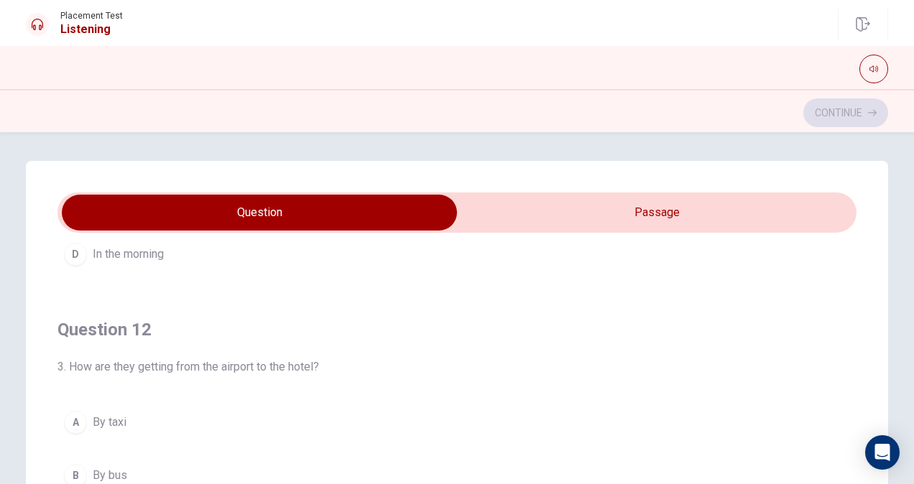
scroll to position [377, 0]
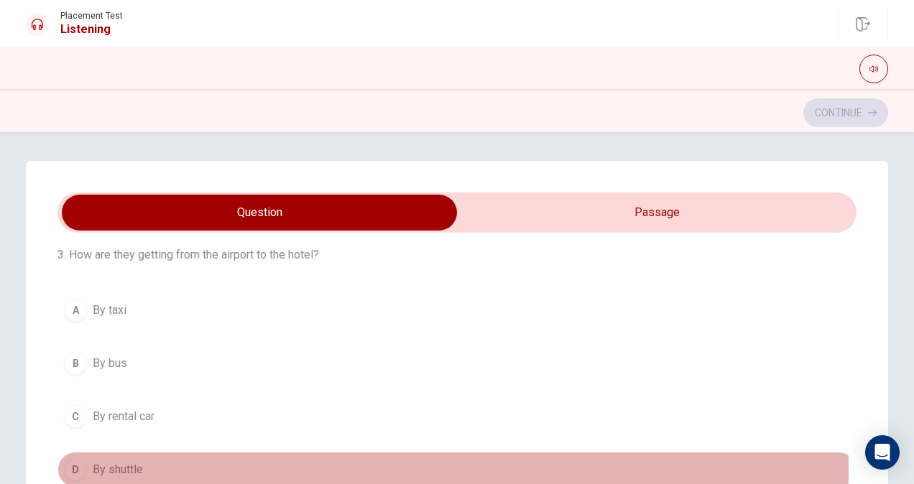
click at [65, 468] on div "D" at bounding box center [75, 470] width 23 height 23
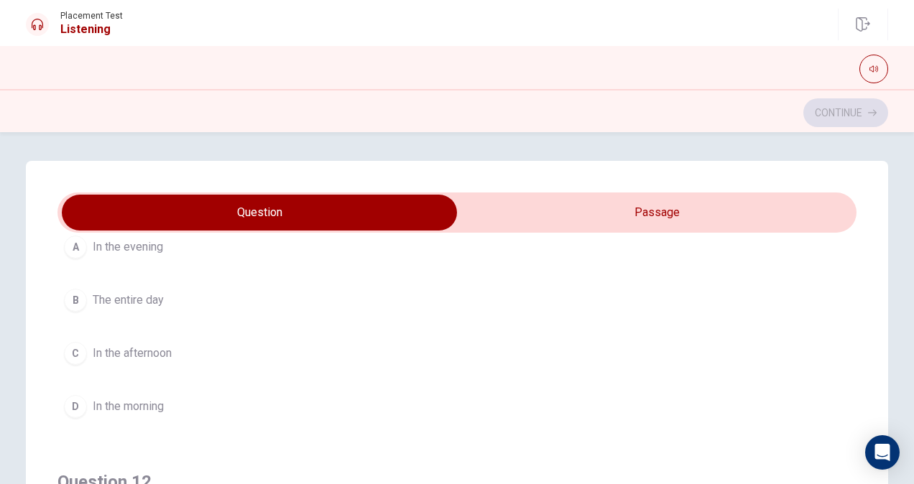
scroll to position [112, 0]
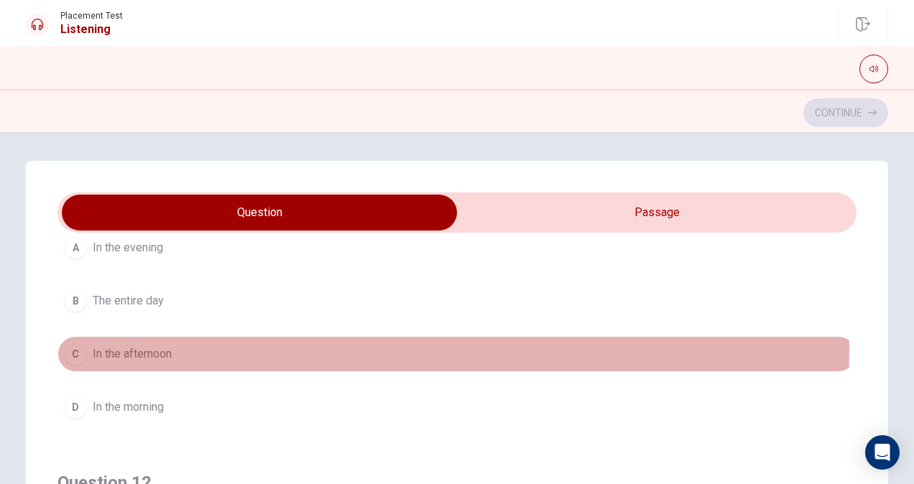
click at [152, 346] on span "In the afternoon" at bounding box center [132, 354] width 79 height 17
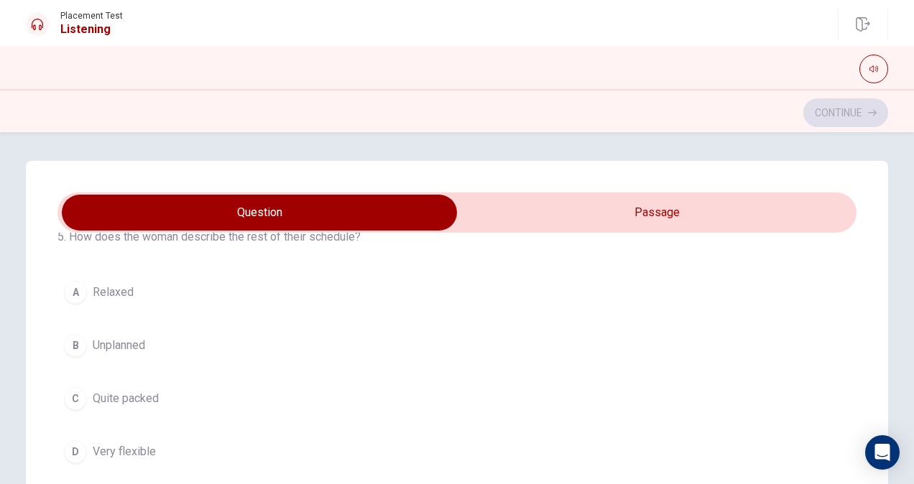
scroll to position [722, 0]
click at [115, 395] on span "Quite packed" at bounding box center [126, 399] width 66 height 17
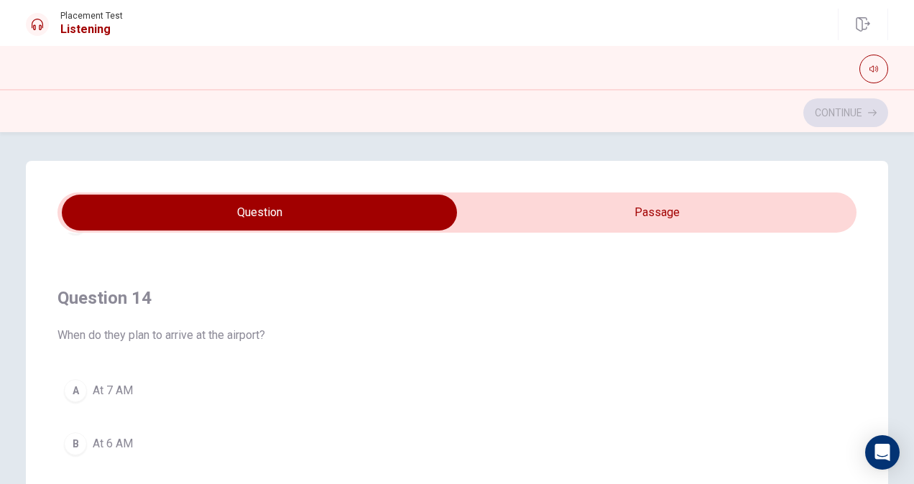
scroll to position [992, 0]
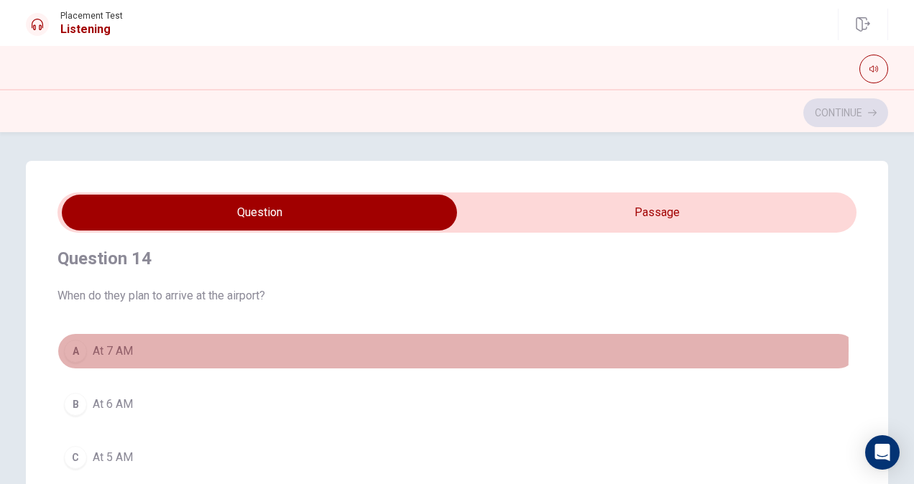
click at [107, 344] on span "At 7 AM" at bounding box center [113, 351] width 40 height 17
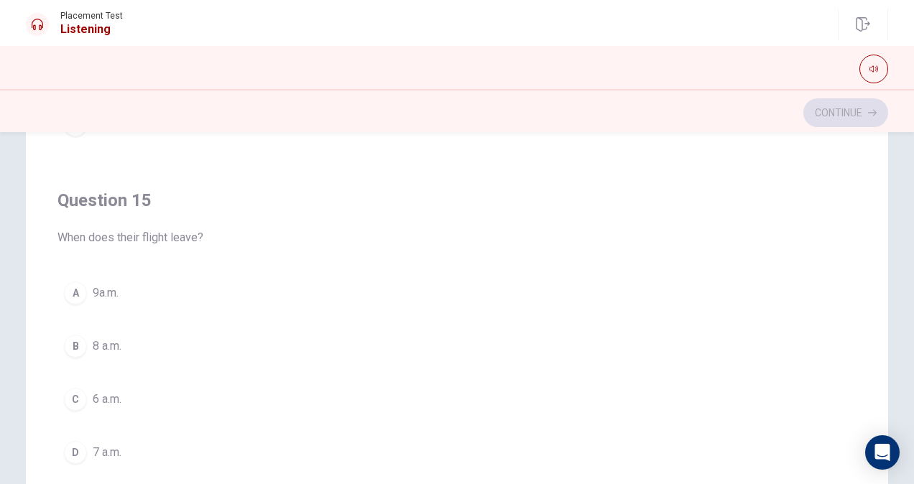
scroll to position [223, 0]
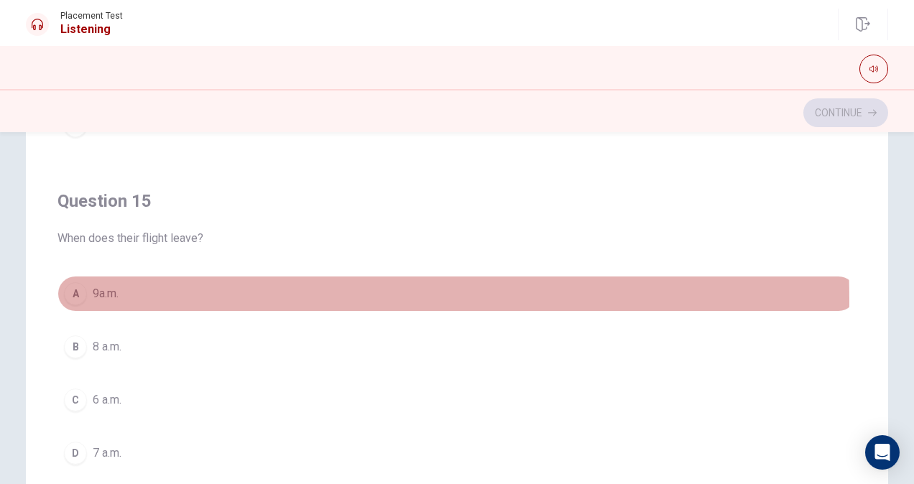
click at [79, 291] on div "A" at bounding box center [75, 293] width 23 height 23
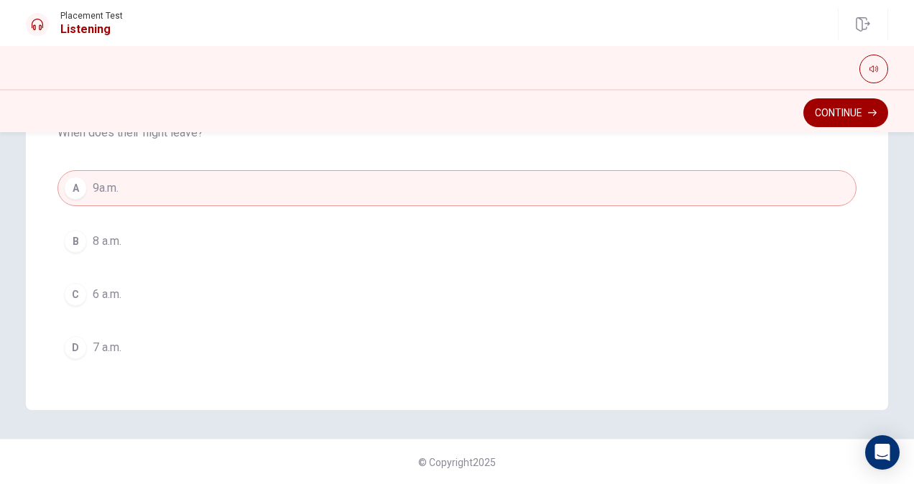
scroll to position [329, 0]
click at [144, 293] on button "C 6 a.m." at bounding box center [457, 294] width 799 height 36
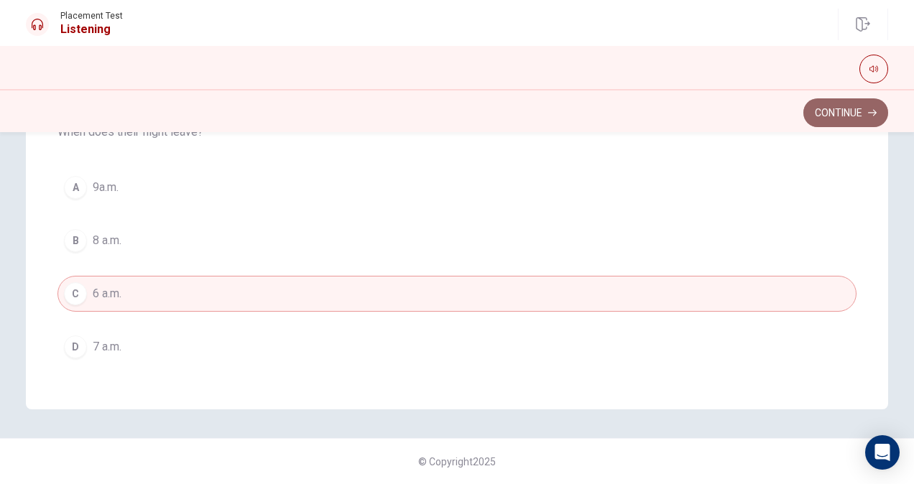
click at [845, 105] on button "Continue" at bounding box center [846, 112] width 85 height 29
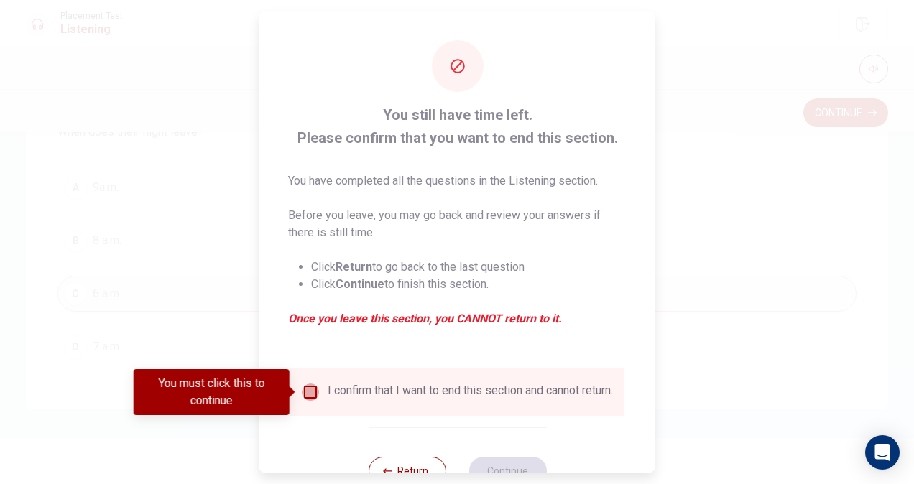
click at [302, 398] on input "You must click this to continue" at bounding box center [310, 392] width 17 height 17
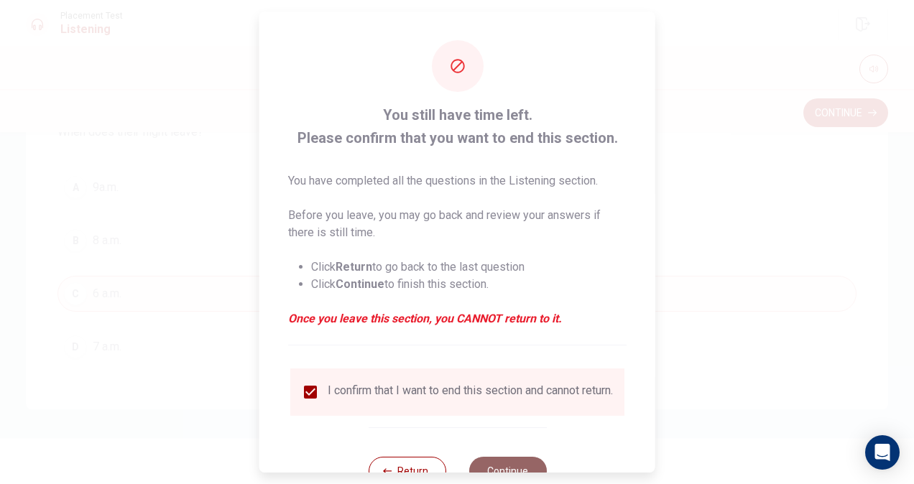
click at [510, 468] on button "Continue" at bounding box center [508, 471] width 78 height 29
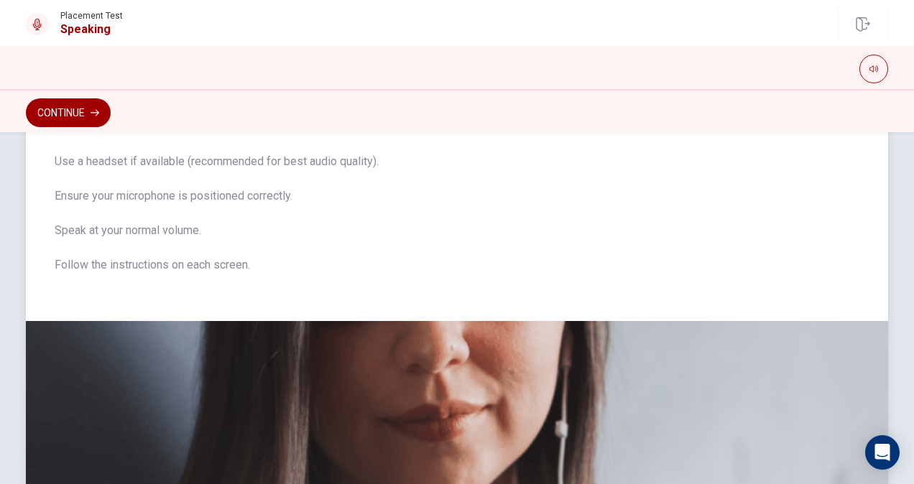
scroll to position [0, 0]
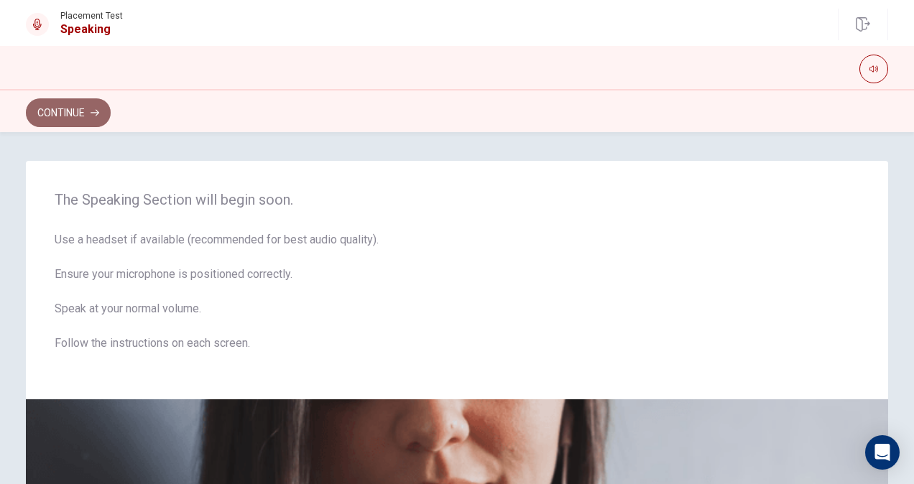
click at [85, 102] on button "Continue" at bounding box center [68, 112] width 85 height 29
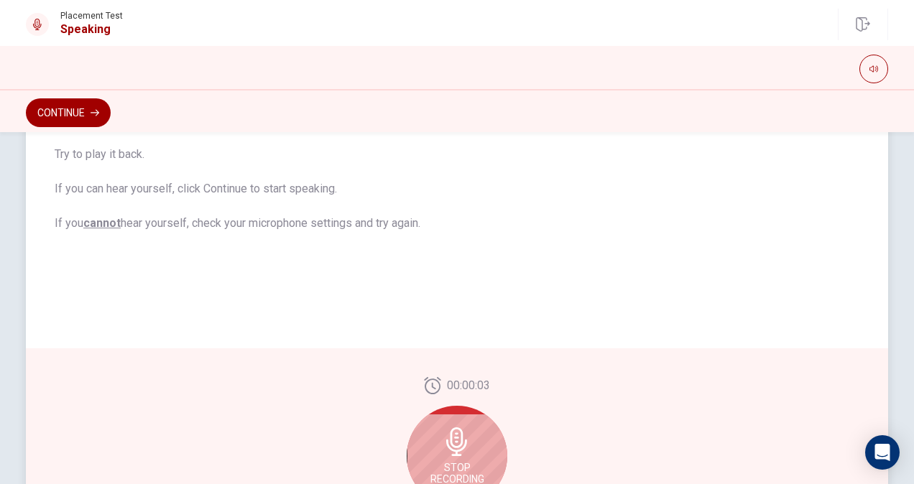
scroll to position [378, 0]
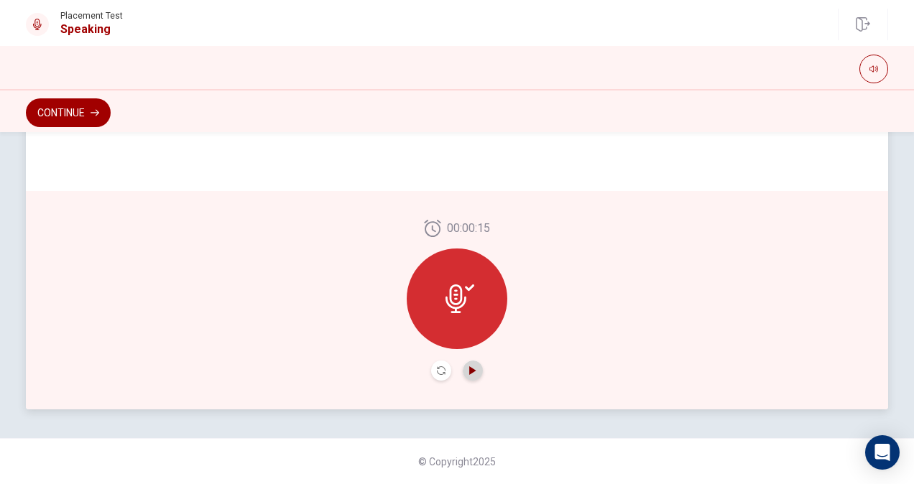
click at [469, 372] on icon "Play Audio" at bounding box center [472, 371] width 6 height 9
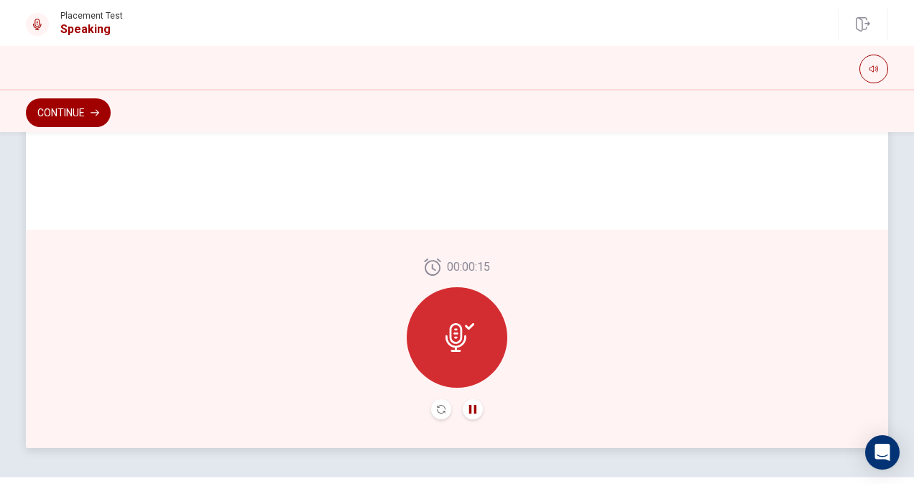
scroll to position [341, 0]
click at [438, 405] on icon "Record Again" at bounding box center [441, 407] width 9 height 9
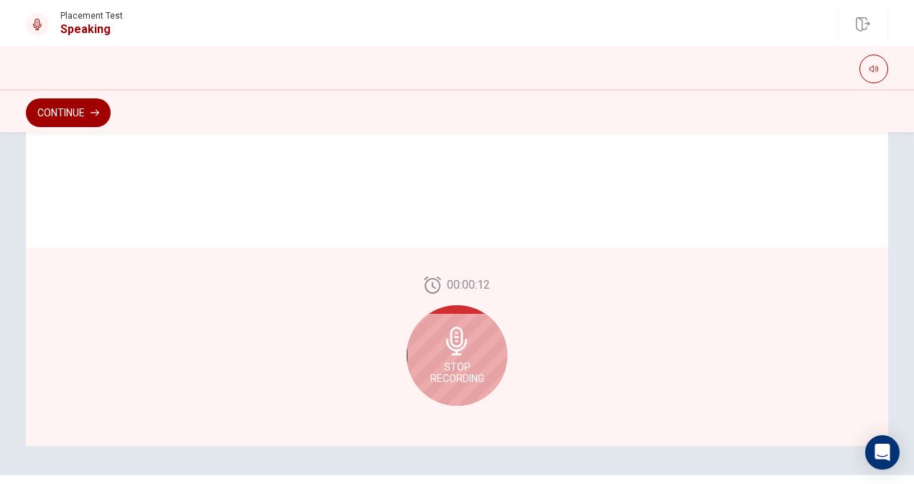
click at [472, 354] on div "Stop Recording" at bounding box center [457, 355] width 101 height 101
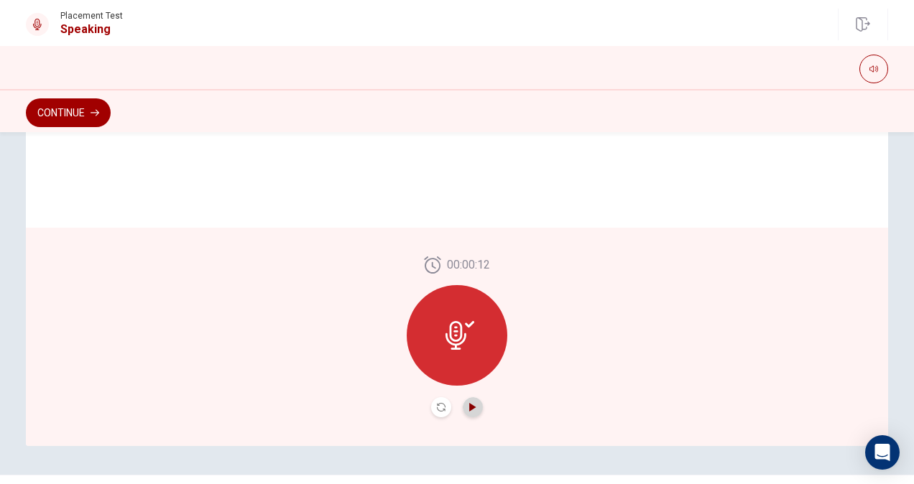
click at [469, 404] on icon "Play Audio" at bounding box center [473, 407] width 9 height 9
click at [55, 112] on button "Continue" at bounding box center [68, 112] width 85 height 29
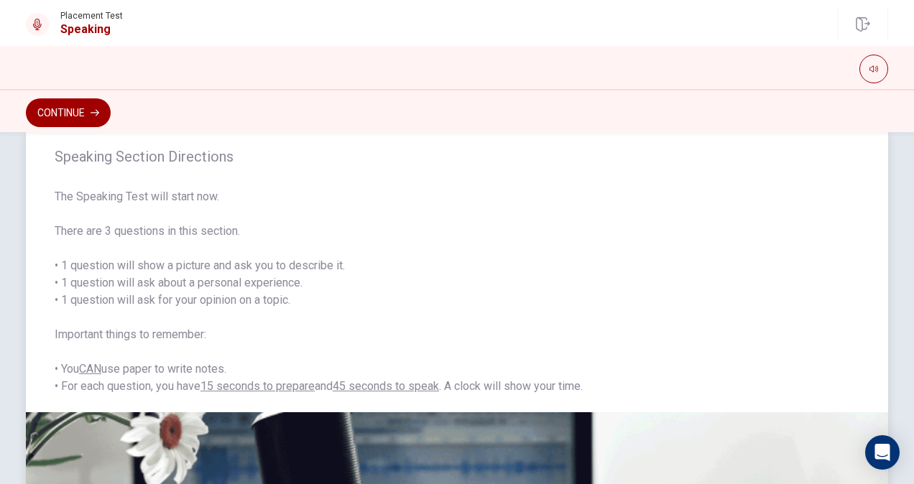
scroll to position [27, 0]
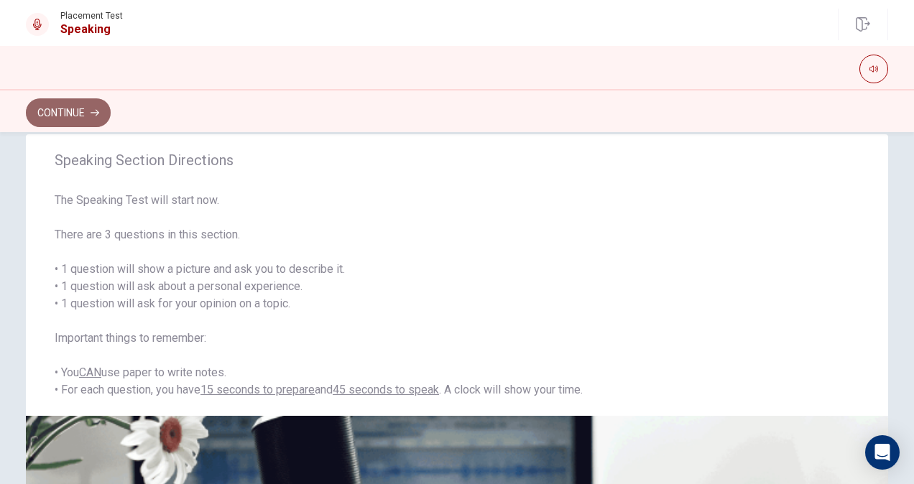
click at [70, 112] on button "Continue" at bounding box center [68, 112] width 85 height 29
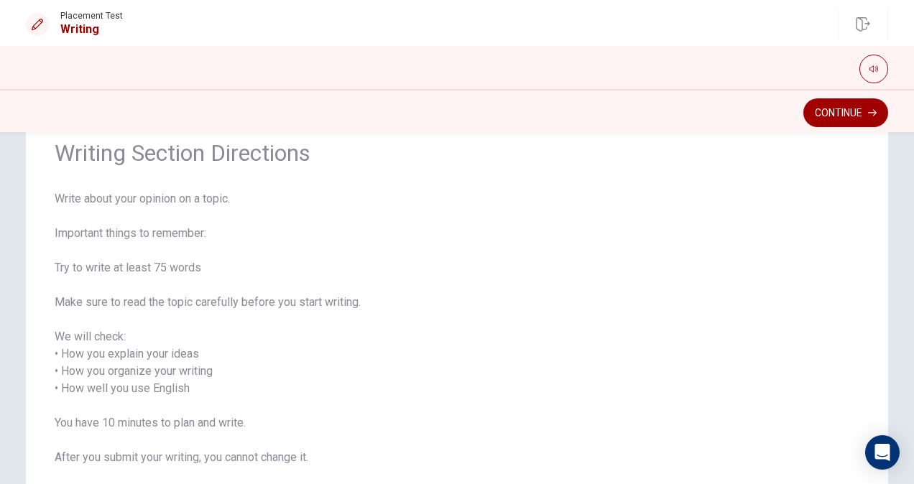
scroll to position [63, 0]
click at [822, 122] on button "Continue" at bounding box center [846, 112] width 85 height 29
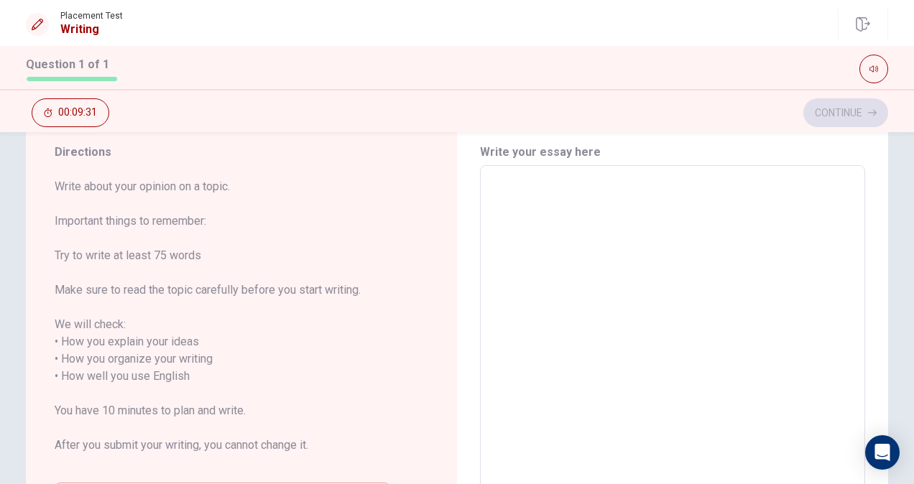
scroll to position [45, 0]
click at [524, 202] on textarea at bounding box center [672, 369] width 365 height 382
type textarea "i"
type textarea "x"
type textarea "i"
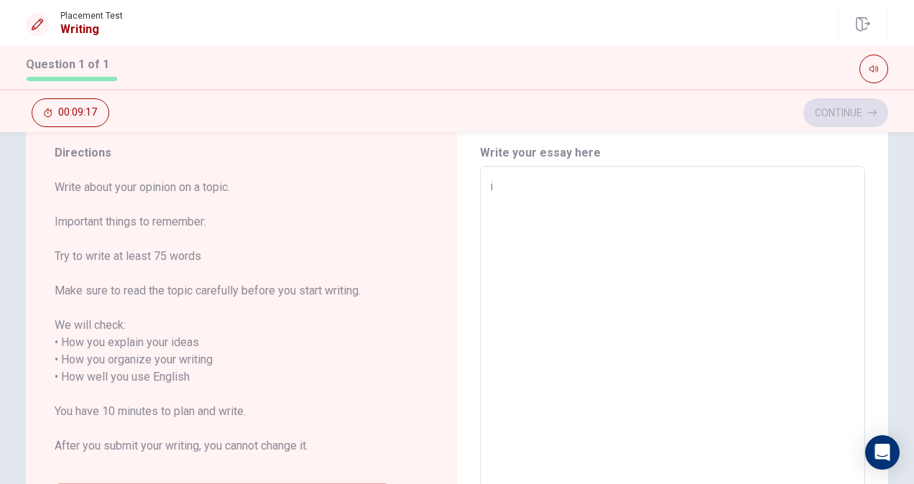
type textarea "x"
type textarea "i h"
type textarea "x"
type textarea "i ha"
type textarea "x"
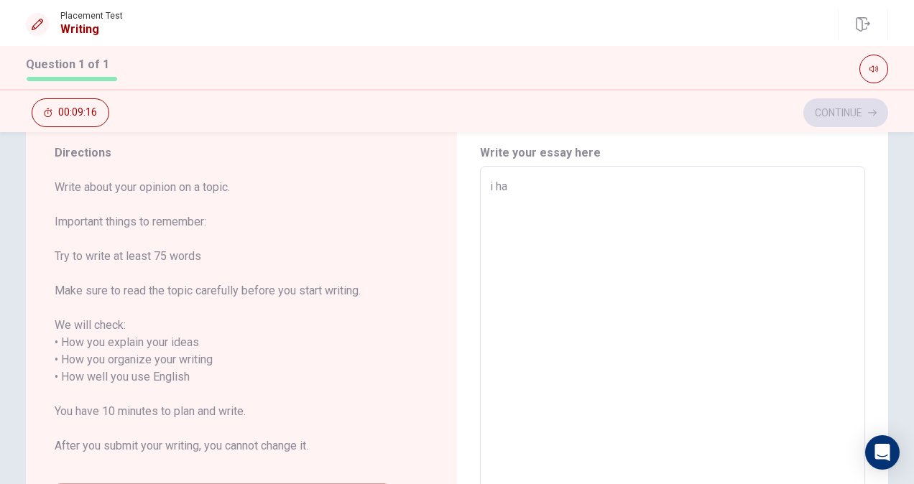
type textarea "i han"
type textarea "x"
type textarea "i ha"
type textarea "x"
type textarea "i hav"
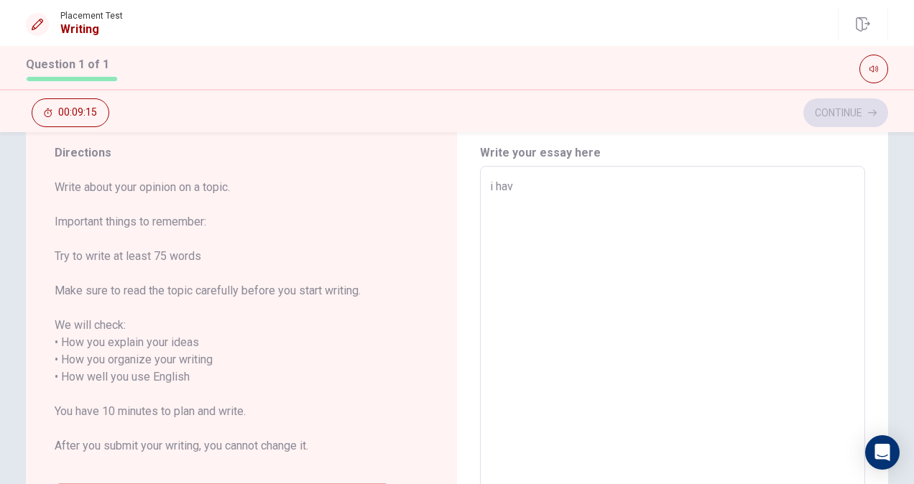
type textarea "x"
type textarea "i have"
type textarea "x"
type textarea "i have"
type textarea "x"
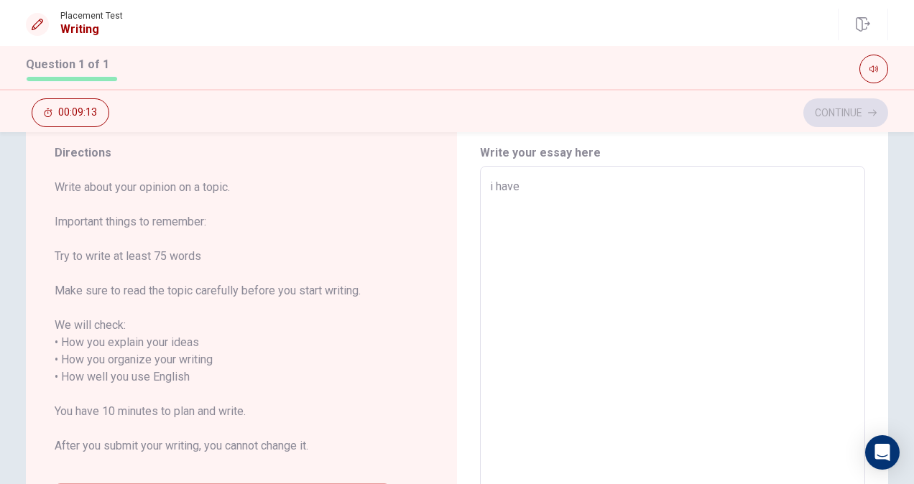
type textarea "i have e"
type textarea "x"
type textarea "i have ex"
type textarea "x"
type textarea "i have exp"
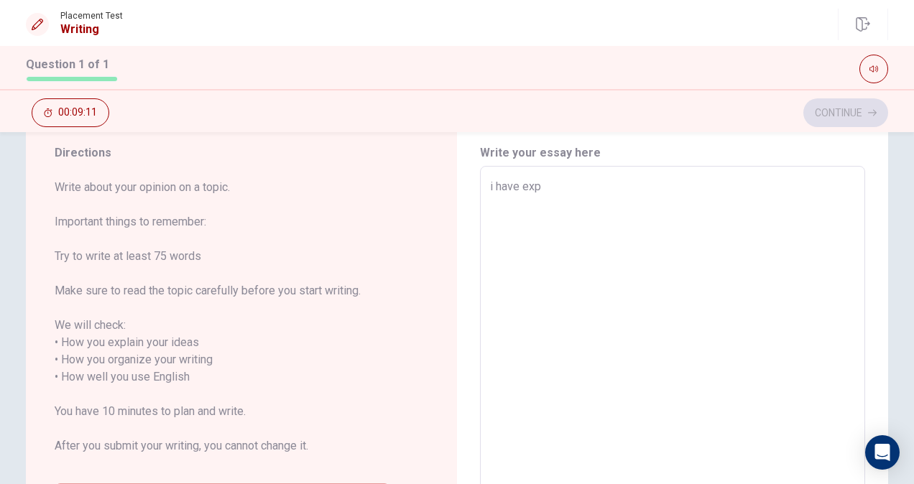
type textarea "x"
type textarea "i have expe"
type textarea "x"
type textarea "i have exper"
type textarea "x"
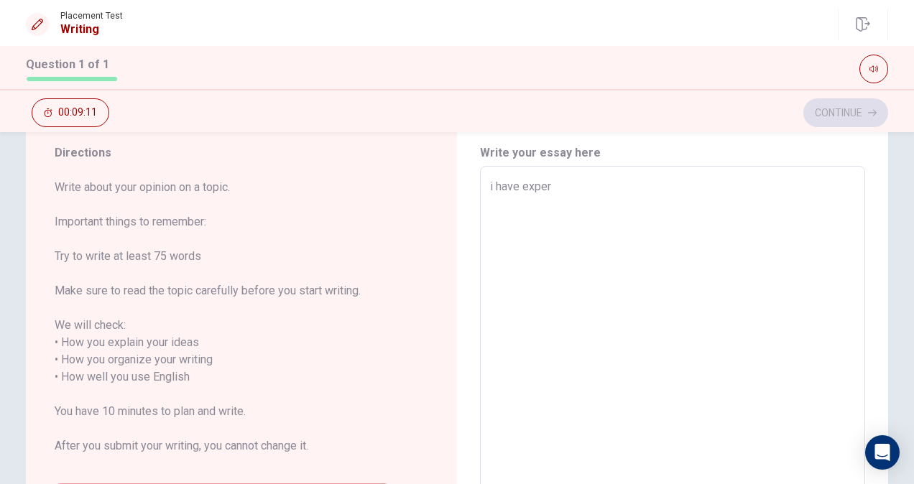
type textarea "i have experi"
type textarea "x"
type textarea "i have experie"
type textarea "x"
type textarea "i have experien"
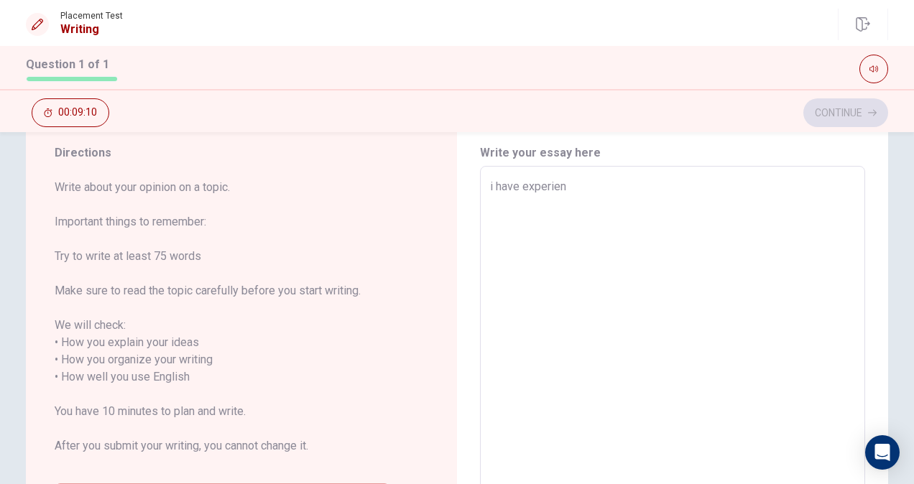
type textarea "x"
type textarea "i have experienc"
type textarea "x"
type textarea "i have experience"
type textarea "x"
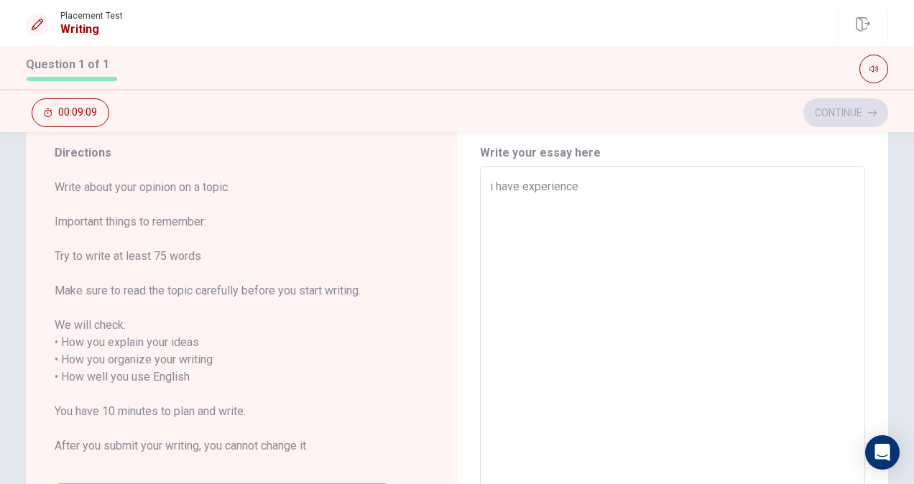
type textarea "i have experience"
type textarea "x"
type textarea "i have experience t"
type textarea "x"
type textarea "i have experience th"
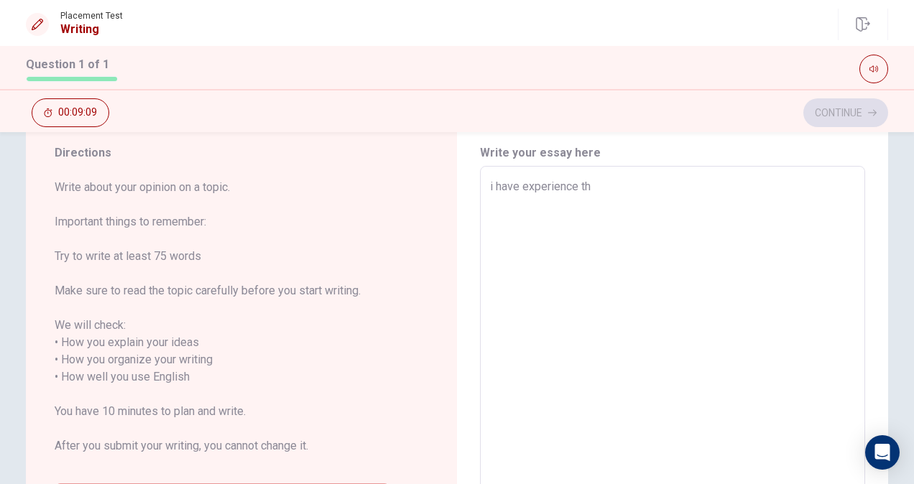
type textarea "x"
type textarea "i have experience tha"
type textarea "x"
type textarea "i have experience that"
type textarea "x"
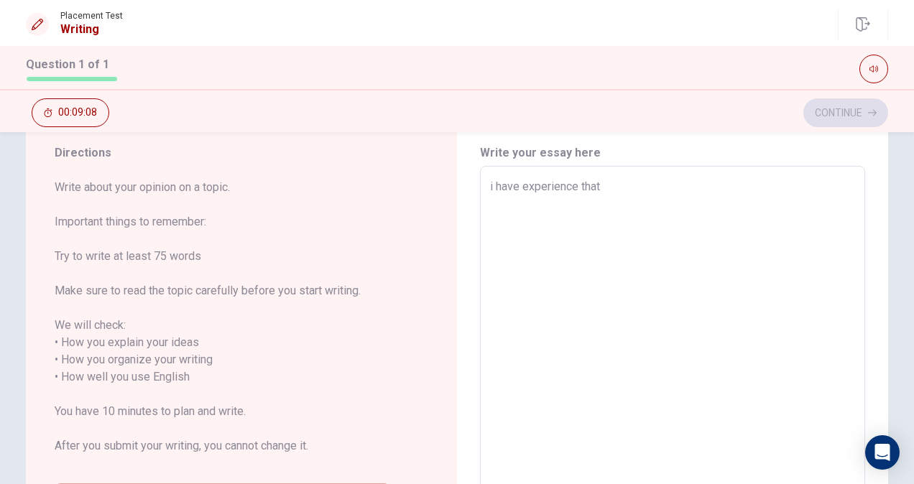
type textarea "i have experience that"
type textarea "x"
type textarea "i have experience that t"
type textarea "x"
type textarea "i have experience that ta"
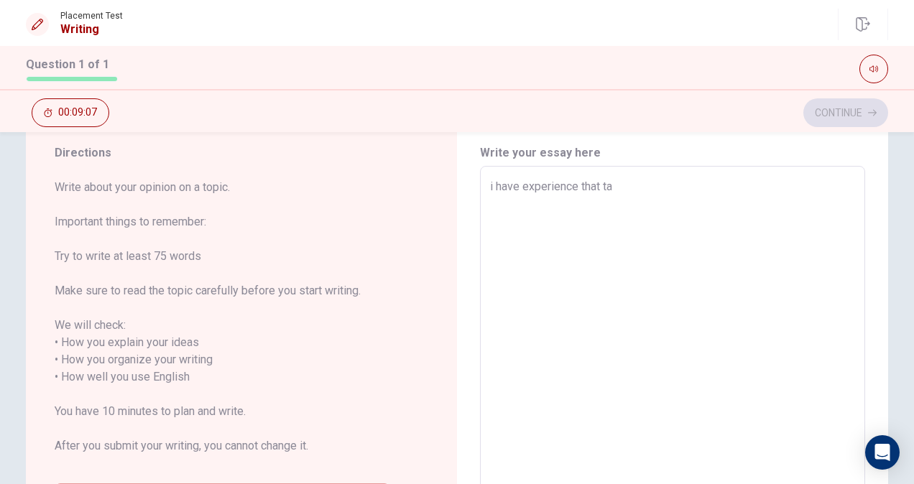
type textarea "x"
type textarea "i have experience that tau"
type textarea "x"
type textarea "i have experience that taug"
type textarea "x"
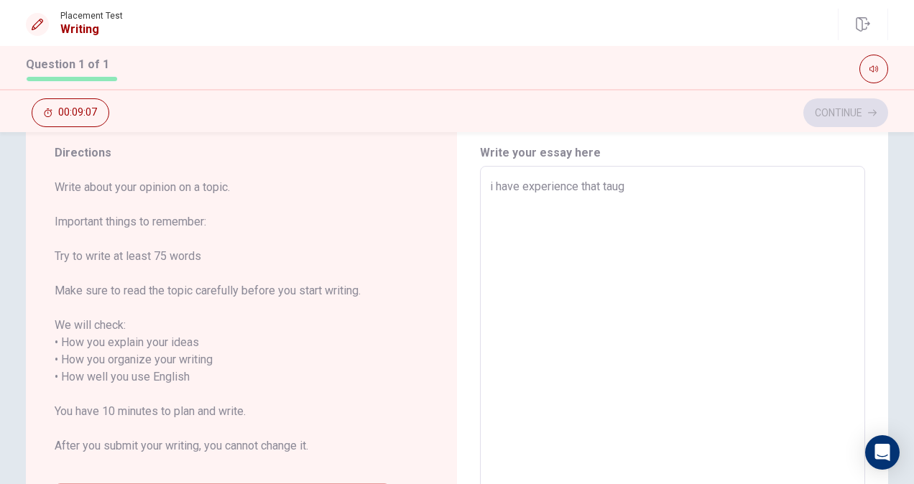
type textarea "i have experience that taugh"
type textarea "x"
type textarea "i have experience that taught"
type textarea "x"
type textarea "i have experience that taught"
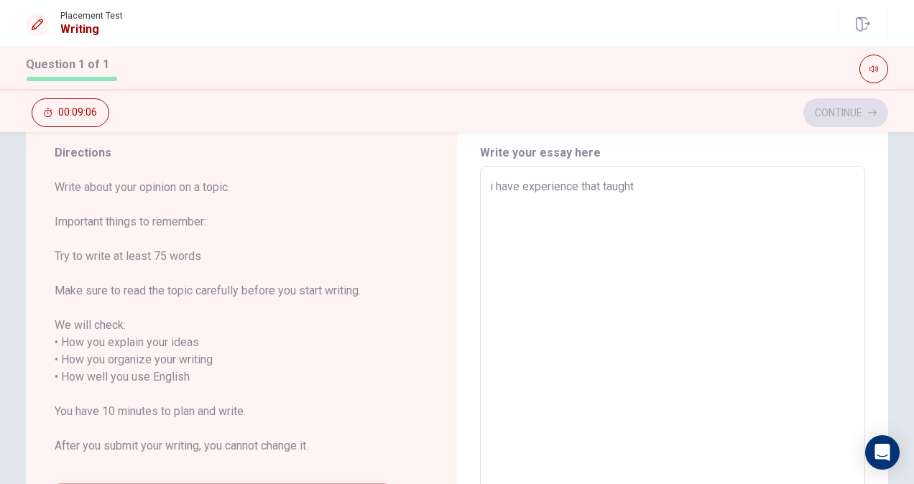
type textarea "x"
type textarea "i have experience that taught m"
type textarea "x"
type textarea "i have experience that taught me"
type textarea "x"
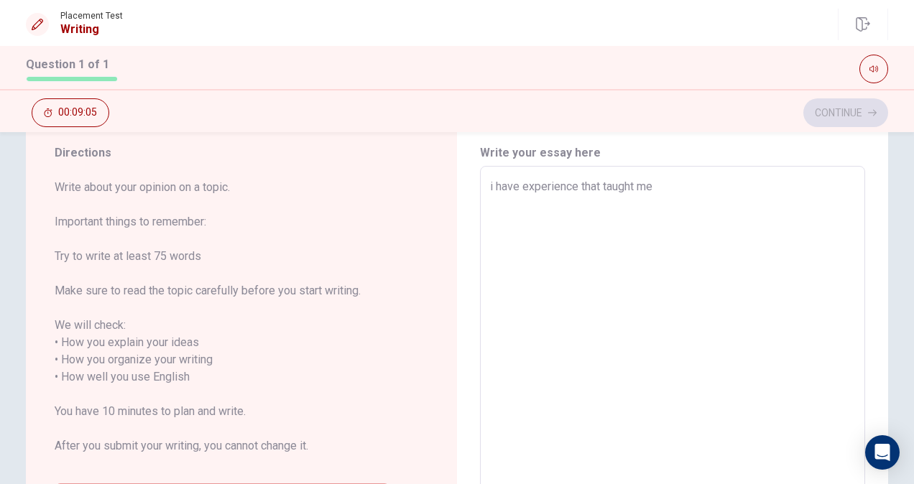
type textarea "i have experience that taught me"
type textarea "x"
type textarea "i have experience that taught me a"
type textarea "x"
type textarea "i have experience that taught me an"
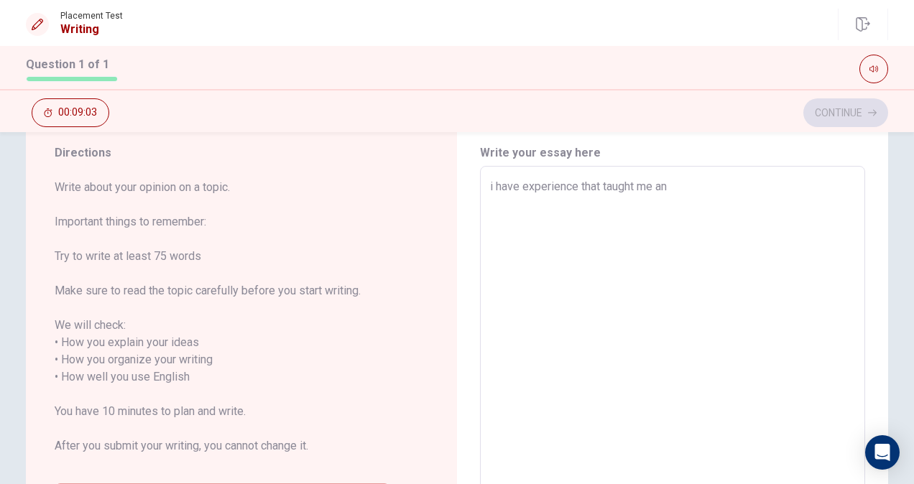
type textarea "x"
type textarea "i have experience that taught me an"
type textarea "x"
type textarea "i have experience that taught me an i"
type textarea "x"
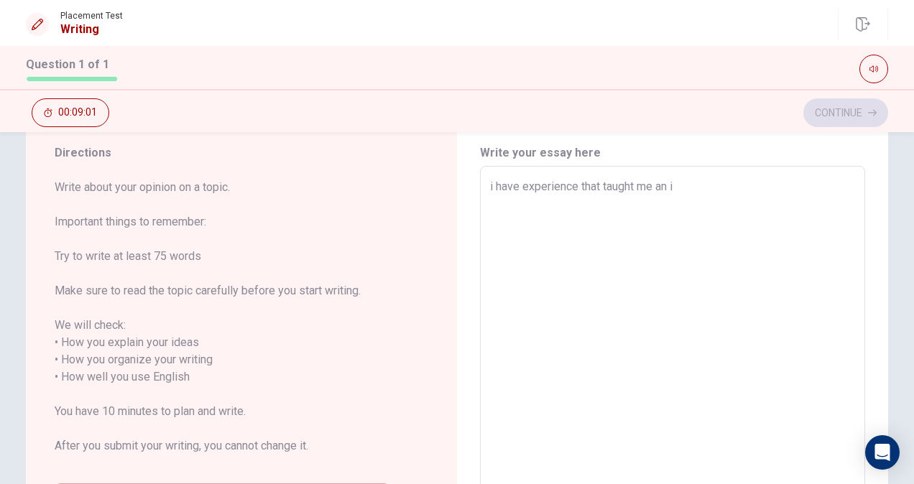
type textarea "i have experience that taught me an im"
type textarea "x"
type textarea "i have experience that taught me an imp"
type textarea "x"
type textarea "i have experience that taught me an impo"
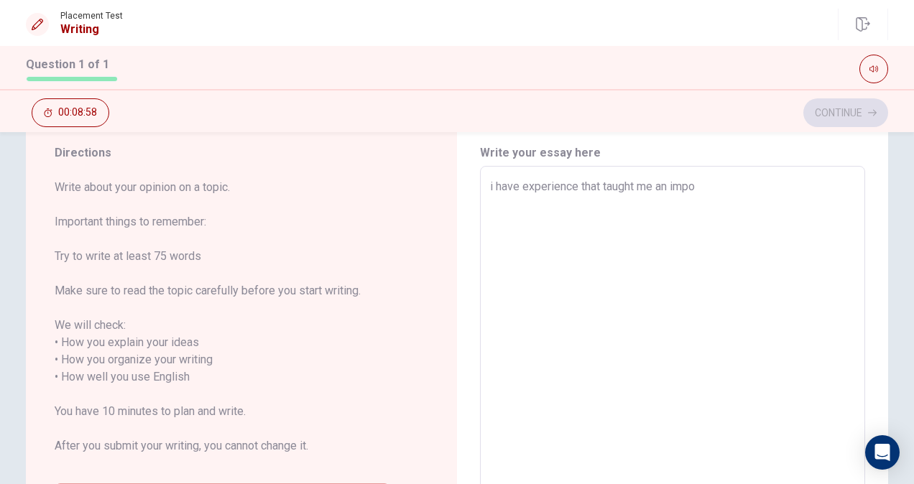
type textarea "x"
type textarea "i have experience that taught me an impor"
type textarea "x"
type textarea "i have experience that taught me an import"
type textarea "x"
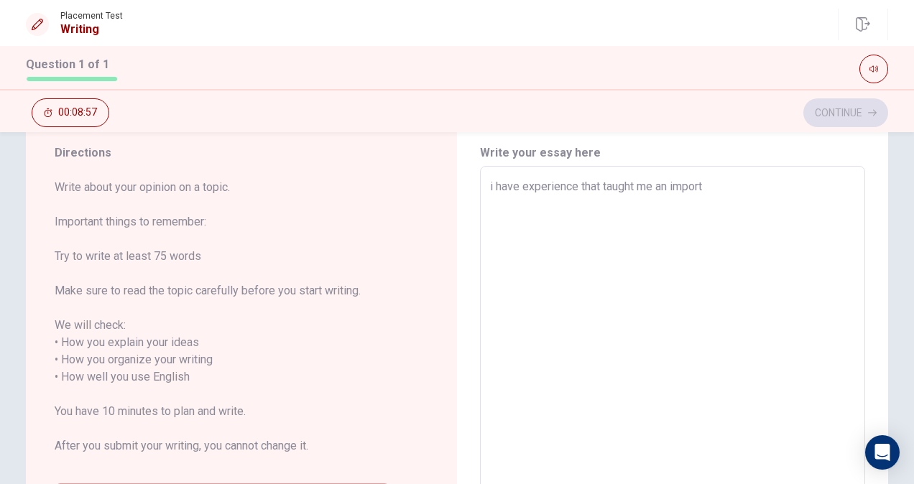
type textarea "i have experience that taught me an importa"
type textarea "x"
type textarea "i have experience that taught me an importan"
type textarea "x"
type textarea "i have experience that taught me an important"
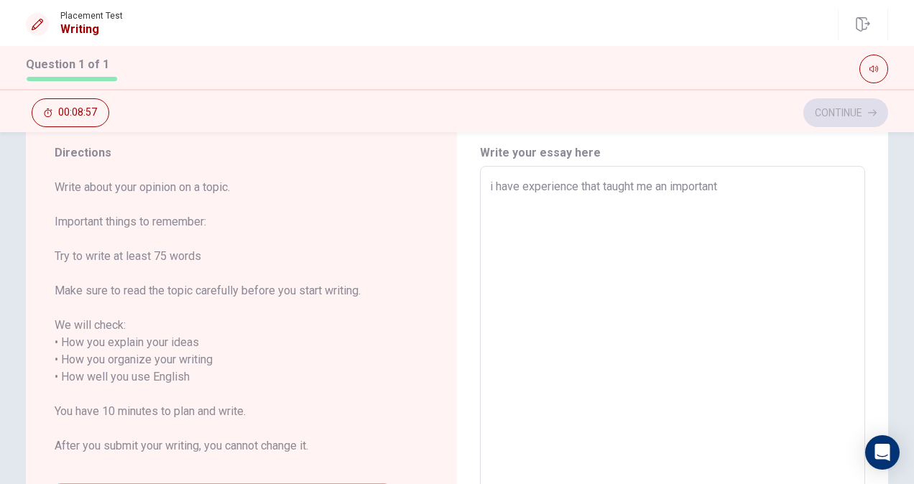
type textarea "x"
type textarea "i have experience that taught me an important"
type textarea "x"
type textarea "i have experience that taught me an important l"
type textarea "x"
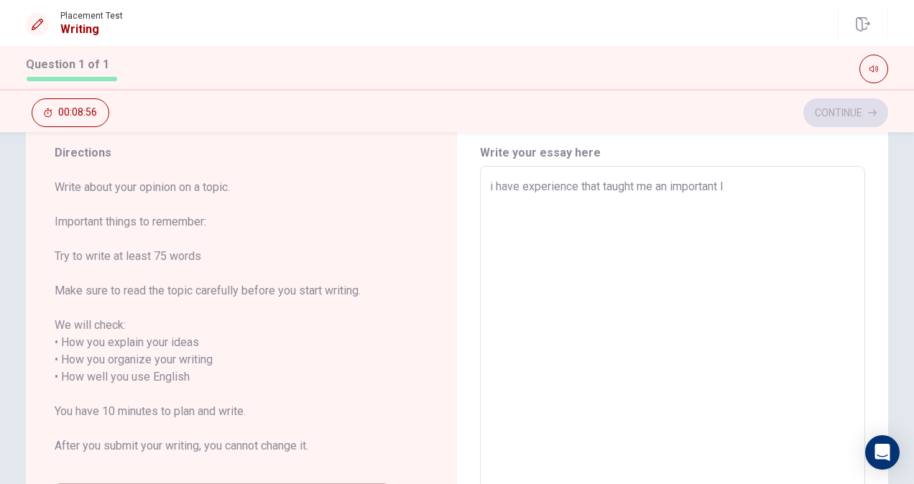
type textarea "i have experience that taught me an important le"
type textarea "x"
type textarea "i have experience that taught me an important les"
type textarea "x"
type textarea "i have experience that taught me an important less"
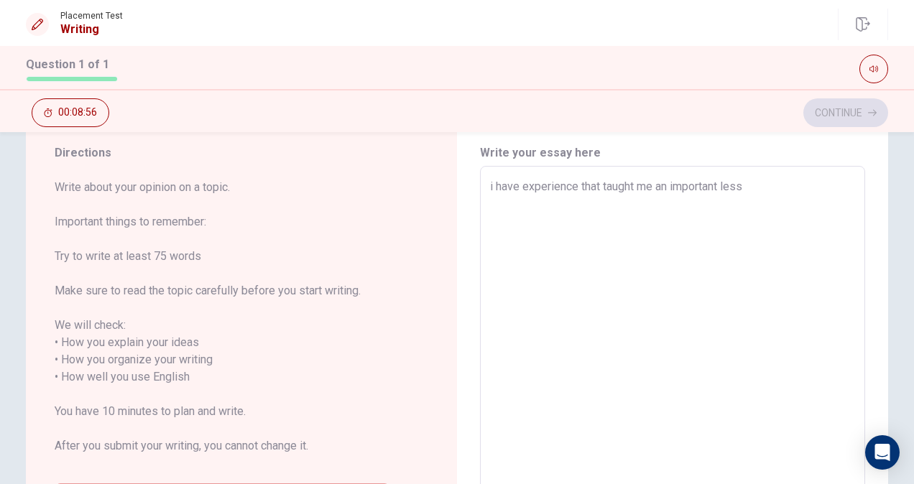
type textarea "x"
type textarea "i have experience that taught me an important lesso"
type textarea "x"
type textarea "i have experience that taught me an important lesson"
type textarea "x"
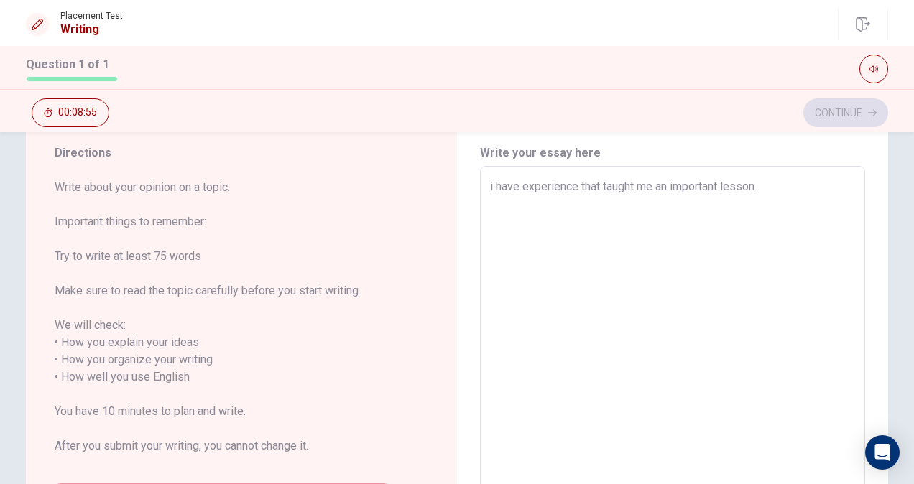
type textarea "i have experience that taught me an important lesson"
type textarea "x"
type textarea "i have experience that taught me an important lesson w"
type textarea "x"
type textarea "i have experience that taught me an important lesson wa"
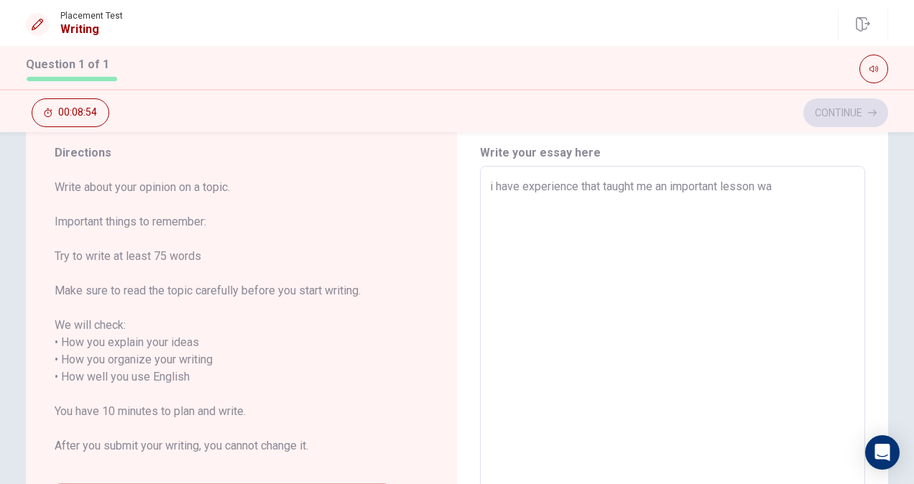
type textarea "x"
type textarea "i have experience that taught me an important lesson was"
type textarea "x"
type textarea "i have experience that taught me an important lesson was"
type textarea "x"
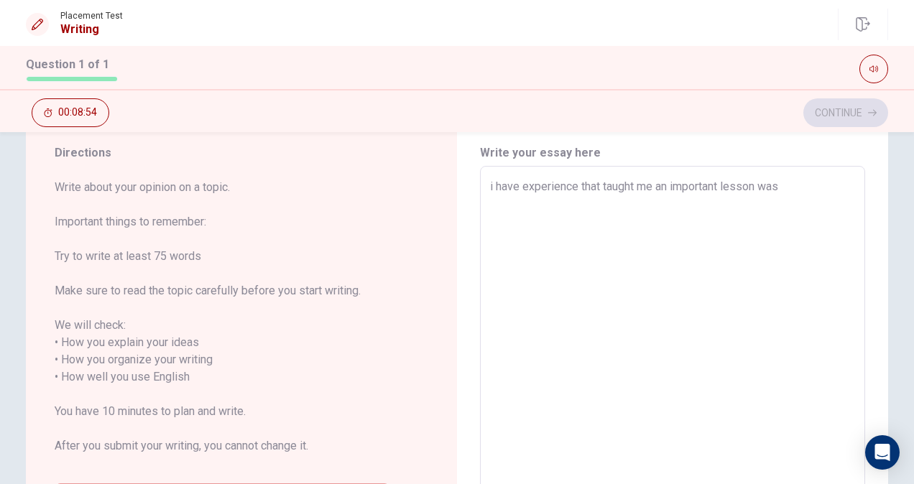
type textarea "i have experience that taught me an important lesson was w"
type textarea "x"
type textarea "i have experience that taught me an important lesson was wh"
type textarea "x"
type textarea "i have experience that taught me an important lesson was whe"
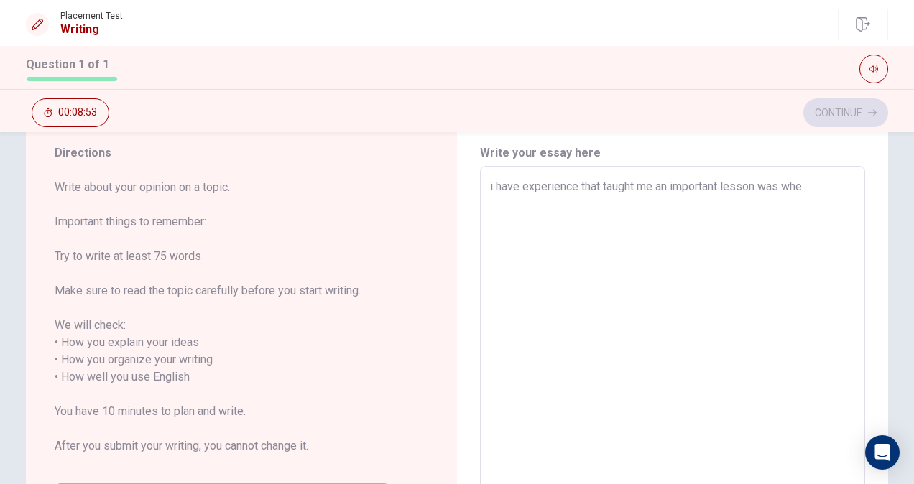
type textarea "x"
type textarea "i have experience that taught me an important lesson was when"
type textarea "x"
type textarea "i have experience that taught me an important lesson was when"
type textarea "x"
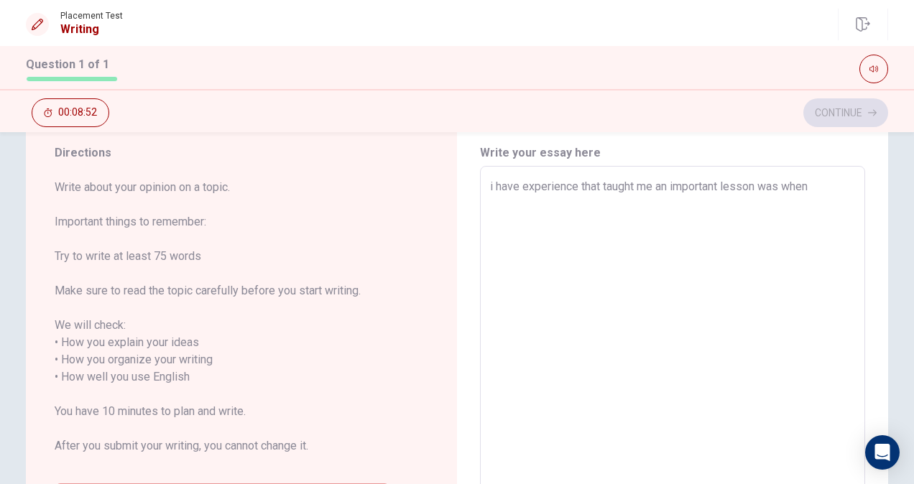
type textarea "i have experience that taught me an important lesson was when i"
type textarea "x"
type textarea "i have experience that taught me an important lesson was when i"
type textarea "x"
type textarea "i have experience that taught me an important lesson was when i f"
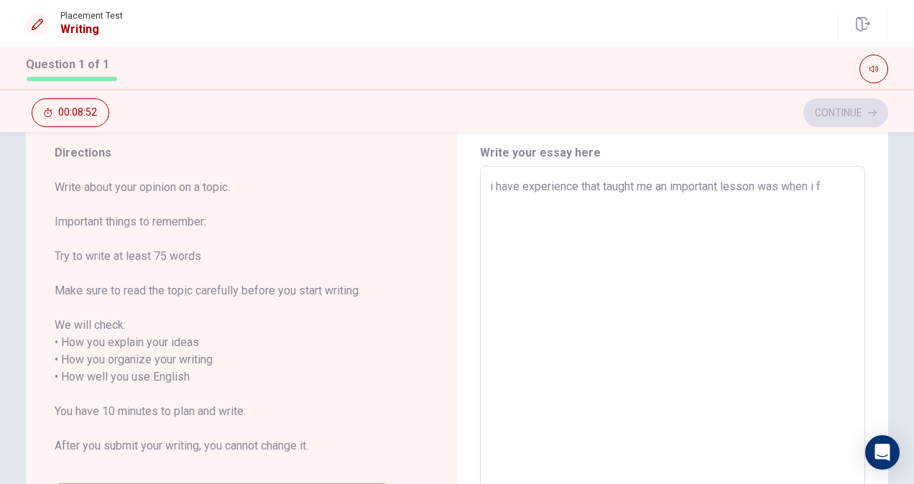
type textarea "x"
type textarea "i have experience that taught me an important lesson was when i fa"
type textarea "x"
type textarea "i have experience that taught me an important lesson was when i fai"
type textarea "x"
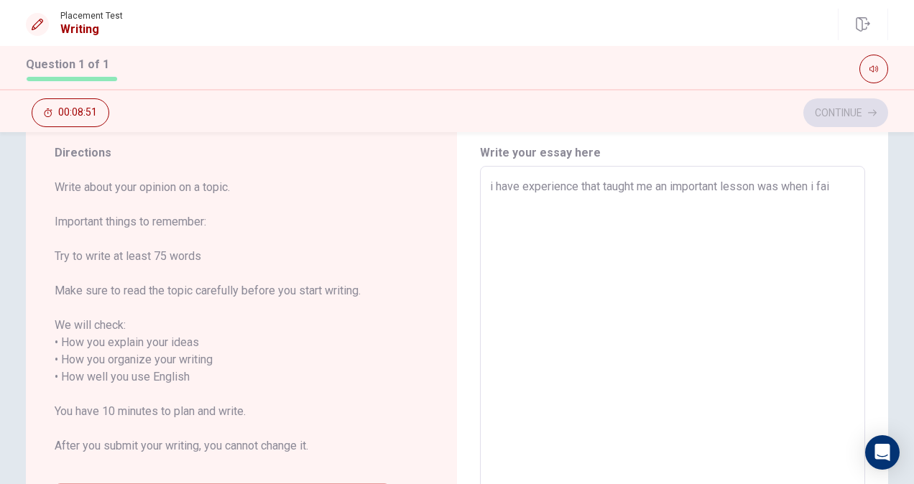
type textarea "i have experience that taught me an important lesson was when i fail"
type textarea "x"
type textarea "i have experience that taught me an important lesson was when i [PERSON_NAME]"
type textarea "x"
type textarea "i have experience that taught me an important lesson was when i failed"
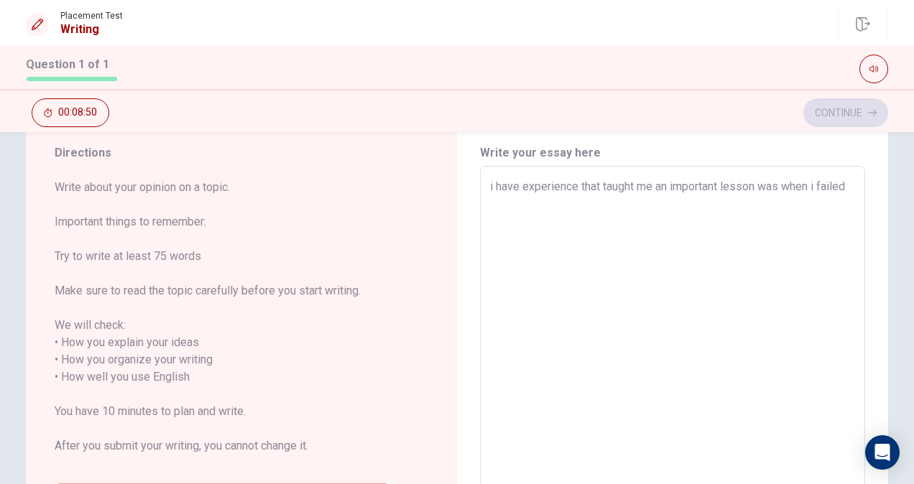
type textarea "x"
type textarea "i have experience that taught me an important lesson was when i failed"
type textarea "x"
type textarea "i have experience that taught me an important lesson was when i failed a"
type textarea "x"
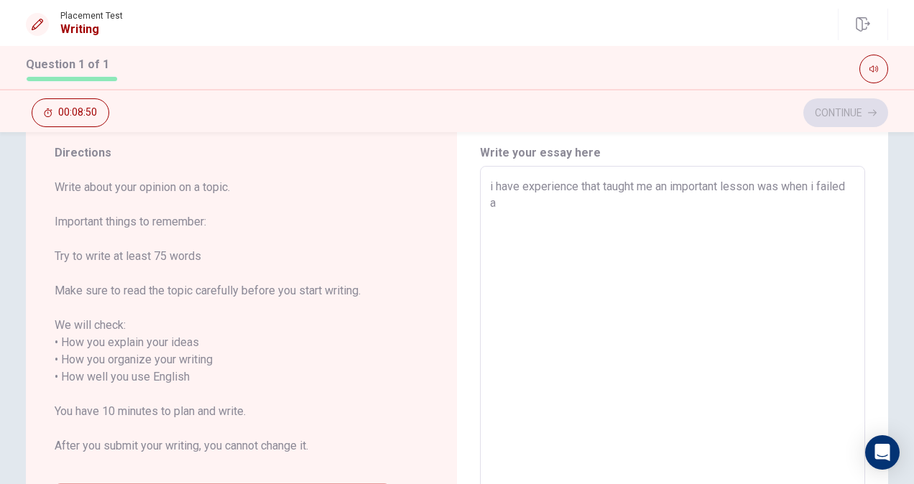
type textarea "i have experience that taught me an important lesson was when i failed an"
type textarea "x"
type textarea "i have experience that taught me an important lesson was when i failed an"
type textarea "x"
type textarea "i have experience that taught me an important lesson was when i failed an e"
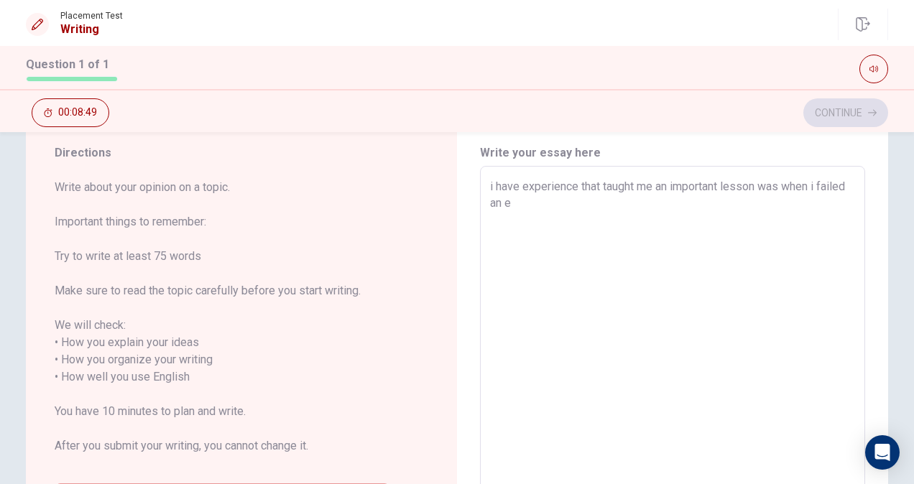
type textarea "x"
type textarea "i have experience that taught me an important lesson was when i failed an ec"
type textarea "x"
type textarea "i have experience that taught me an important lesson was when i failed an e"
type textarea "x"
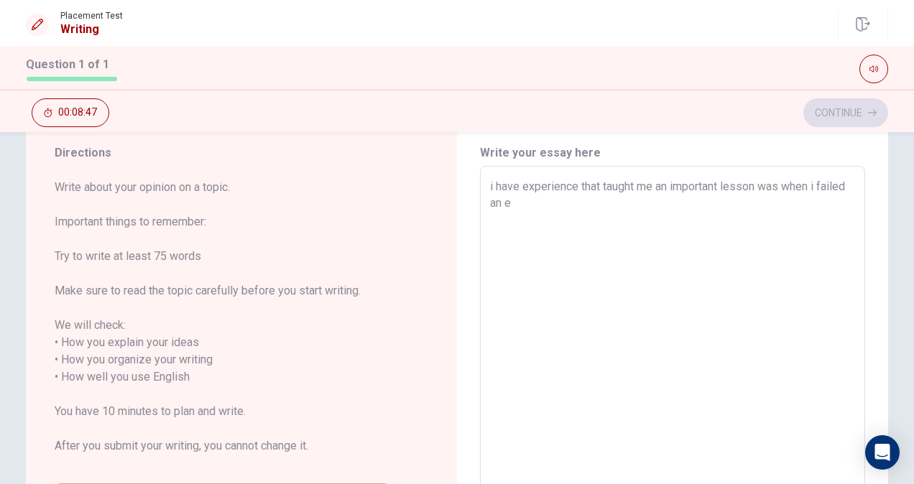
type textarea "i have experience that taught me an important lesson was when i failed an ex"
type textarea "x"
type textarea "i have experience that taught me an important lesson was when i failed an exa"
type textarea "x"
type textarea "i have experience that taught me an important lesson was when i failed an exam"
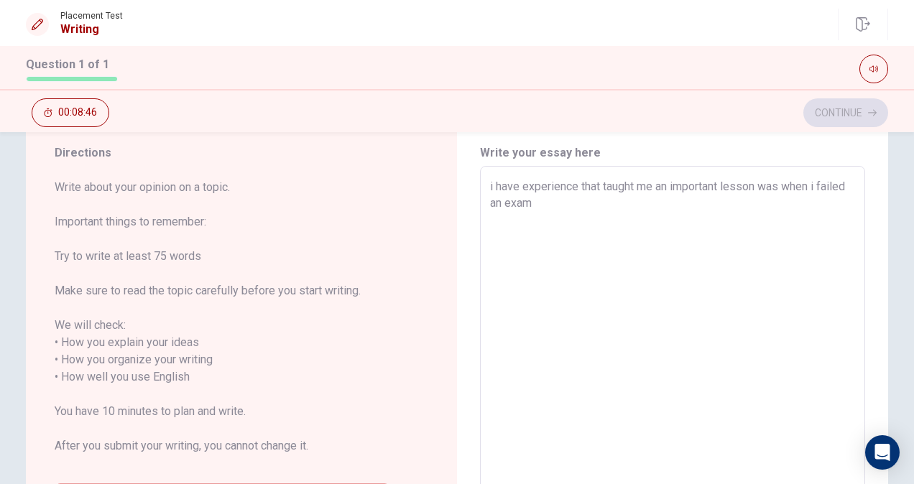
type textarea "x"
type textarea "i have experience that taught me an important lesson was when i failed an exam"
type textarea "x"
type textarea "i have experience that taught me an important lesson was when i failed an exam i"
type textarea "x"
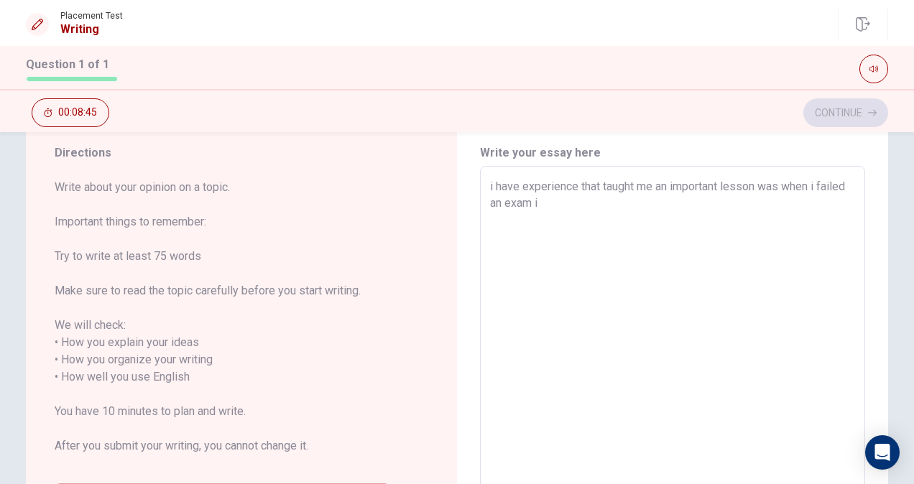
type textarea "i have experience that taught me an important lesson was when i failed an exam …"
type textarea "x"
type textarea "i have experience that taught me an important lesson was when i failed an exam …"
type textarea "x"
type textarea "i have experience that taught me an important lesson was when i failed an exam …"
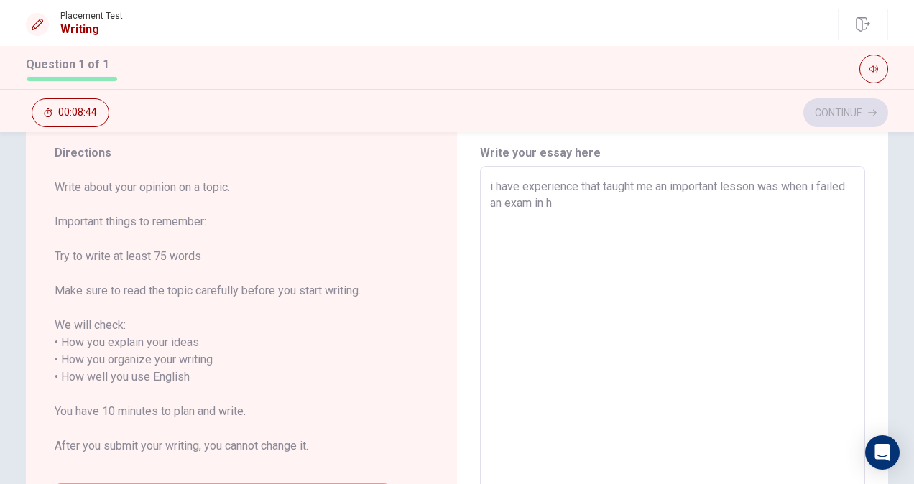
type textarea "x"
type textarea "i have experience that taught me an important lesson was when i failed an exam …"
type textarea "x"
type textarea "i have experience that taught me an important lesson was when i failed an exam …"
type textarea "x"
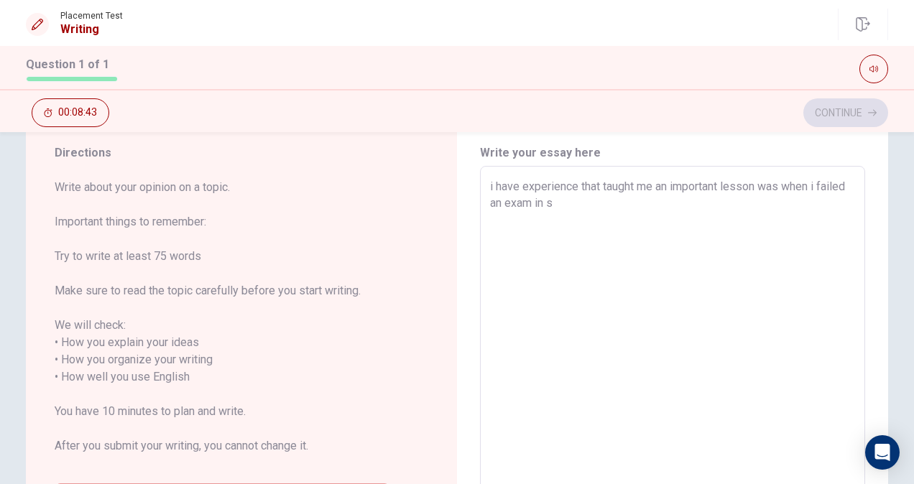
type textarea "i have experience that taught me an important lesson was when i failed an exam …"
type textarea "x"
type textarea "i have experience that taught me an important lesson was when i failed an exam …"
type textarea "x"
type textarea "i have experience that taught me an important lesson was when i failed an exam …"
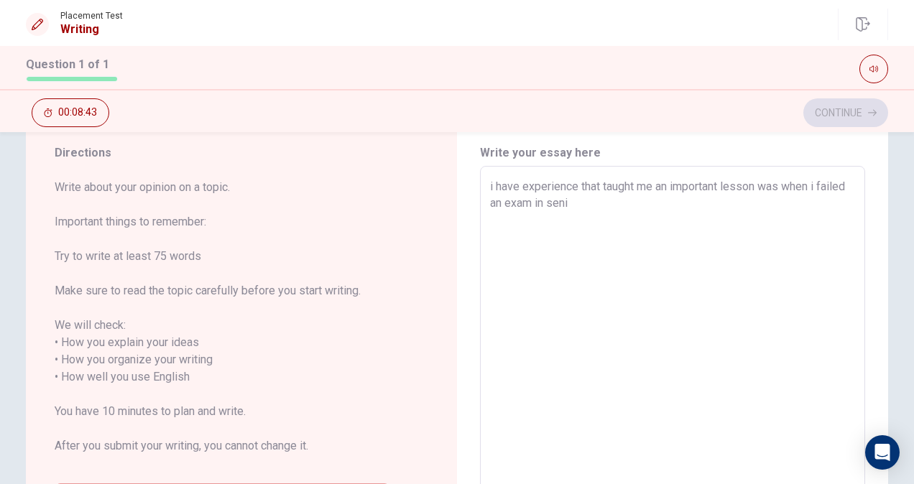
type textarea "x"
type textarea "i have experience that taught me an important lesson was when i failed an exam …"
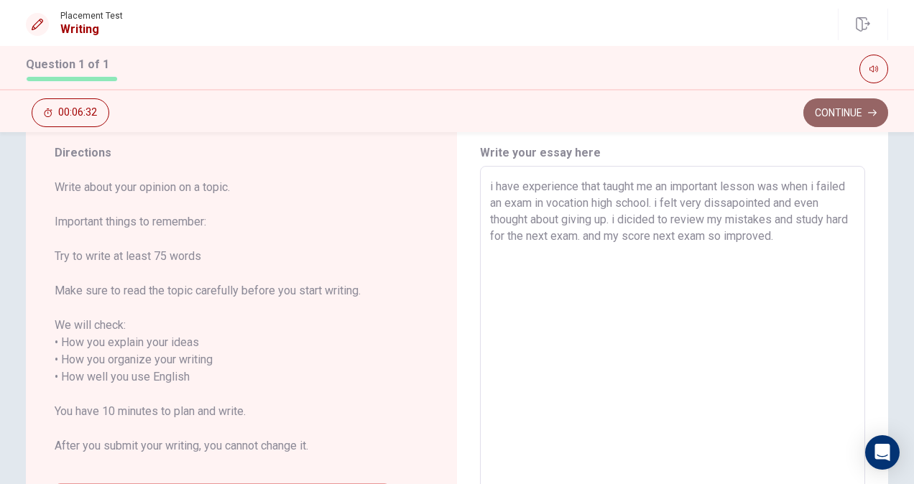
click at [839, 105] on button "Continue" at bounding box center [846, 112] width 85 height 29
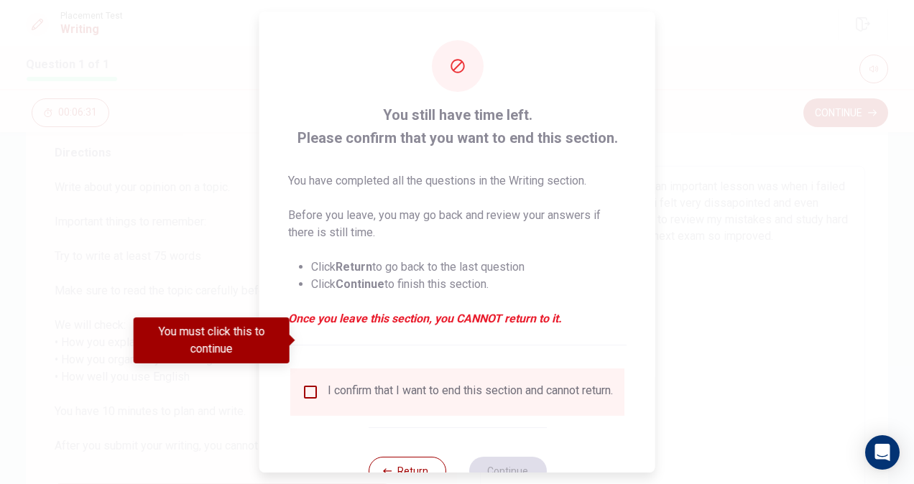
scroll to position [52, 0]
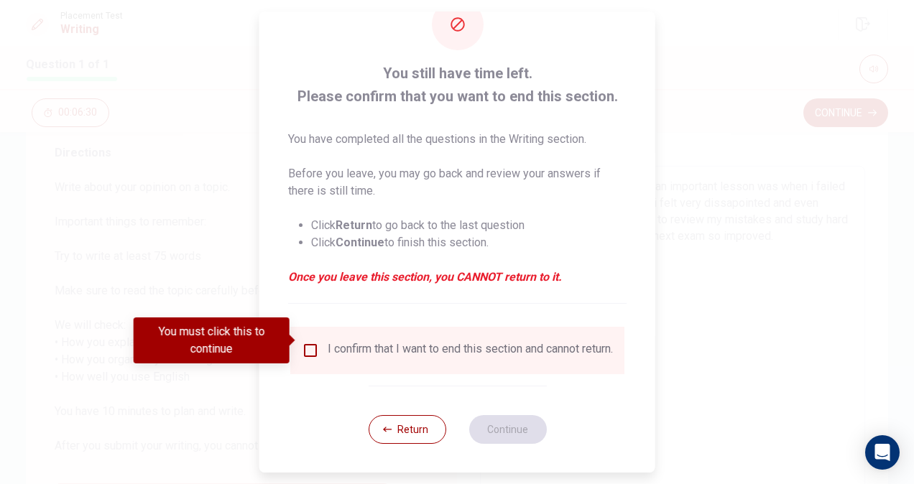
click at [312, 342] on input "You must click this to continue" at bounding box center [310, 350] width 17 height 17
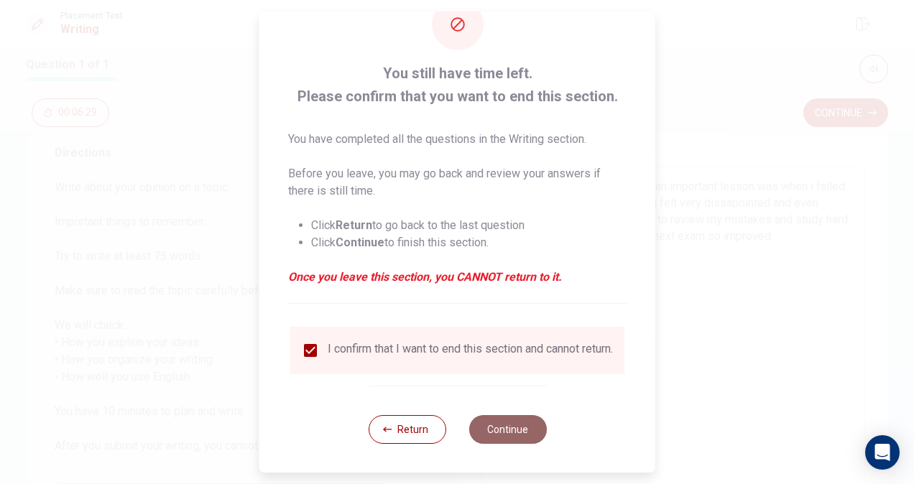
click at [497, 444] on button "Continue" at bounding box center [508, 429] width 78 height 29
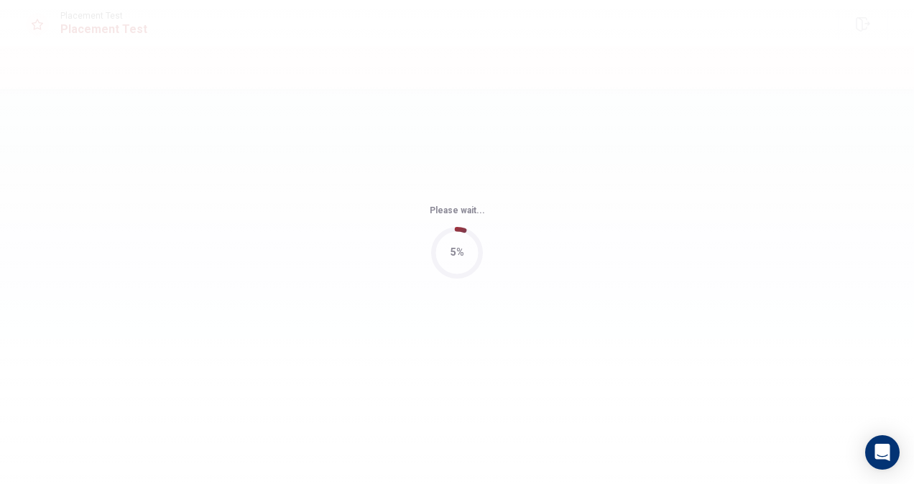
scroll to position [0, 0]
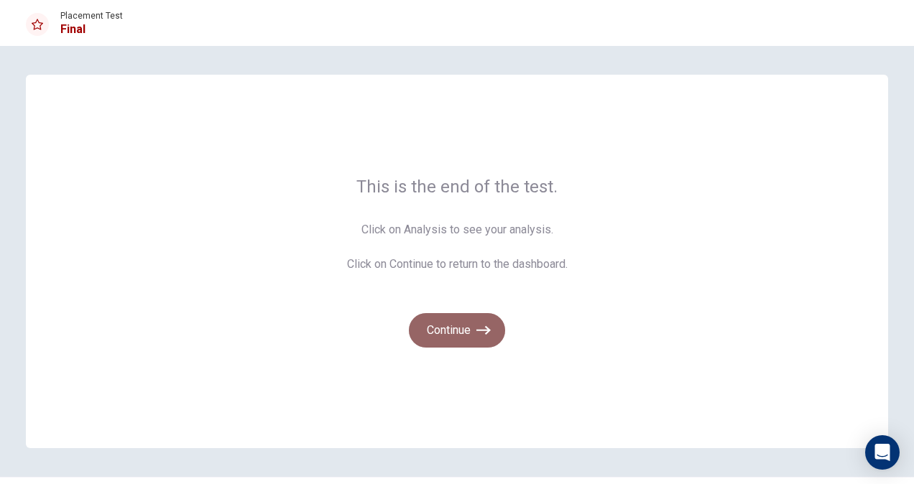
click at [466, 316] on button "Continue" at bounding box center [457, 330] width 96 height 35
